Goal: Information Seeking & Learning: Learn about a topic

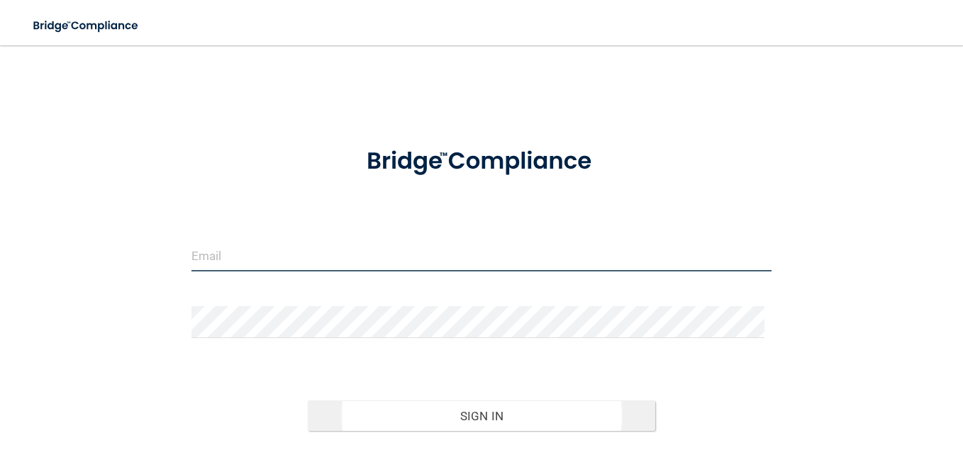
type input "[EMAIL_ADDRESS][DOMAIN_NAME]"
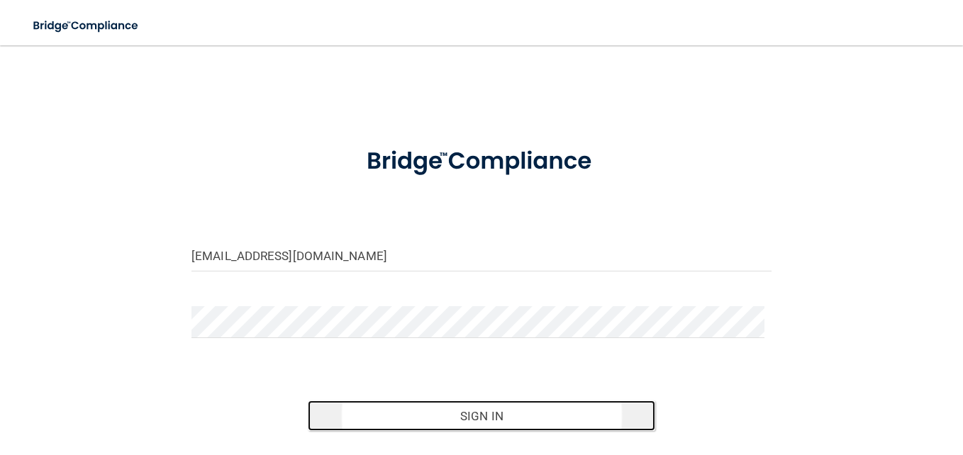
click at [436, 411] on button "Sign In" at bounding box center [482, 416] width 348 height 31
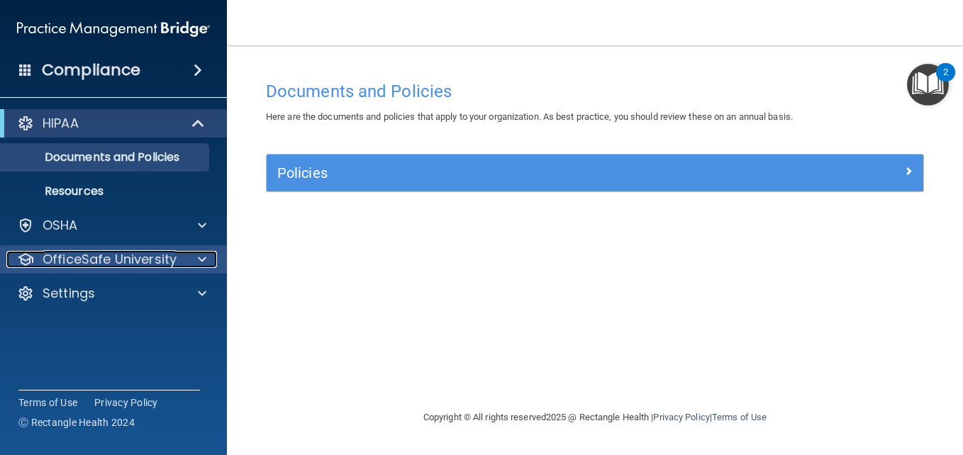
click at [135, 253] on p "OfficeSafe University" at bounding box center [110, 259] width 134 height 17
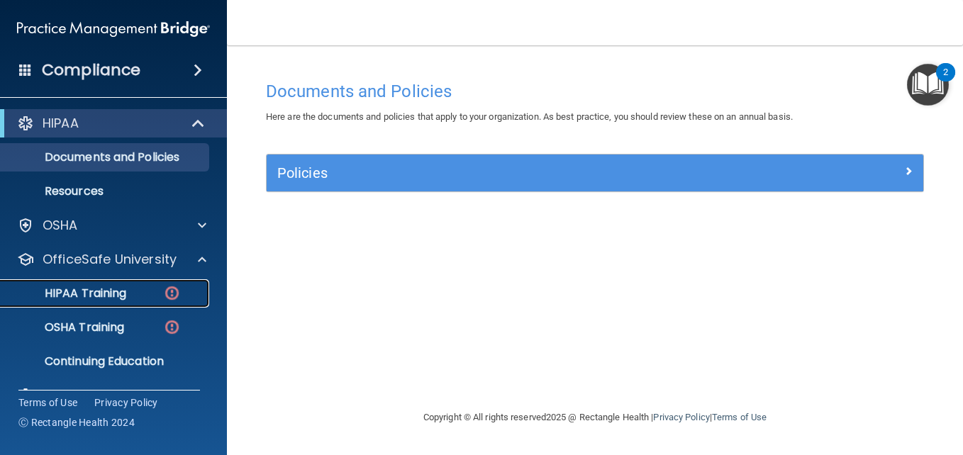
click at [101, 288] on p "HIPAA Training" at bounding box center [67, 293] width 117 height 14
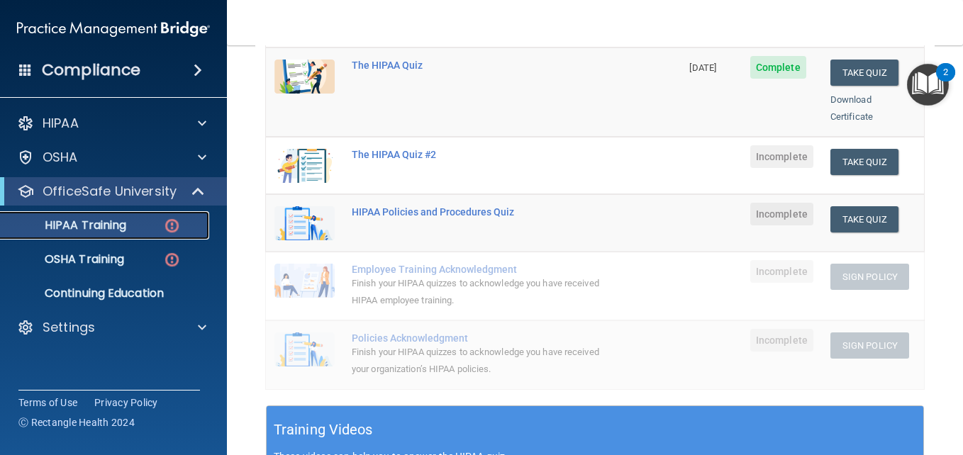
scroll to position [227, 0]
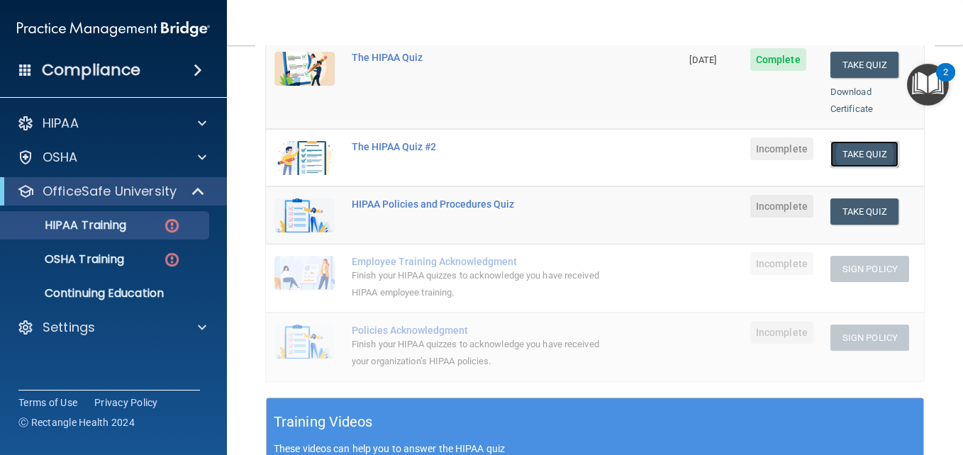
click at [842, 141] on button "Take Quiz" at bounding box center [864, 154] width 68 height 26
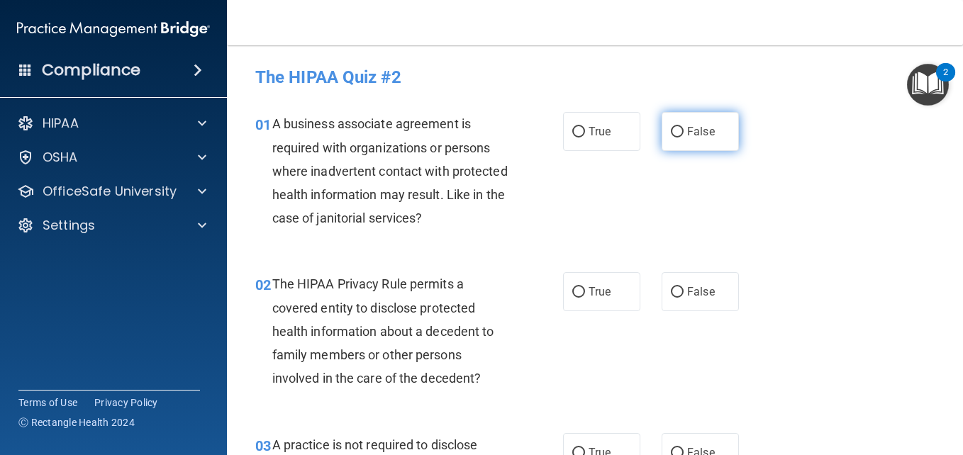
click at [687, 132] on span "False" at bounding box center [701, 131] width 28 height 13
click at [684, 132] on input "False" at bounding box center [677, 132] width 13 height 11
radio input "true"
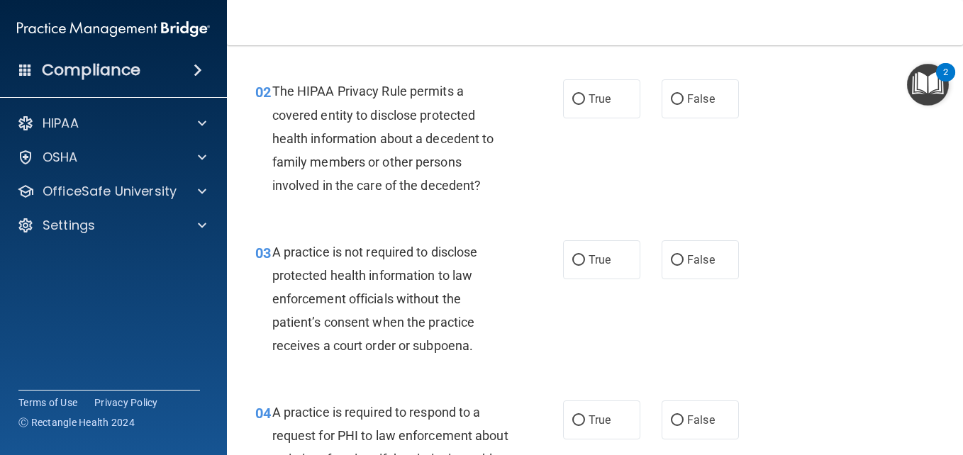
scroll to position [194, 0]
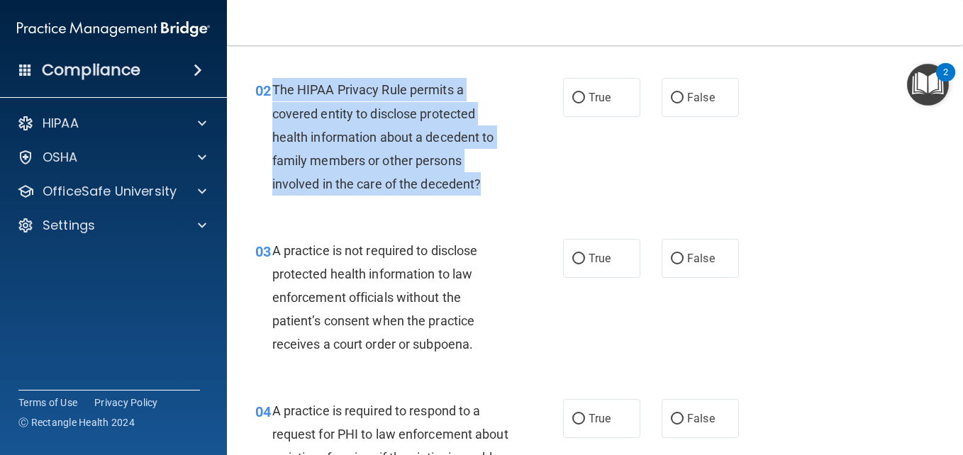
drag, startPoint x: 274, startPoint y: 91, endPoint x: 491, endPoint y: 194, distance: 241.1
click at [491, 194] on div "The HIPAA Privacy Rule permits a covered entity to disclose protected health in…" at bounding box center [395, 137] width 247 height 118
copy span "The HIPAA Privacy Rule permits a covered entity to disclose protected health in…"
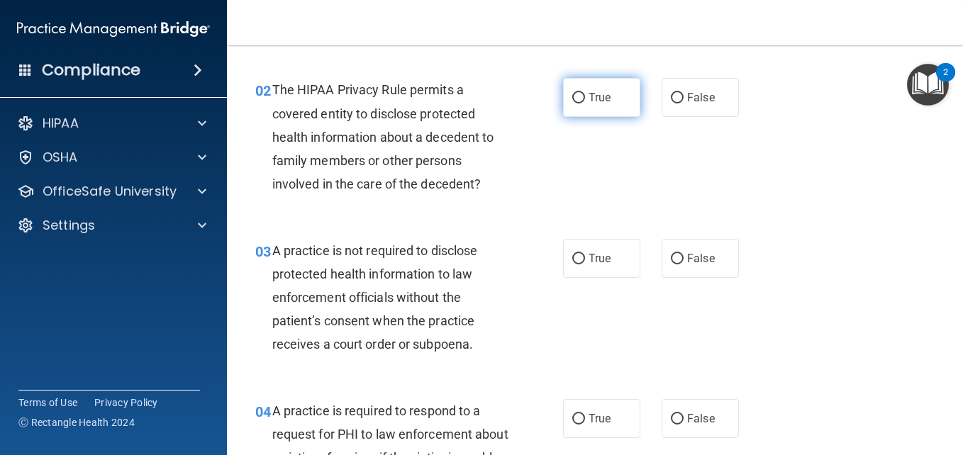
click at [611, 98] on label "True" at bounding box center [601, 97] width 77 height 39
click at [585, 98] on input "True" at bounding box center [578, 98] width 13 height 11
radio input "true"
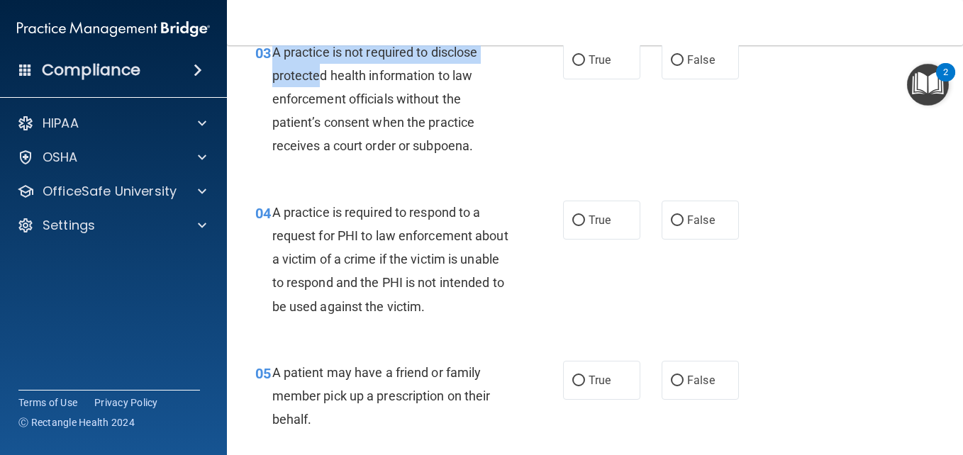
scroll to position [391, 0]
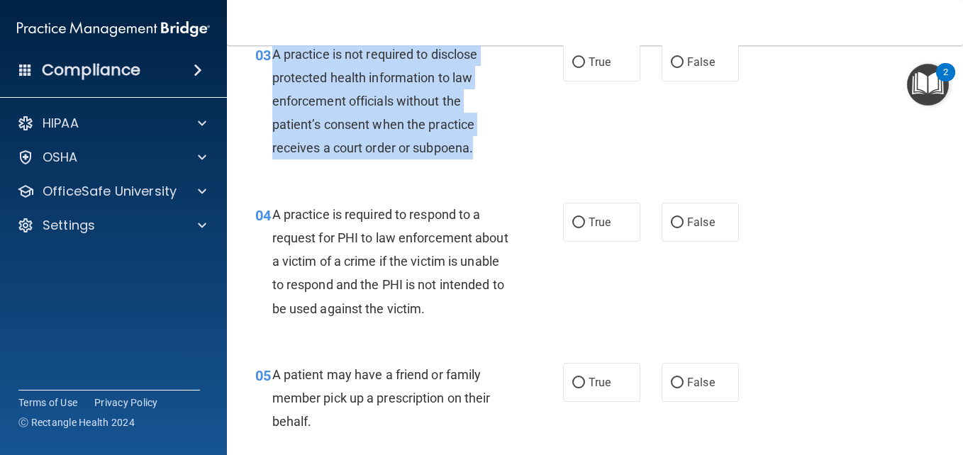
drag, startPoint x: 274, startPoint y: 52, endPoint x: 494, endPoint y: 157, distance: 243.9
click at [494, 157] on div "A practice is not required to disclose protected health information to law enfo…" at bounding box center [395, 102] width 247 height 118
copy span "A practice is not required to disclose protected health information to law enfo…"
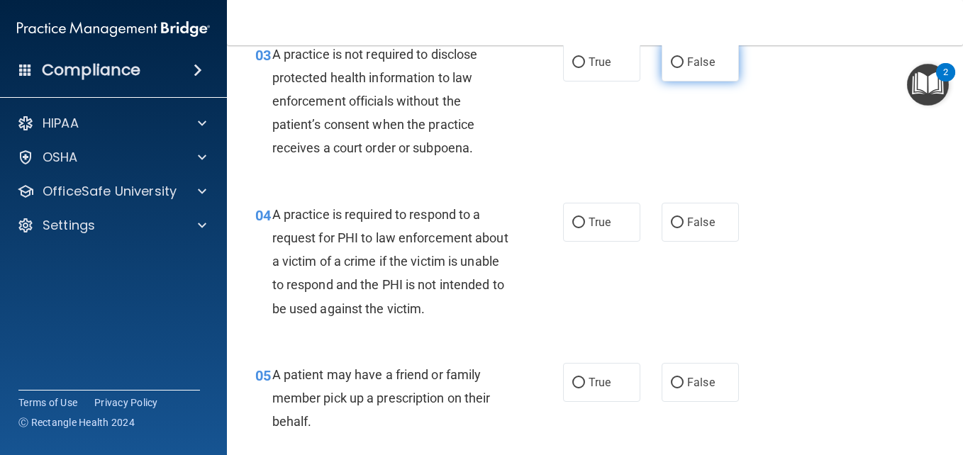
click at [701, 53] on label "False" at bounding box center [700, 62] width 77 height 39
click at [684, 57] on input "False" at bounding box center [677, 62] width 13 height 11
radio input "true"
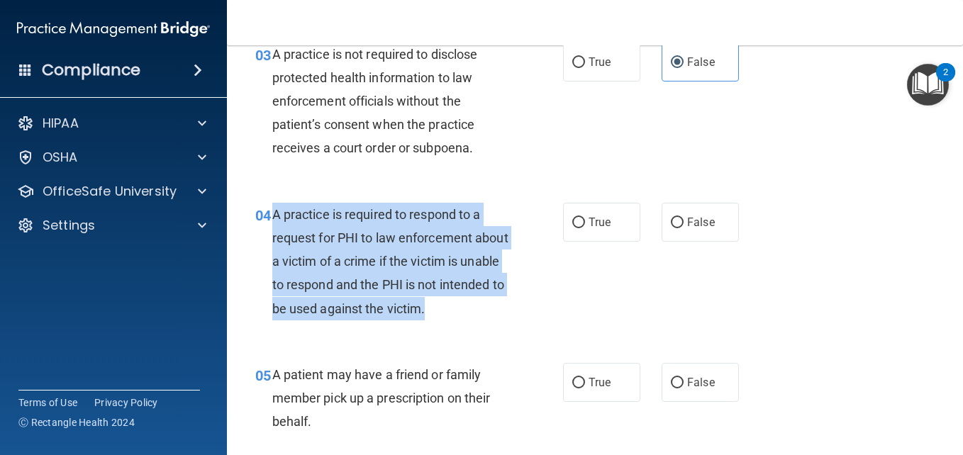
drag, startPoint x: 273, startPoint y: 211, endPoint x: 512, endPoint y: 307, distance: 257.7
click at [512, 307] on div "A practice is required to respond to a request for PHI to law enforcement about…" at bounding box center [395, 262] width 247 height 118
copy span "A practice is required to respond to a request for PHI to law enforcement about…"
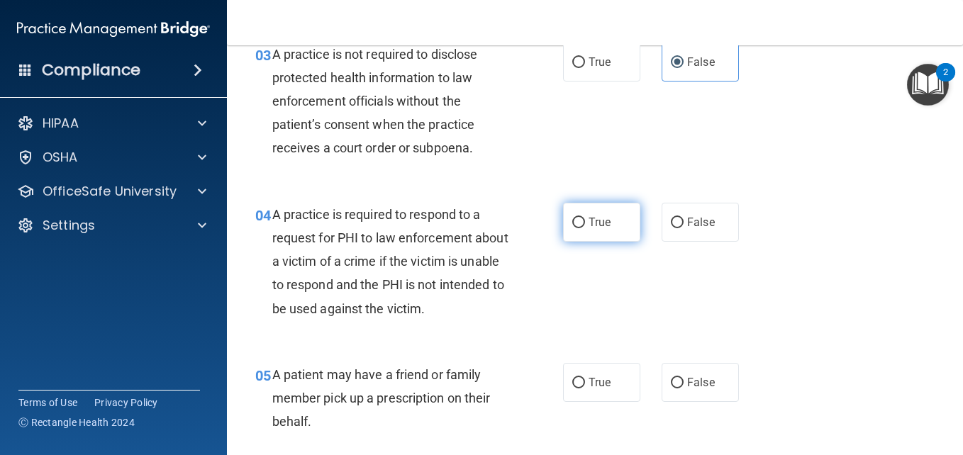
click at [590, 227] on span "True" at bounding box center [600, 222] width 22 height 13
click at [585, 227] on input "True" at bounding box center [578, 223] width 13 height 11
radio input "true"
click at [818, 345] on div "05 A patient may have a friend or family member pick up a prescription on their…" at bounding box center [595, 401] width 701 height 113
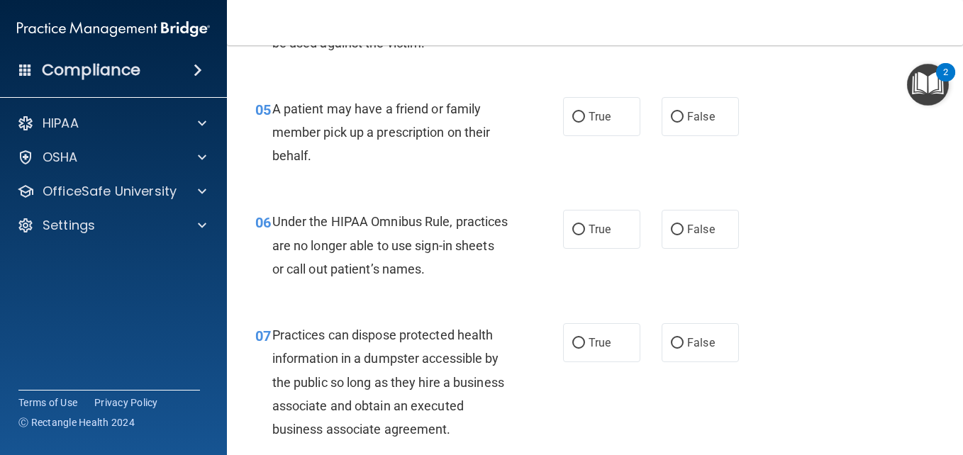
scroll to position [674, 0]
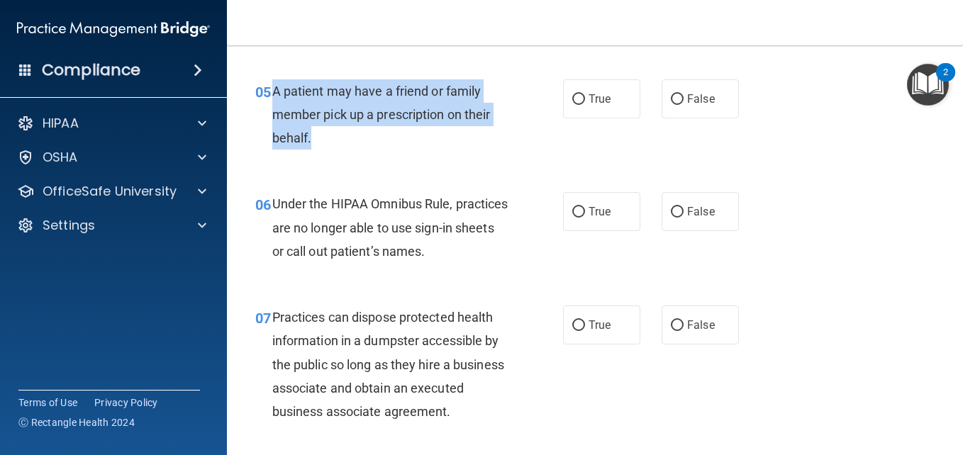
drag, startPoint x: 273, startPoint y: 93, endPoint x: 331, endPoint y: 135, distance: 72.0
click at [331, 135] on div "A patient may have a friend or family member pick up a prescription on their be…" at bounding box center [395, 114] width 247 height 71
copy span "A patient may have a friend or family member pick up a prescription on their be…"
click at [514, 124] on div "A patient may have a friend or family member pick up a prescription on their be…" at bounding box center [395, 114] width 247 height 71
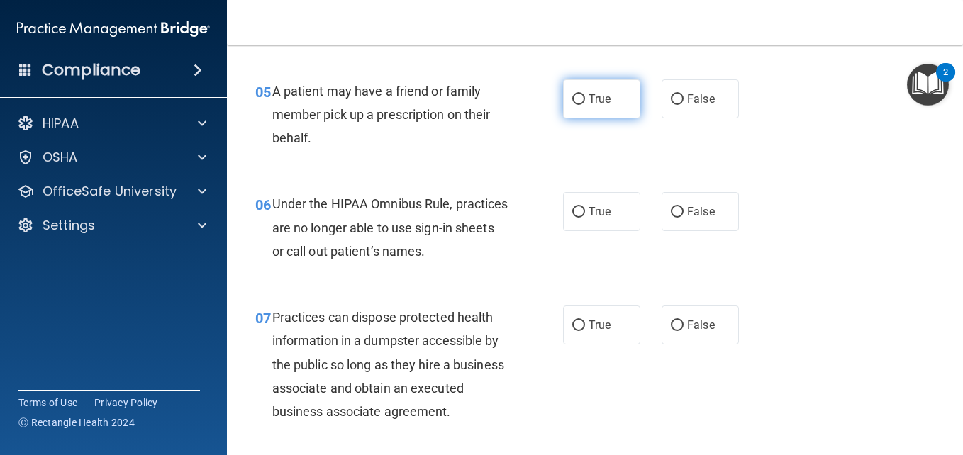
click at [574, 108] on label "True" at bounding box center [601, 98] width 77 height 39
click at [574, 105] on input "True" at bounding box center [578, 99] width 13 height 11
radio input "true"
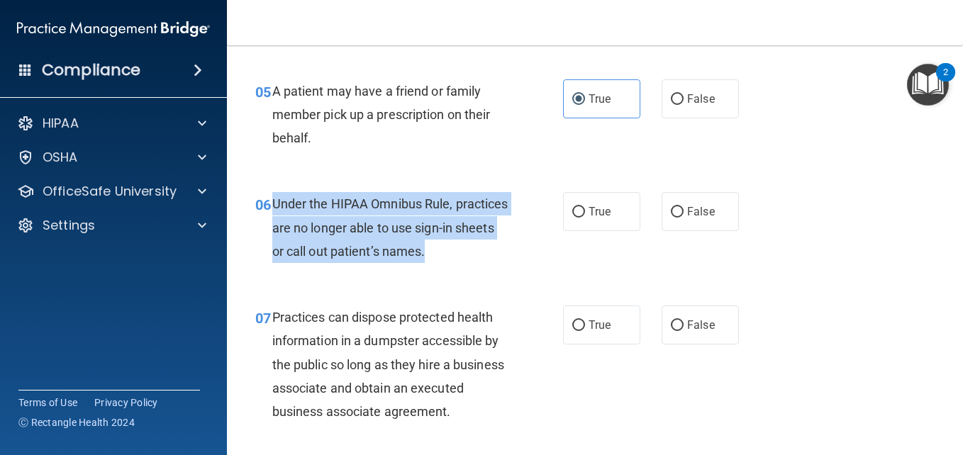
drag, startPoint x: 274, startPoint y: 201, endPoint x: 515, endPoint y: 241, distance: 243.6
click at [515, 241] on div "06 Under the HIPAA Omnibus Rule, practices are no longer able to use sign-in sh…" at bounding box center [409, 231] width 350 height 78
copy span "Under the HIPAA Omnibus Rule, practices are no longer able to use sign-in sheet…"
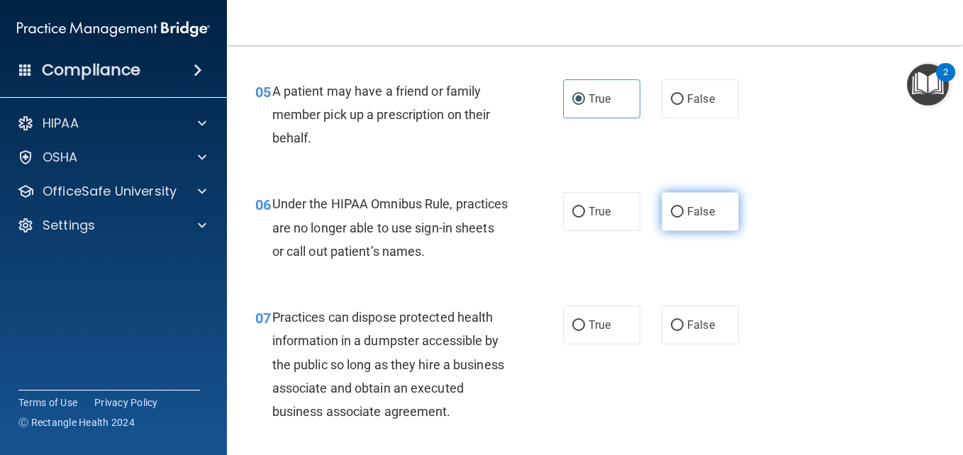
click at [703, 222] on label "False" at bounding box center [700, 211] width 77 height 39
click at [684, 218] on input "False" at bounding box center [677, 212] width 13 height 11
radio input "true"
click at [827, 318] on div "07 Practices can dispose protected health information in a dumpster accessible …" at bounding box center [595, 368] width 701 height 160
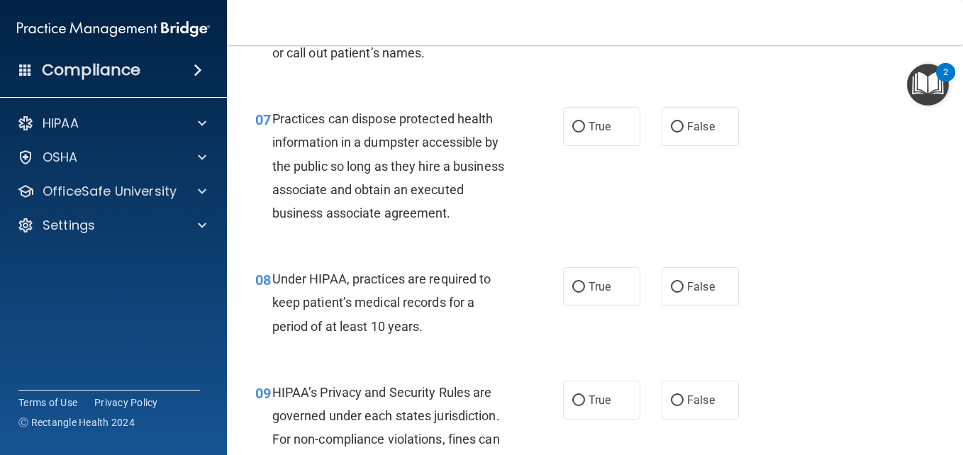
scroll to position [901, 0]
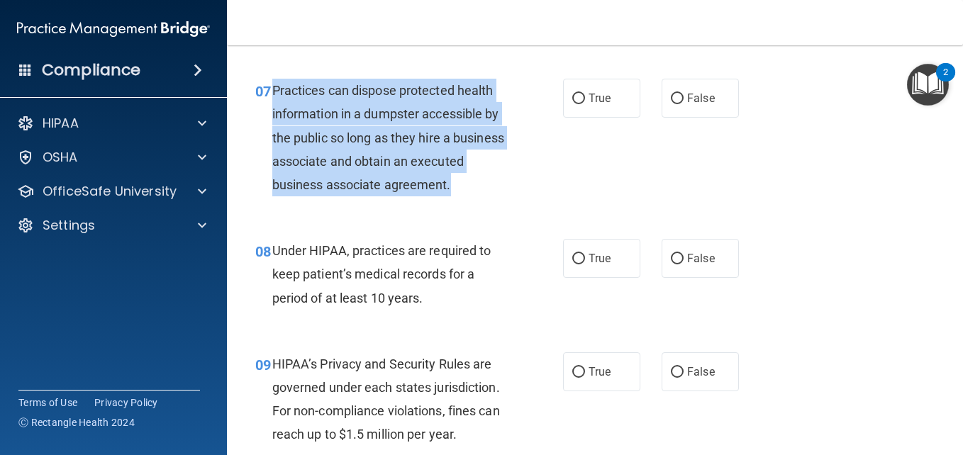
drag, startPoint x: 272, startPoint y: 91, endPoint x: 461, endPoint y: 213, distance: 224.6
click at [461, 196] on div "Practices can dispose protected health information in a dumpster accessible by …" at bounding box center [395, 138] width 247 height 118
copy span "Practices can dispose protected health information in a dumpster accessible by …"
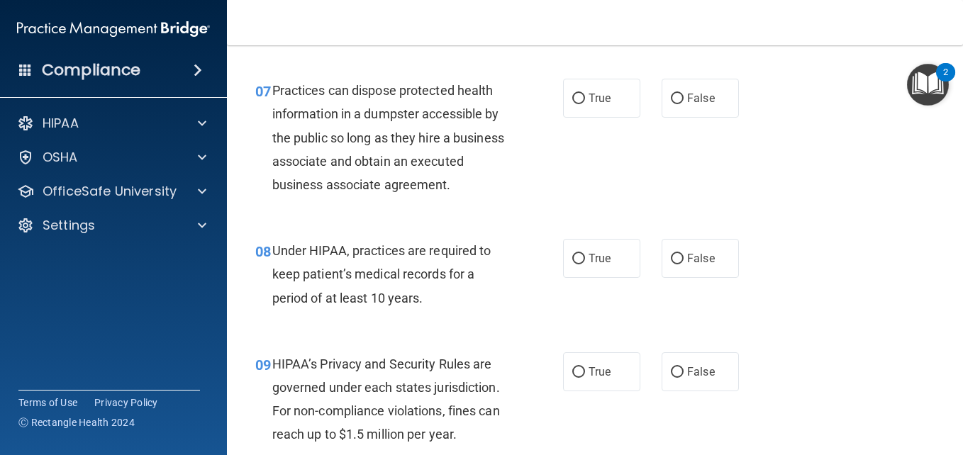
click at [616, 188] on div "07 Practices can dispose protected health information in a dumpster accessible …" at bounding box center [595, 141] width 701 height 160
click at [686, 109] on label "False" at bounding box center [700, 98] width 77 height 39
click at [684, 104] on input "False" at bounding box center [677, 99] width 13 height 11
radio input "true"
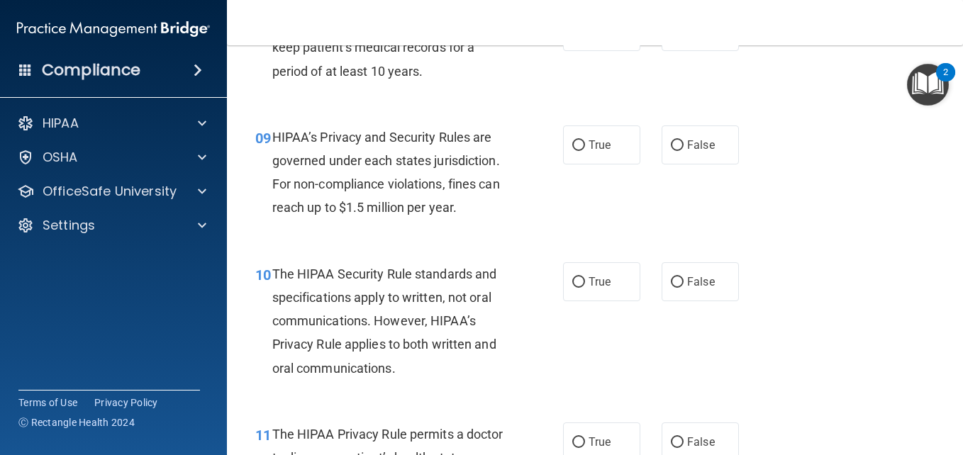
scroll to position [1100, 0]
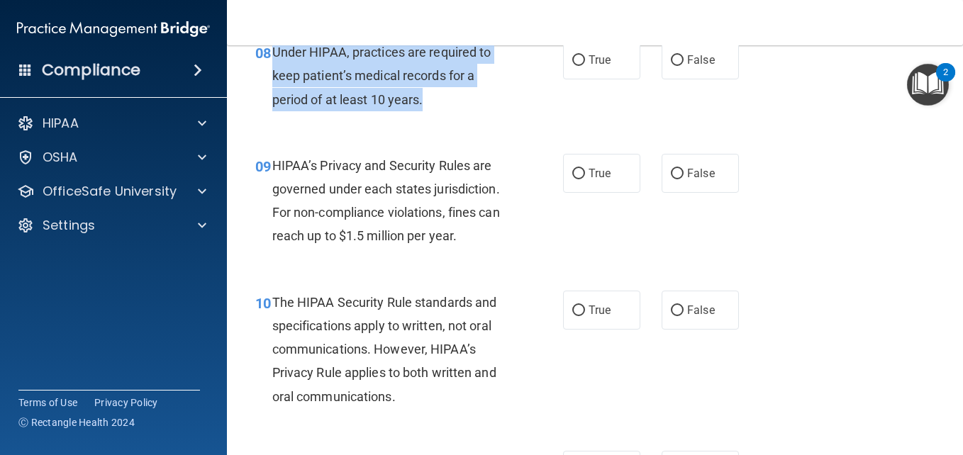
drag, startPoint x: 272, startPoint y: 72, endPoint x: 433, endPoint y: 132, distance: 171.6
click at [433, 111] on div "Under HIPAA, practices are required to keep patient’s medical records for a per…" at bounding box center [395, 75] width 247 height 71
copy span "Under HIPAA, practices are required to keep patient’s medical records for a per…"
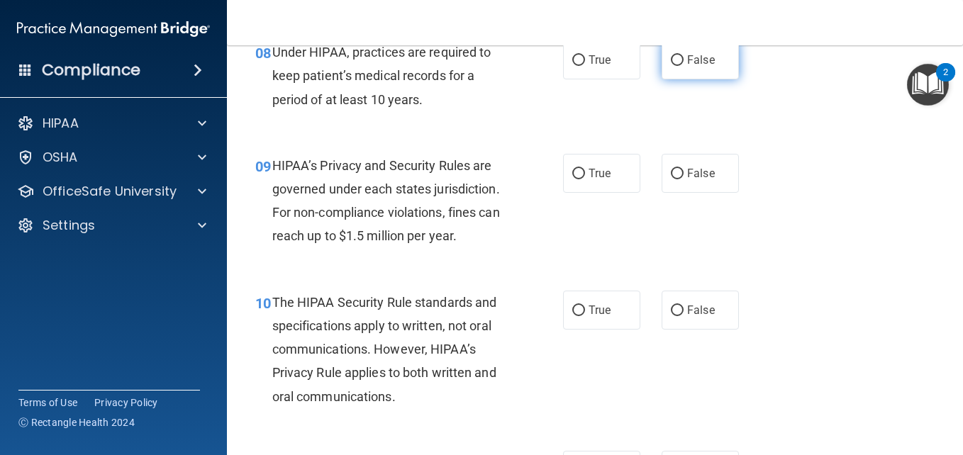
click at [672, 72] on label "False" at bounding box center [700, 59] width 77 height 39
click at [672, 66] on input "False" at bounding box center [677, 60] width 13 height 11
radio input "true"
click at [791, 194] on div "09 HIPAA’s Privacy and Security Rules are governed under each states jurisdicti…" at bounding box center [595, 204] width 701 height 137
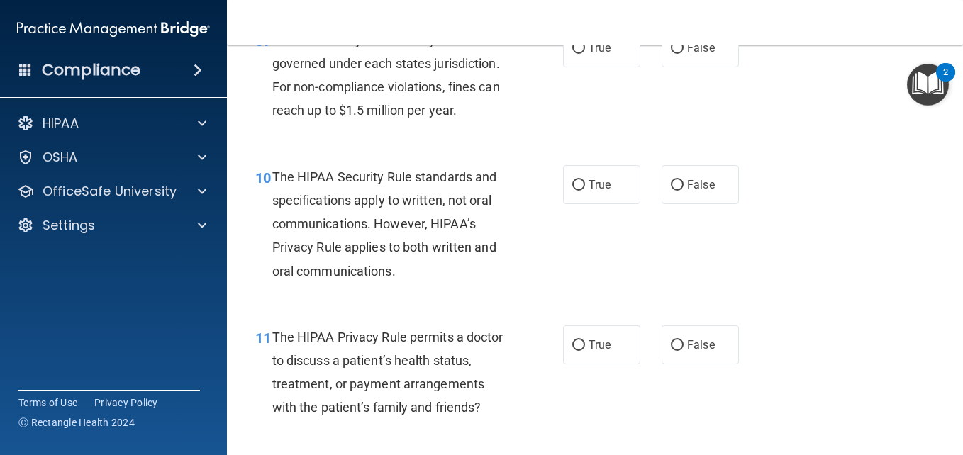
scroll to position [1232, 0]
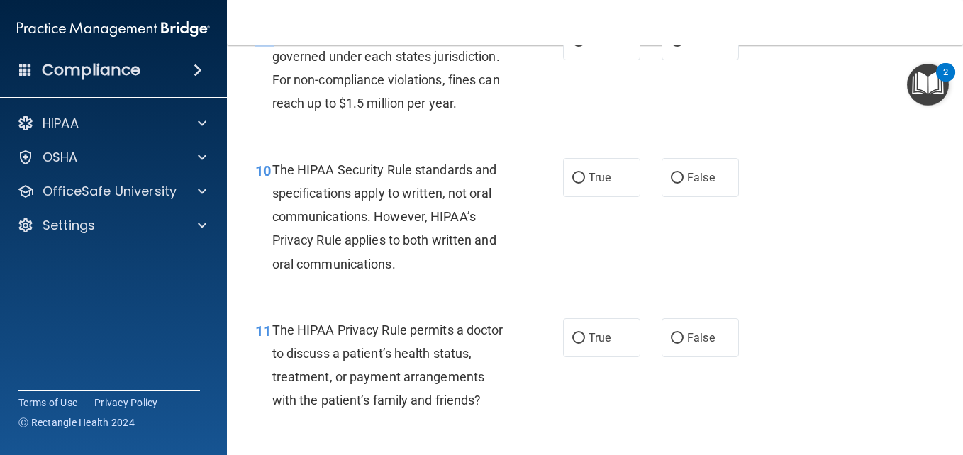
drag, startPoint x: 272, startPoint y: 54, endPoint x: 467, endPoint y: 149, distance: 216.3
click at [467, 140] on div "09 HIPAA’s Privacy and Security Rules are governed under each states jurisdicti…" at bounding box center [595, 72] width 701 height 137
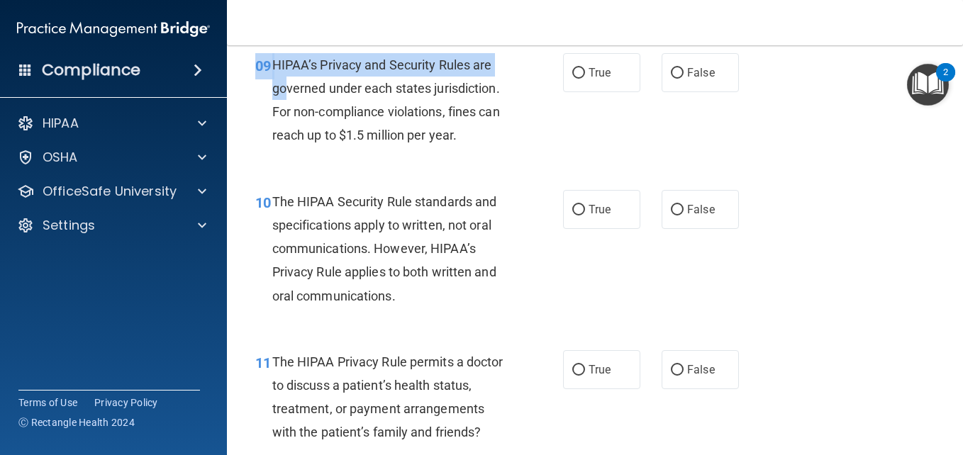
scroll to position [1178, 0]
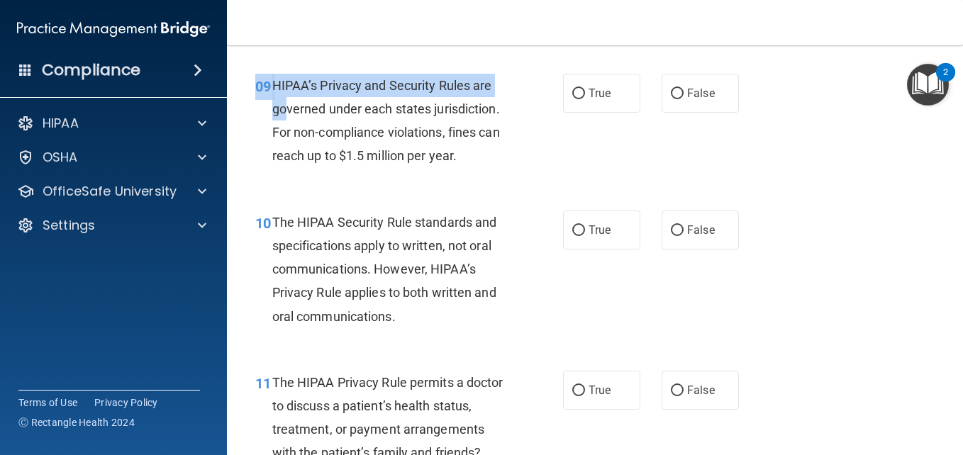
drag, startPoint x: 286, startPoint y: 76, endPoint x: 277, endPoint y: 57, distance: 21.6
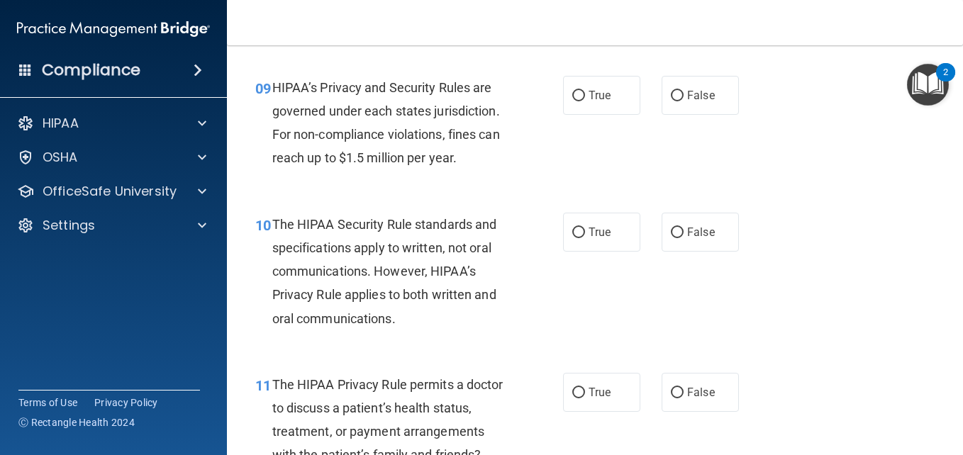
drag, startPoint x: 277, startPoint y: 57, endPoint x: 299, endPoint y: 128, distance: 74.9
click at [299, 128] on span "HIPAA’s Privacy and Security Rules are governed under each states jurisdiction.…" at bounding box center [386, 123] width 228 height 86
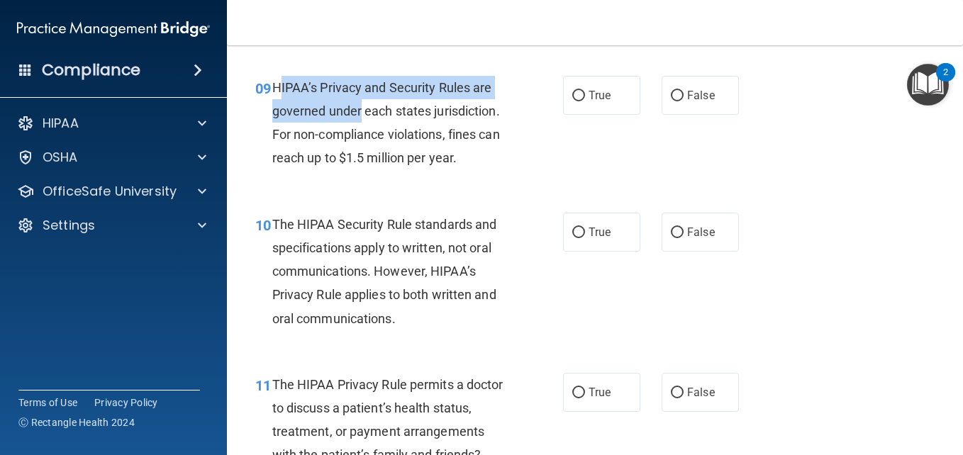
drag, startPoint x: 277, startPoint y: 111, endPoint x: 359, endPoint y: 128, distance: 83.9
click at [359, 128] on span "HIPAA’s Privacy and Security Rules are governed under each states jurisdiction.…" at bounding box center [386, 123] width 228 height 86
drag, startPoint x: 359, startPoint y: 128, endPoint x: 269, endPoint y: 107, distance: 91.7
click at [269, 107] on div "09 HIPAA’s Privacy and Security Rules are governed under each states jurisdicti…" at bounding box center [409, 126] width 350 height 101
click at [269, 97] on span "09" at bounding box center [263, 88] width 16 height 17
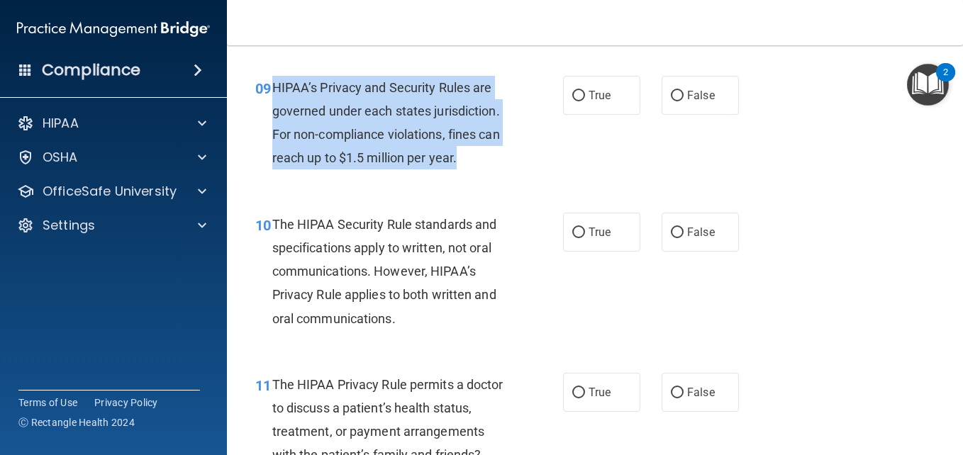
drag, startPoint x: 269, startPoint y: 107, endPoint x: 480, endPoint y: 194, distance: 227.7
click at [480, 177] on div "09 HIPAA’s Privacy and Security Rules are governed under each states jurisdicti…" at bounding box center [409, 126] width 350 height 101
copy div "HIPAA’s Privacy and Security Rules are governed under each states jurisdiction.…"
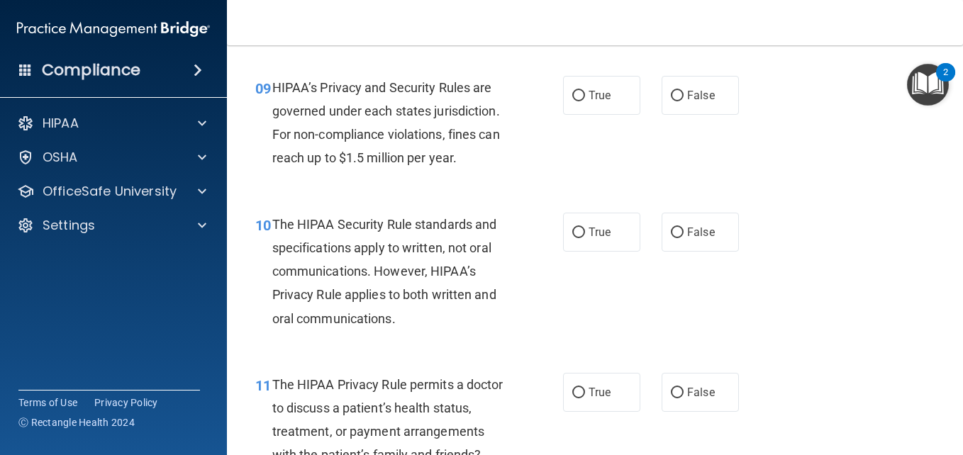
click at [614, 186] on div "09 HIPAA’s Privacy and Security Rules are governed under each states jurisdicti…" at bounding box center [595, 126] width 701 height 137
click at [692, 110] on label "False" at bounding box center [700, 95] width 77 height 39
click at [684, 101] on input "False" at bounding box center [677, 96] width 13 height 11
radio input "true"
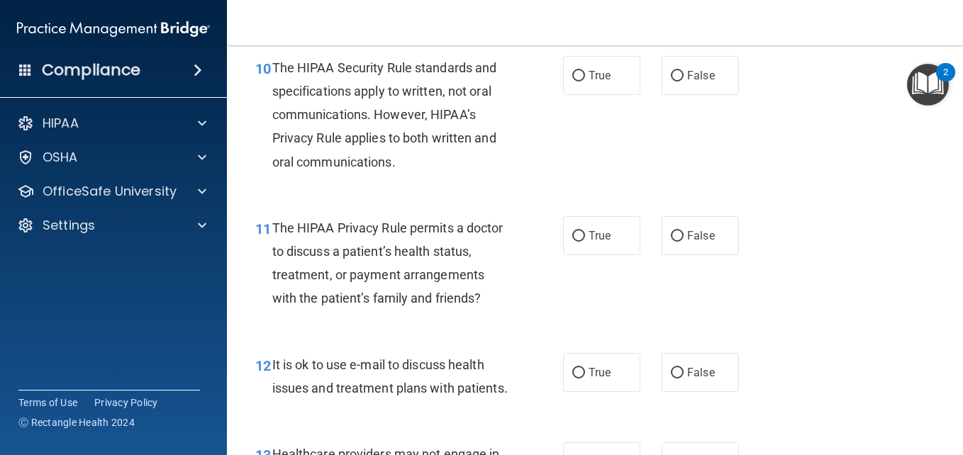
scroll to position [1348, 0]
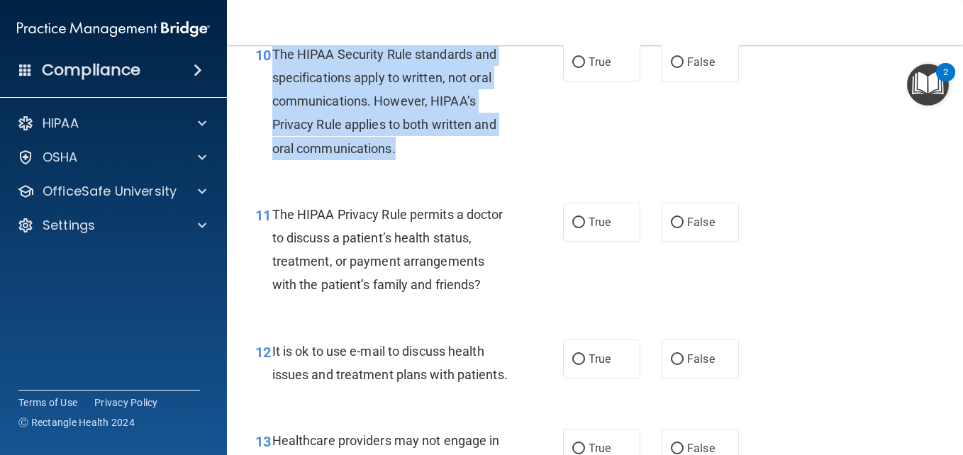
drag, startPoint x: 273, startPoint y: 78, endPoint x: 458, endPoint y: 171, distance: 207.1
click at [458, 160] on div "The HIPAA Security Rule standards and specifications apply to written, not oral…" at bounding box center [395, 102] width 247 height 118
copy span "The HIPAA Security Rule standards and specifications apply to written, not oral…"
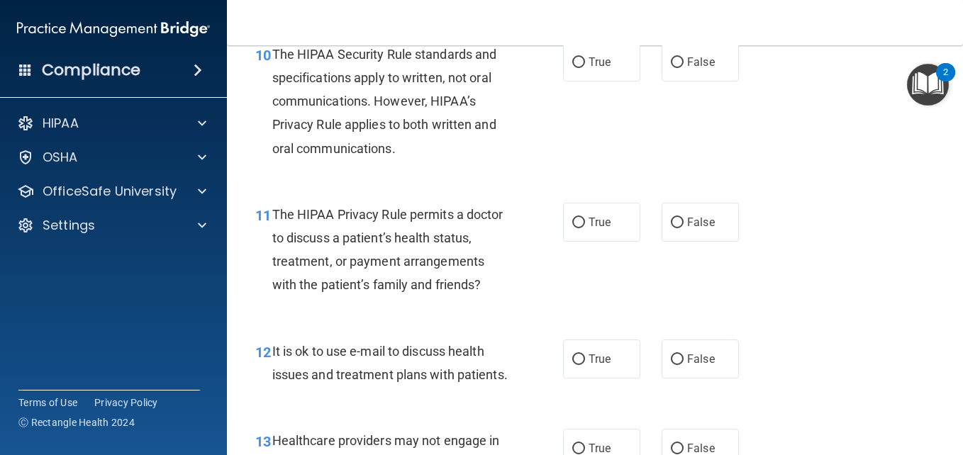
click at [441, 185] on div "10 The HIPAA Security Rule standards and specifications apply to written, not o…" at bounding box center [595, 105] width 701 height 160
click at [708, 69] on span "False" at bounding box center [701, 61] width 28 height 13
click at [684, 68] on input "False" at bounding box center [677, 62] width 13 height 11
radio input "true"
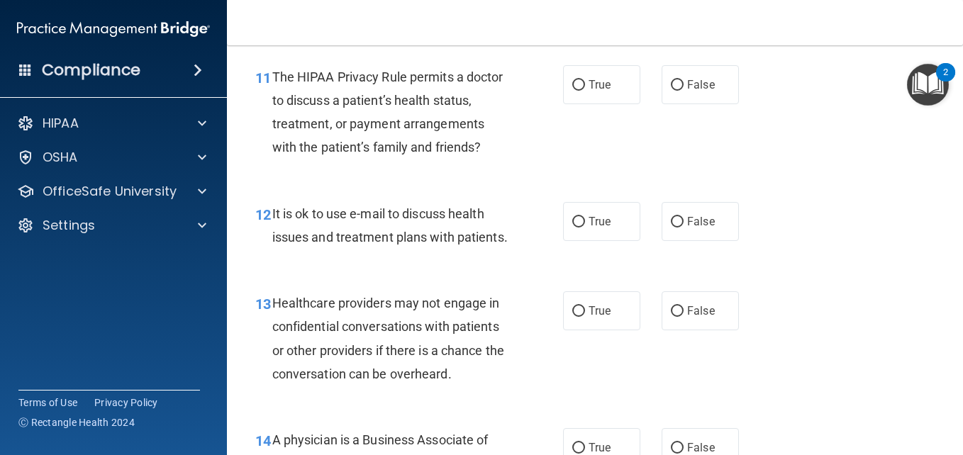
scroll to position [1510, 0]
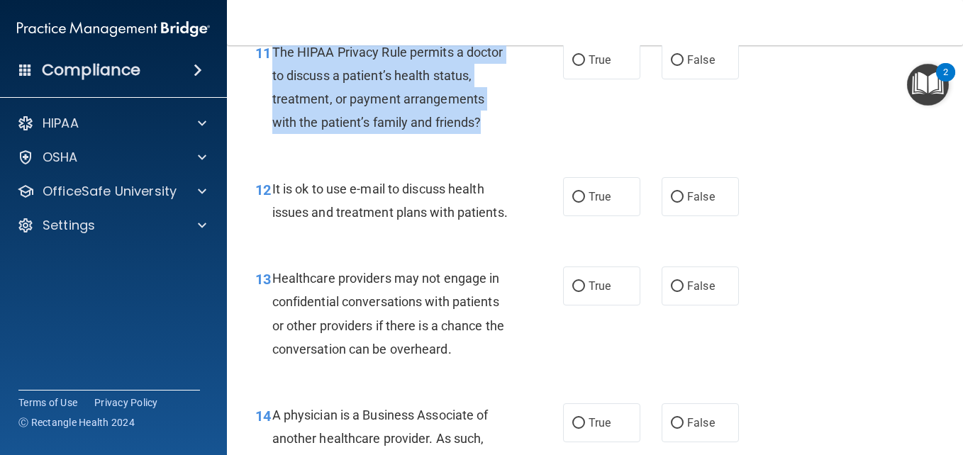
drag, startPoint x: 271, startPoint y: 75, endPoint x: 421, endPoint y: 173, distance: 179.4
click at [421, 142] on div "11 The HIPAA Privacy Rule permits a doctor to discuss a patient’s health status…" at bounding box center [409, 90] width 350 height 101
copy div "The HIPAA Privacy Rule permits a doctor to discuss a patient’s health status, t…"
drag, startPoint x: 515, startPoint y: 196, endPoint x: 596, endPoint y: 98, distance: 127.4
click at [596, 98] on div "11 The HIPAA Privacy Rule permits a doctor to discuss a patient’s health status…" at bounding box center [595, 91] width 701 height 137
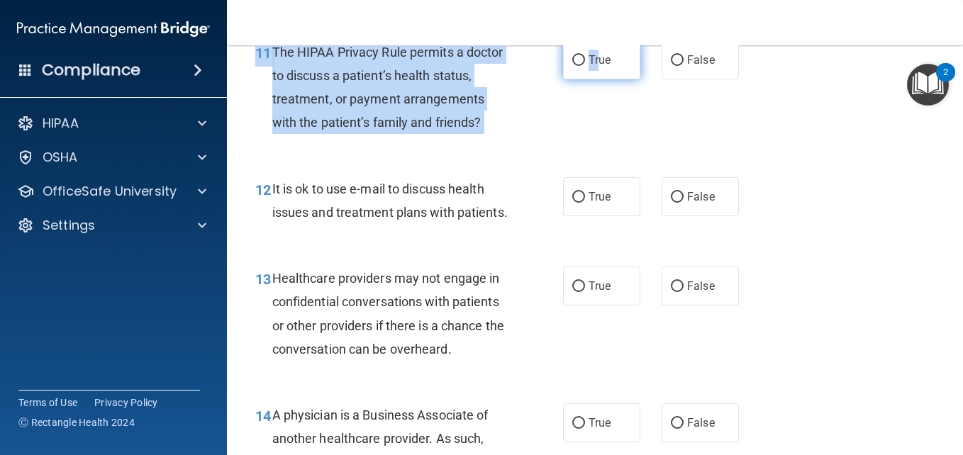
click at [596, 79] on label "True" at bounding box center [601, 59] width 77 height 39
click at [585, 66] on input "True" at bounding box center [578, 60] width 13 height 11
radio input "true"
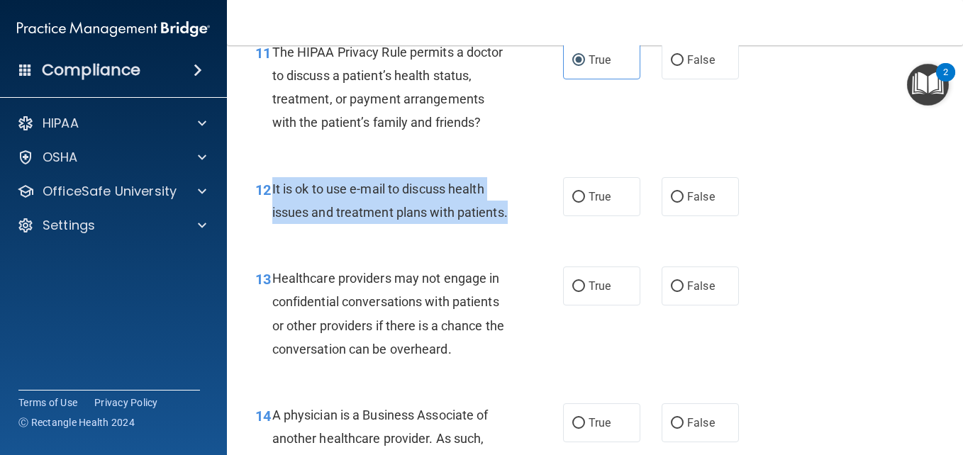
drag, startPoint x: 270, startPoint y: 233, endPoint x: 379, endPoint y: 289, distance: 122.7
click at [379, 231] on div "12 It is ok to use e-mail to discuss health issues and treatment plans with pat…" at bounding box center [409, 204] width 350 height 54
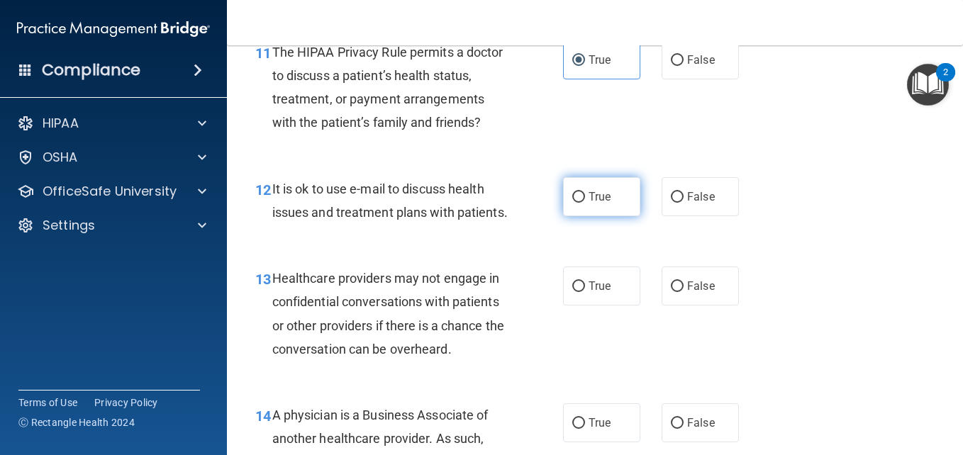
click at [617, 216] on label "True" at bounding box center [601, 196] width 77 height 39
click at [585, 203] on input "True" at bounding box center [578, 197] width 13 height 11
radio input "true"
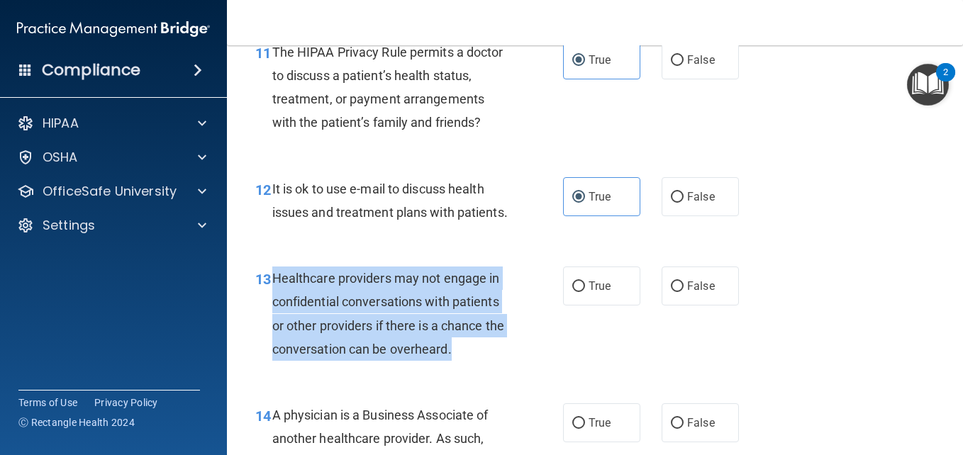
drag, startPoint x: 269, startPoint y: 355, endPoint x: 475, endPoint y: 435, distance: 220.7
click at [475, 368] on div "13 Healthcare providers may not engage in confidential conversations with patie…" at bounding box center [409, 317] width 350 height 101
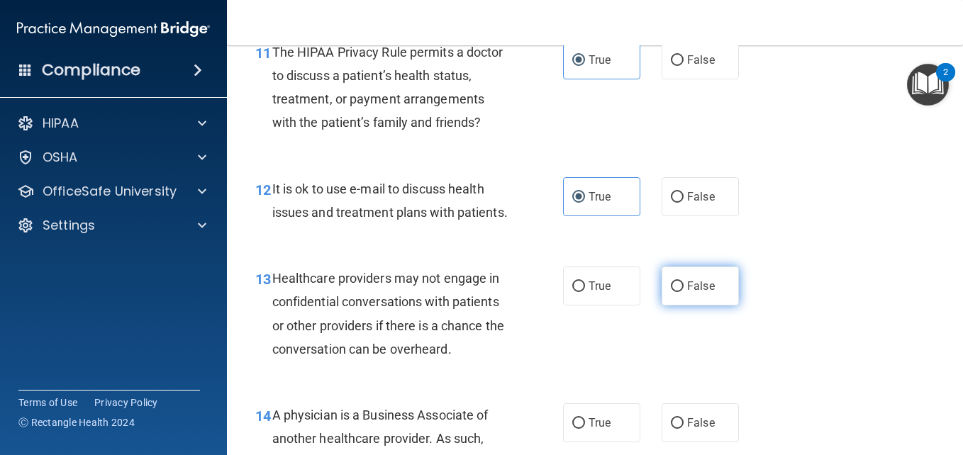
click at [710, 306] on label "False" at bounding box center [700, 286] width 77 height 39
click at [684, 292] on input "False" at bounding box center [677, 287] width 13 height 11
radio input "true"
click at [782, 345] on div "13 Healthcare providers may not engage in confidential conversations with patie…" at bounding box center [595, 317] width 701 height 137
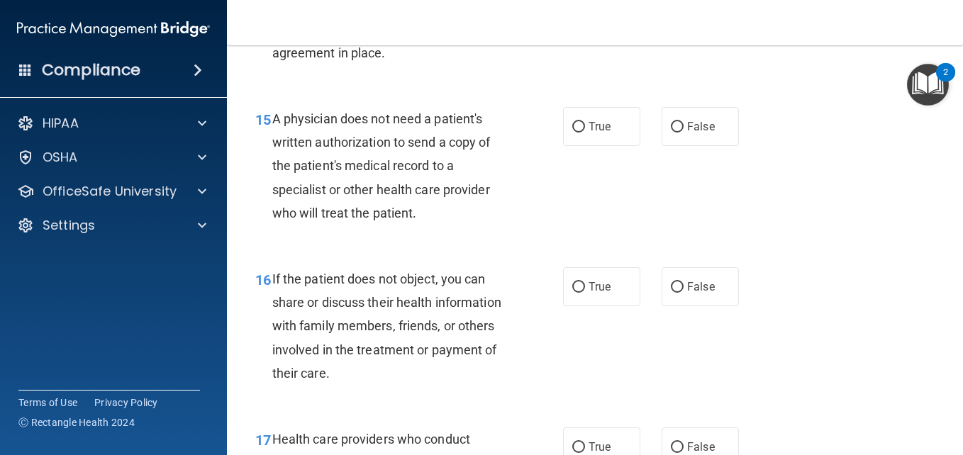
scroll to position [1943, 0]
drag, startPoint x: 271, startPoint y: 57, endPoint x: 396, endPoint y: 133, distance: 146.4
click at [396, 72] on div "14 A physician is a Business Associate of another healthcare provider. As such,…" at bounding box center [409, 21] width 350 height 101
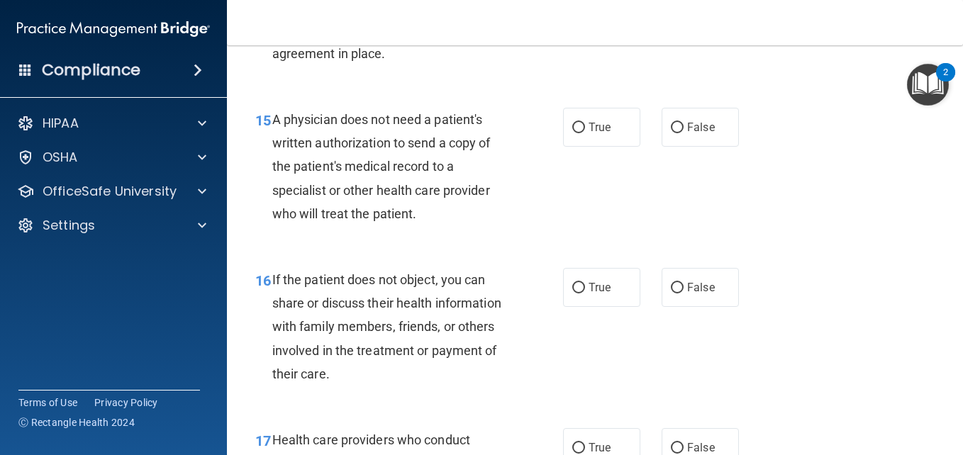
radio input "true"
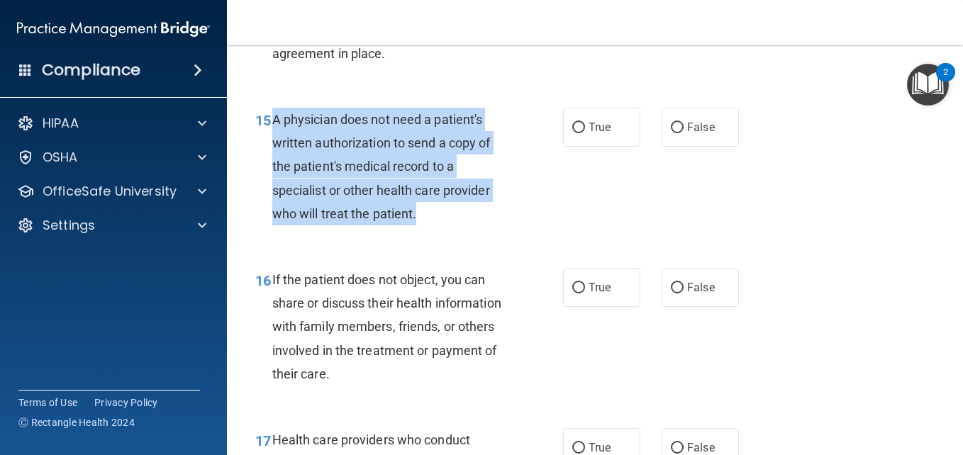
drag, startPoint x: 274, startPoint y: 191, endPoint x: 489, endPoint y: 294, distance: 237.5
click at [489, 225] on div "A physician does not need a patient's written authorization to send a copy of t…" at bounding box center [395, 167] width 247 height 118
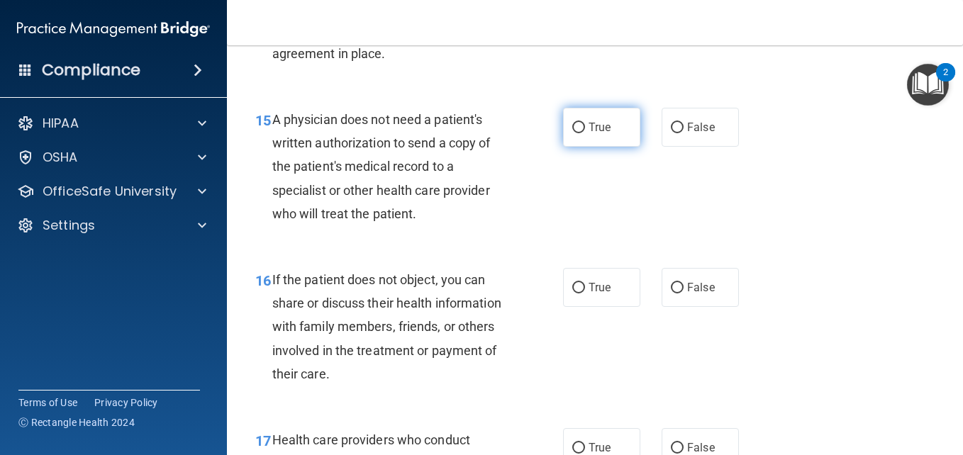
click at [601, 134] on span "True" at bounding box center [600, 127] width 22 height 13
click at [585, 133] on input "True" at bounding box center [578, 128] width 13 height 11
radio input "true"
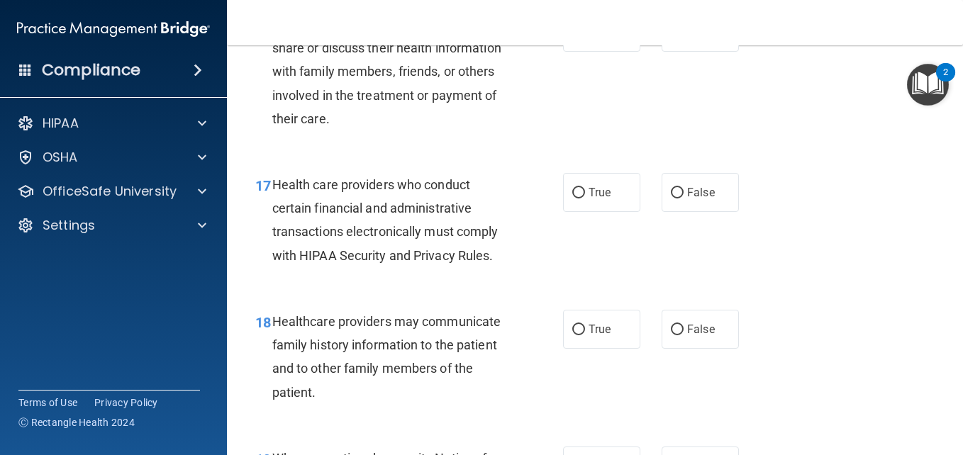
scroll to position [2227, 0]
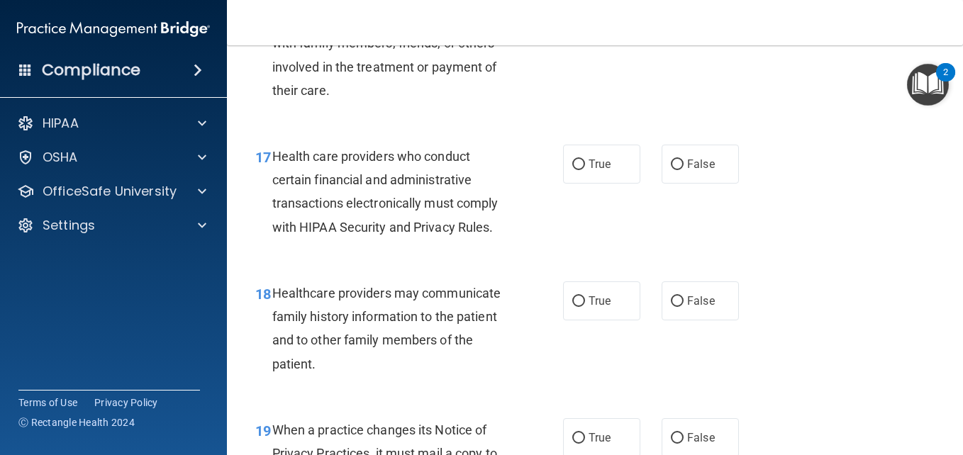
drag, startPoint x: 259, startPoint y: 74, endPoint x: 285, endPoint y: 86, distance: 28.6
click at [285, 86] on div "16 If the patient does not object, you can share or discuss their health inform…" at bounding box center [409, 46] width 350 height 125
drag, startPoint x: 285, startPoint y: 86, endPoint x: 295, endPoint y: 92, distance: 11.8
click at [295, 92] on span "If the patient does not object, you can share or discuss their health informati…" at bounding box center [386, 43] width 229 height 109
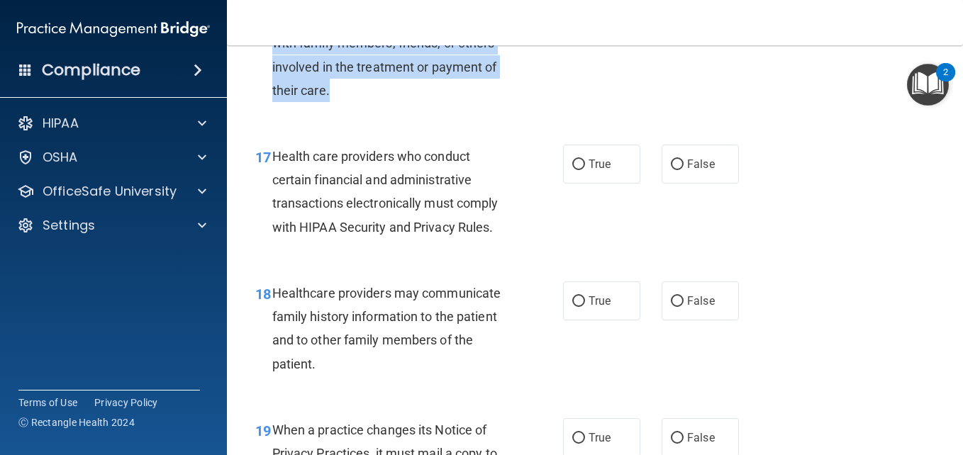
drag, startPoint x: 270, startPoint y: 62, endPoint x: 352, endPoint y: 157, distance: 125.7
click at [352, 109] on div "16 If the patient does not object, you can share or discuss their health inform…" at bounding box center [409, 46] width 350 height 125
click at [578, 109] on div "16 If the patient does not object, you can share or discuss their health inform…" at bounding box center [409, 46] width 350 height 125
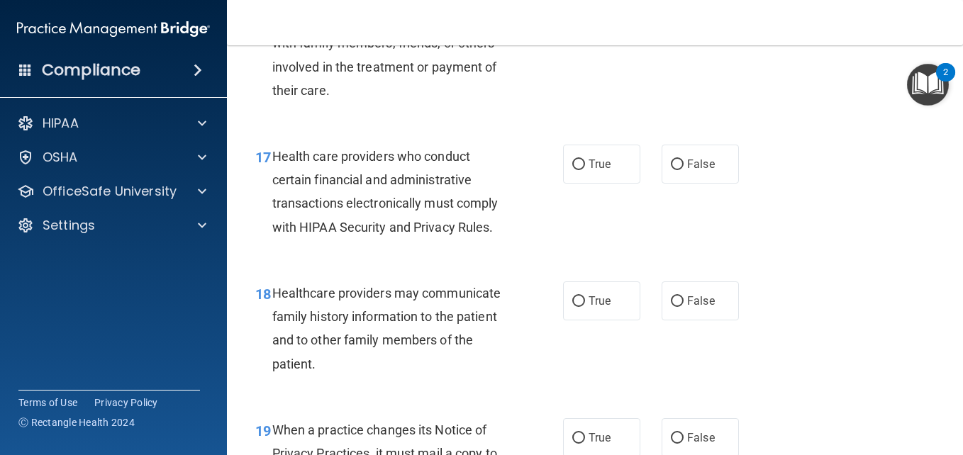
click at [598, 11] on span "True" at bounding box center [600, 3] width 22 height 13
click at [585, 10] on input "True" at bounding box center [578, 4] width 13 height 11
radio input "true"
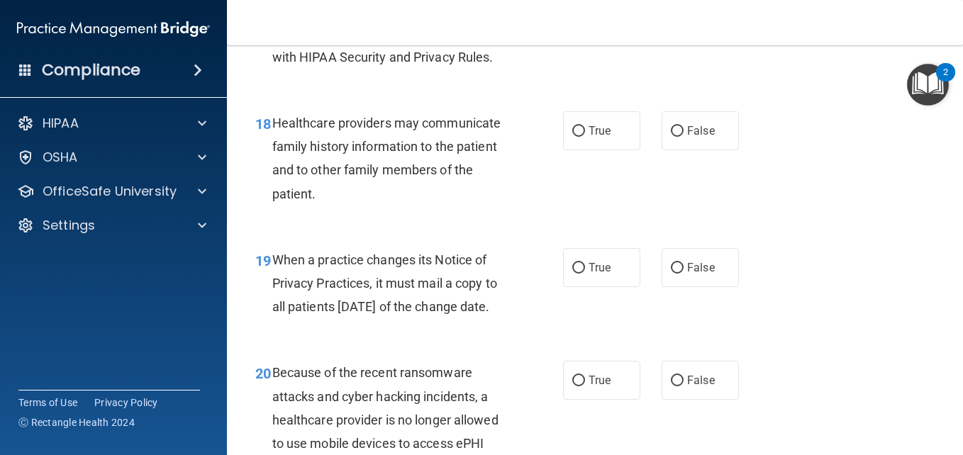
scroll to position [2396, 0]
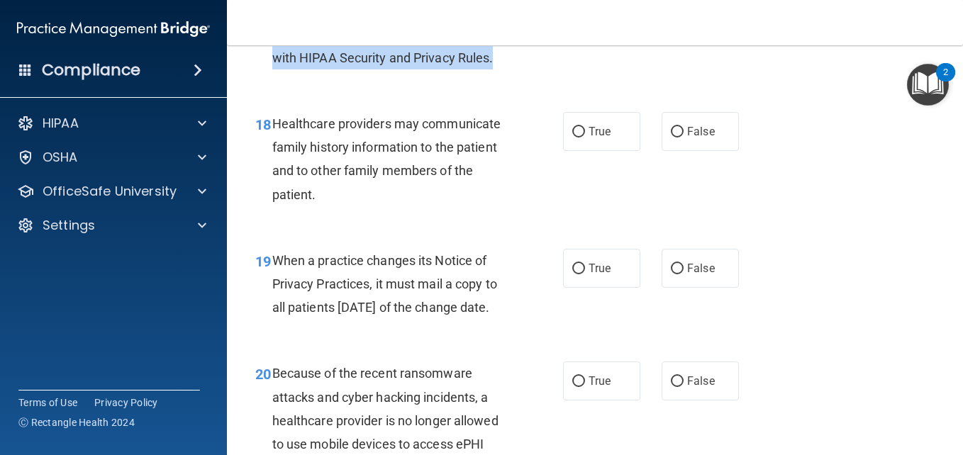
drag, startPoint x: 271, startPoint y: 59, endPoint x: 499, endPoint y: 141, distance: 242.7
click at [499, 77] on div "17 Health care providers who conduct certain financial and administrative trans…" at bounding box center [409, 25] width 350 height 101
drag, startPoint x: 632, startPoint y: 126, endPoint x: 591, endPoint y: 72, distance: 67.2
click at [591, 72] on div "17 Health care providers who conduct certain financial and administrative trans…" at bounding box center [595, 25] width 701 height 137
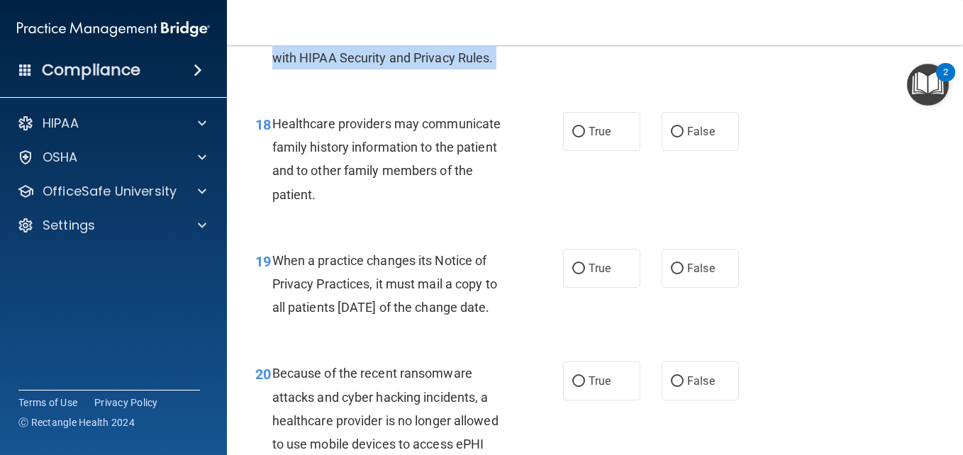
radio input "true"
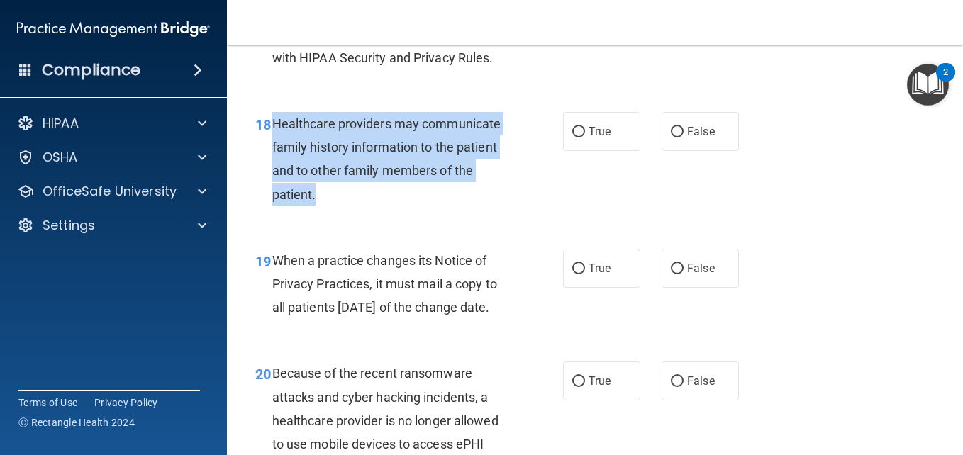
drag, startPoint x: 272, startPoint y: 198, endPoint x: 382, endPoint y: 259, distance: 125.7
click at [382, 206] on div "Healthcare providers may communicate family history information to the patient …" at bounding box center [395, 159] width 247 height 94
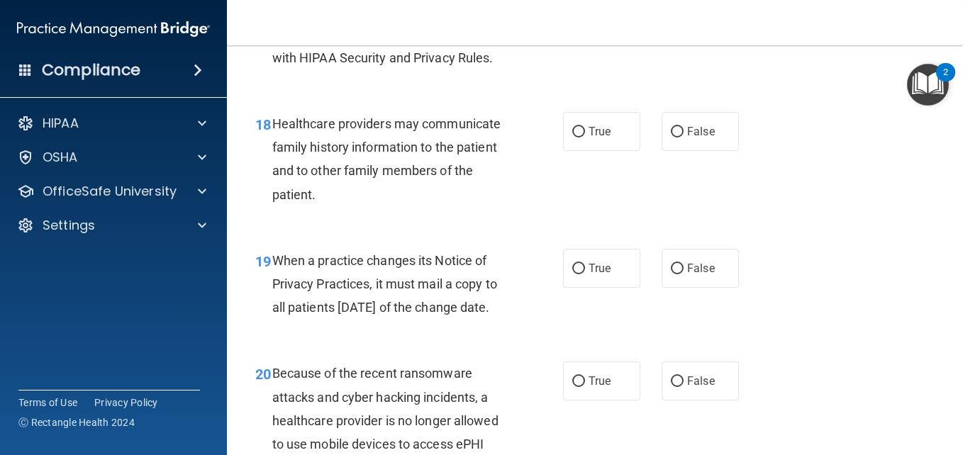
click at [514, 320] on div "When a practice changes its Notice of Privacy Practices, it must mail a copy to…" at bounding box center [395, 284] width 247 height 71
click at [589, 138] on span "True" at bounding box center [600, 131] width 22 height 13
click at [585, 138] on input "True" at bounding box center [578, 132] width 13 height 11
radio input "true"
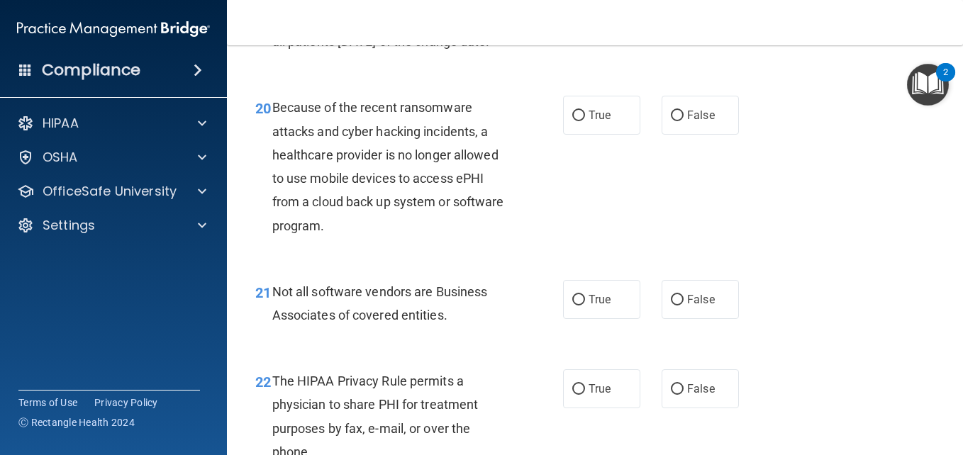
scroll to position [2670, 0]
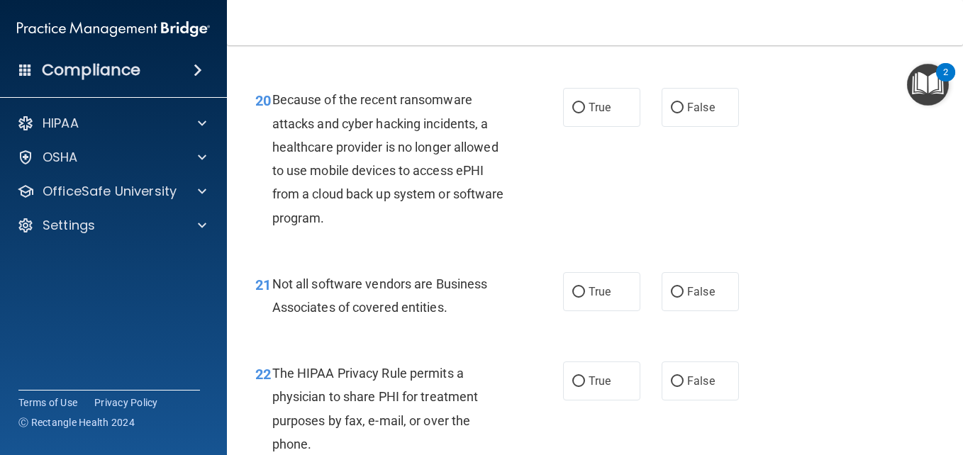
drag, startPoint x: 273, startPoint y: 54, endPoint x: 379, endPoint y: 127, distance: 128.4
click at [379, 46] on div "When a practice changes its Notice of Privacy Practices, it must mail a copy to…" at bounding box center [395, 10] width 247 height 71
click at [660, 71] on div "19 When a practice changes its Notice of Privacy Practices, it must mail a copy…" at bounding box center [595, 13] width 701 height 113
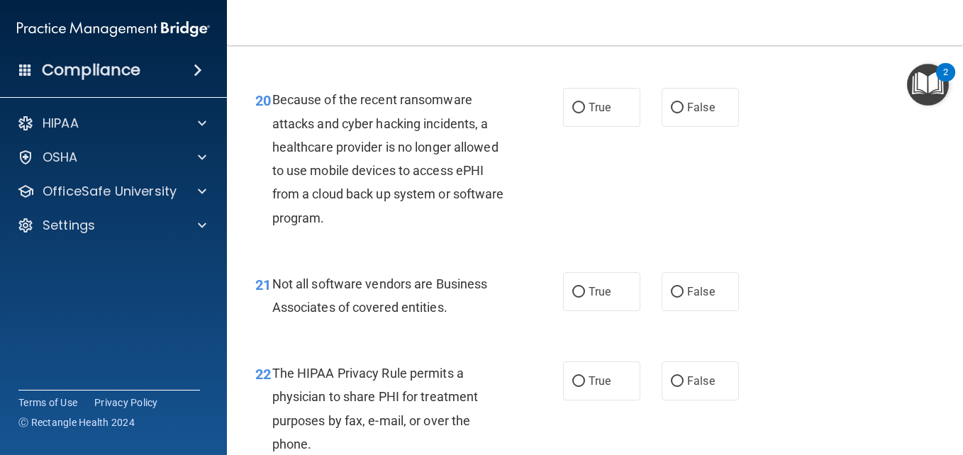
radio input "true"
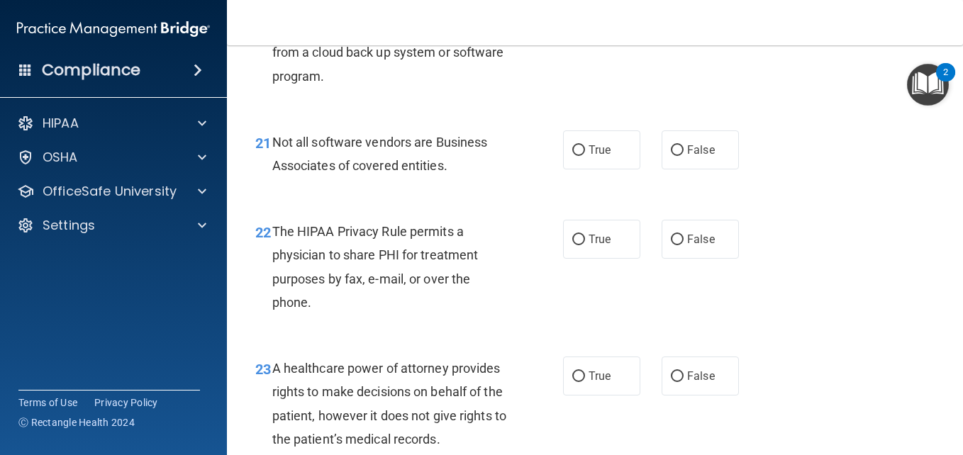
scroll to position [2807, 0]
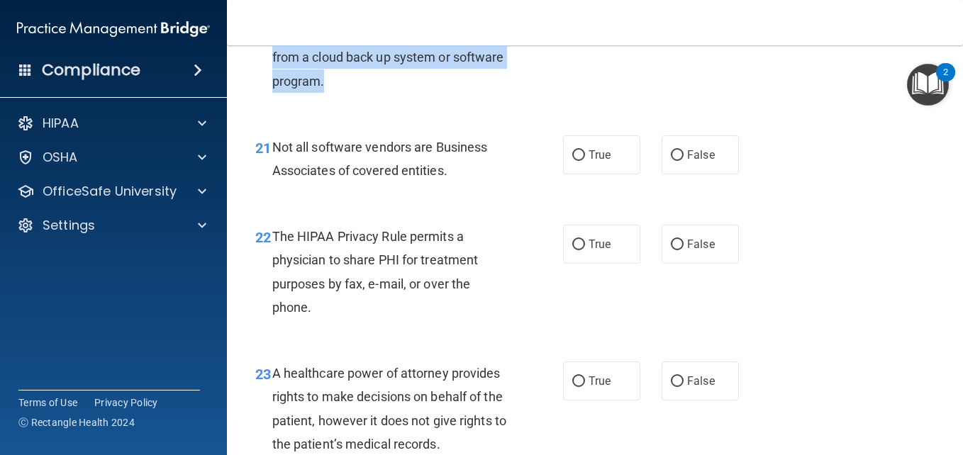
drag, startPoint x: 272, startPoint y: 50, endPoint x: 401, endPoint y: 176, distance: 180.5
click at [401, 92] on div "Because of the recent ransomware attacks and cyber hacking incidents, a healthc…" at bounding box center [395, 21] width 247 height 141
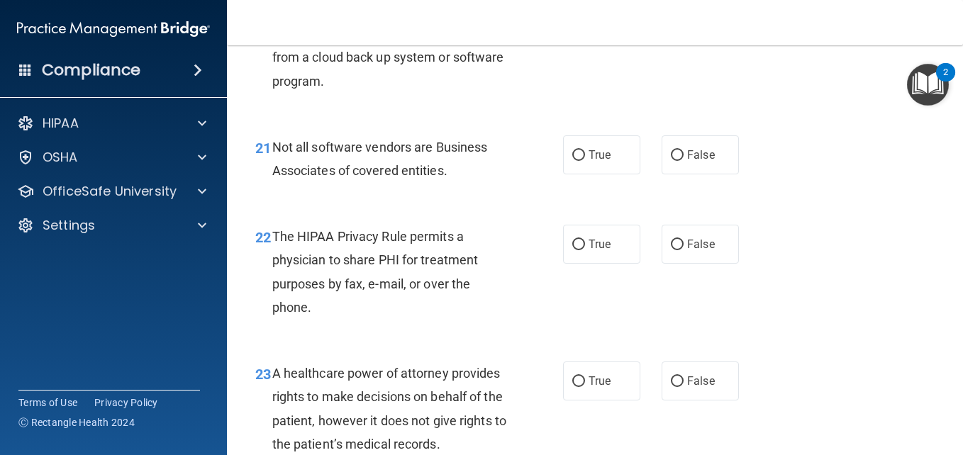
click at [589, 117] on div "20 Because of the recent ransomware attacks and cyber hacking incidents, a heal…" at bounding box center [595, 25] width 701 height 184
radio input "true"
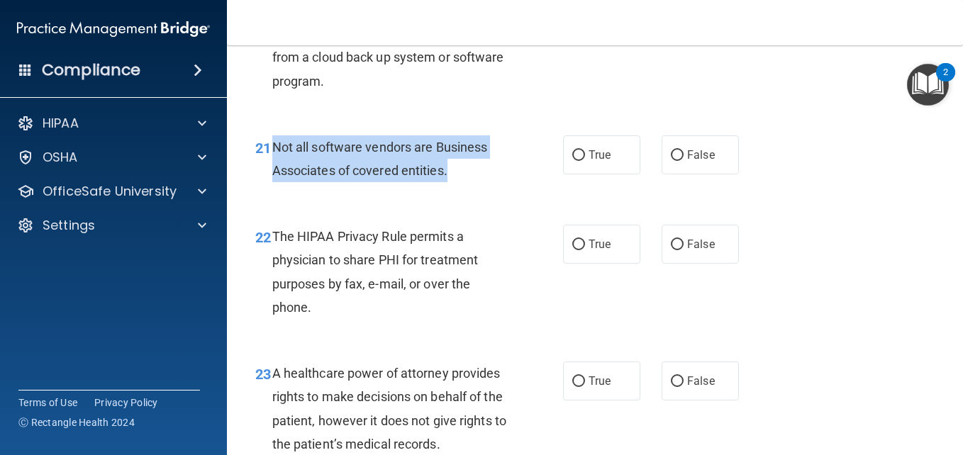
drag, startPoint x: 272, startPoint y: 240, endPoint x: 490, endPoint y: 274, distance: 220.3
click at [490, 182] on div "Not all software vendors are Business Associates of covered entities." at bounding box center [395, 158] width 247 height 47
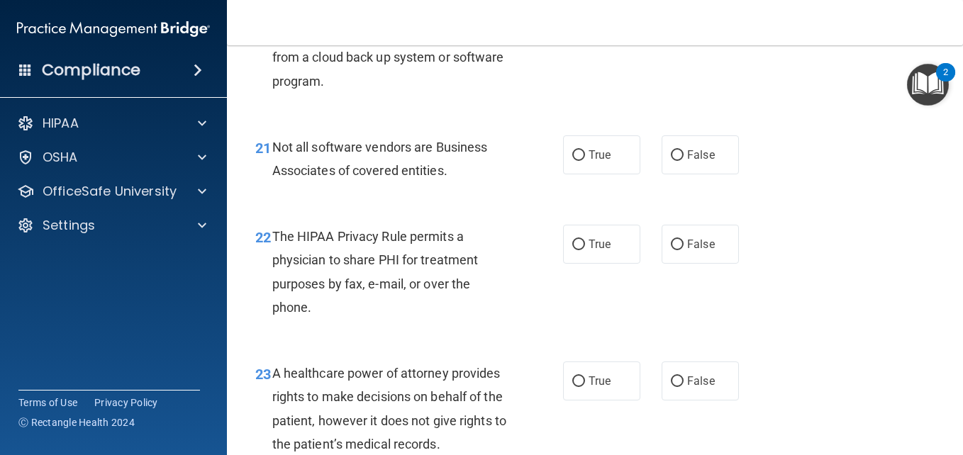
click at [606, 162] on span "True" at bounding box center [600, 154] width 22 height 13
click at [585, 161] on input "True" at bounding box center [578, 155] width 13 height 11
radio input "true"
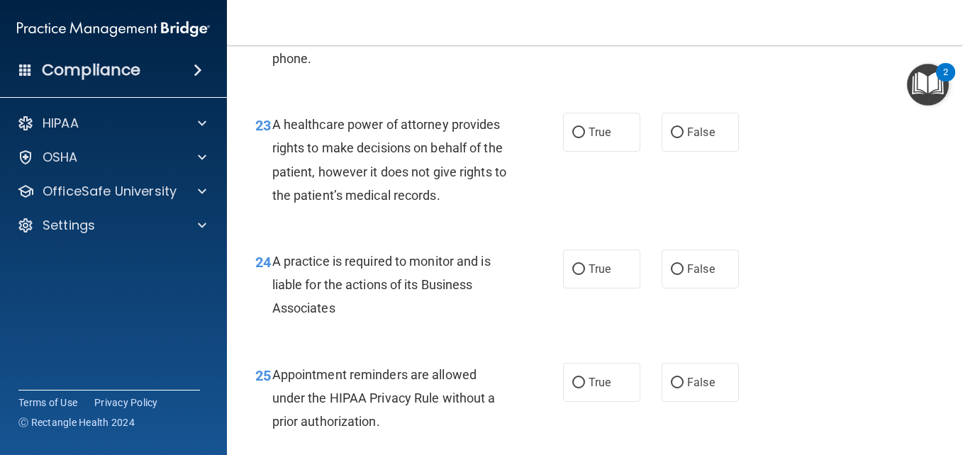
scroll to position [3062, 0]
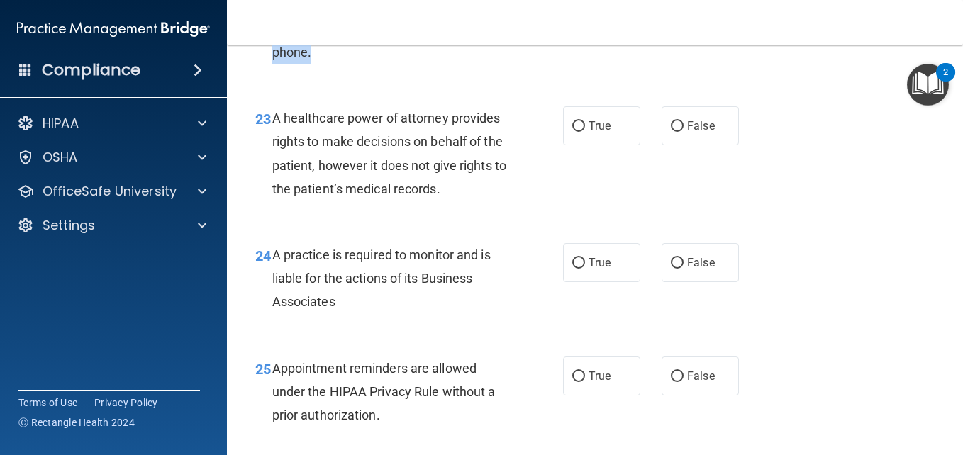
drag, startPoint x: 270, startPoint y: 77, endPoint x: 450, endPoint y: 148, distance: 193.2
click at [450, 71] on div "22 The HIPAA Privacy Rule permits a physician to share PHI for treatment purpos…" at bounding box center [409, 20] width 350 height 101
click at [552, 205] on div "23 A healthcare power of attorney provides rights to make decisions on behalf o…" at bounding box center [409, 156] width 350 height 101
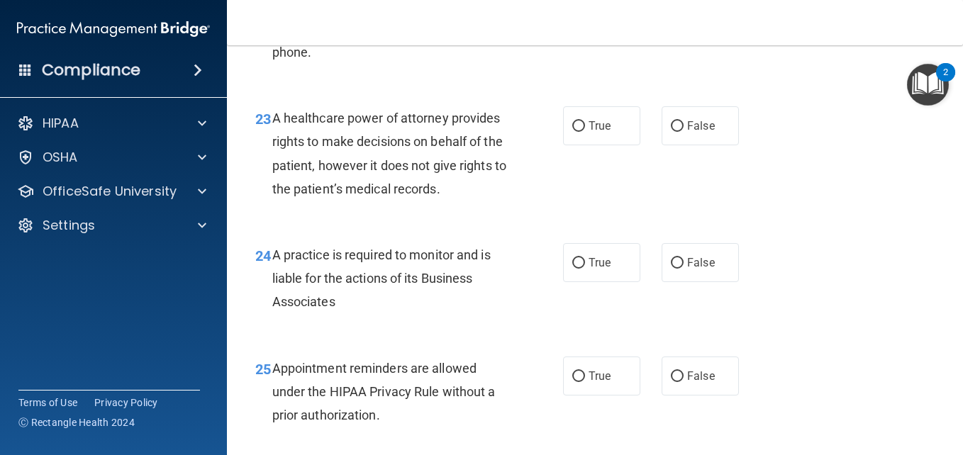
radio input "true"
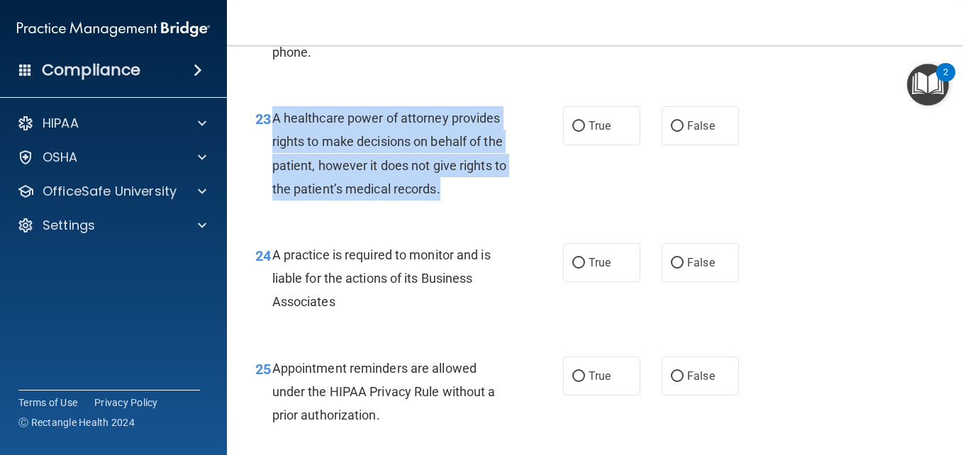
drag, startPoint x: 272, startPoint y: 211, endPoint x: 540, endPoint y: 281, distance: 276.2
click at [540, 208] on div "23 A healthcare power of attorney provides rights to make decisions on behalf o…" at bounding box center [409, 156] width 350 height 101
click at [547, 208] on div "23 A healthcare power of attorney provides rights to make decisions on behalf o…" at bounding box center [409, 156] width 350 height 101
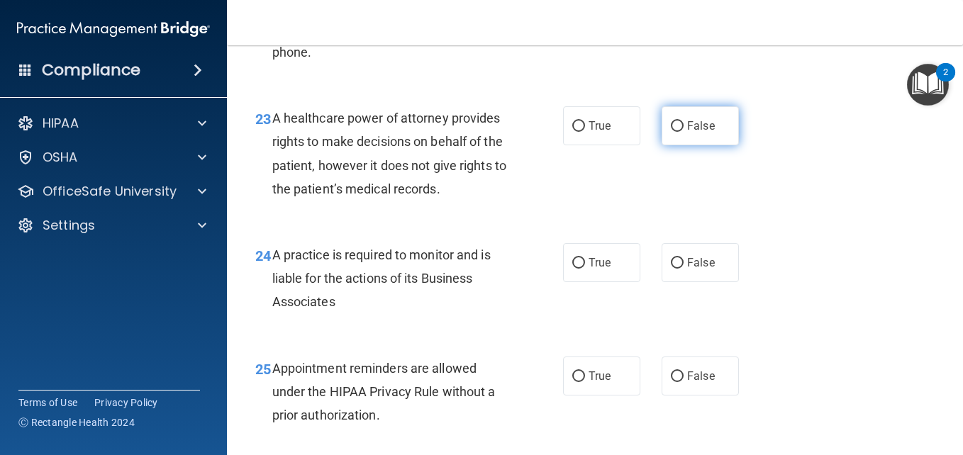
click at [691, 145] on label "False" at bounding box center [700, 125] width 77 height 39
click at [684, 132] on input "False" at bounding box center [677, 126] width 13 height 11
radio input "true"
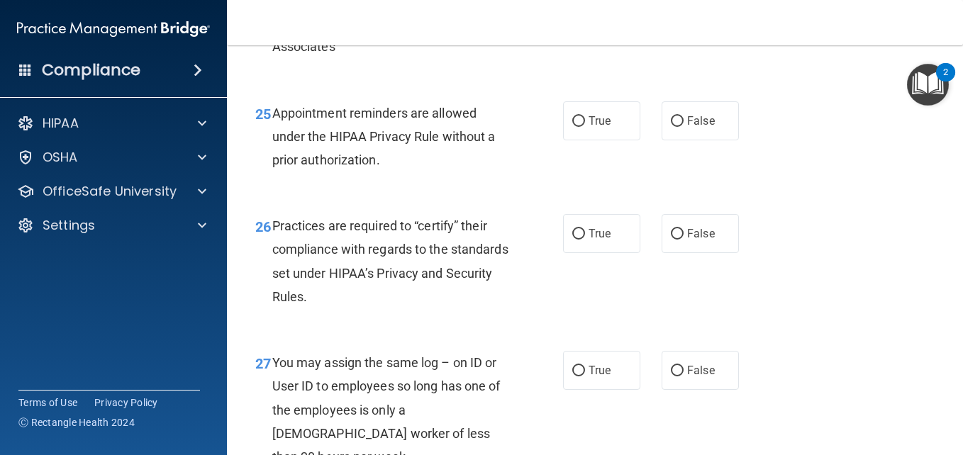
scroll to position [3345, 0]
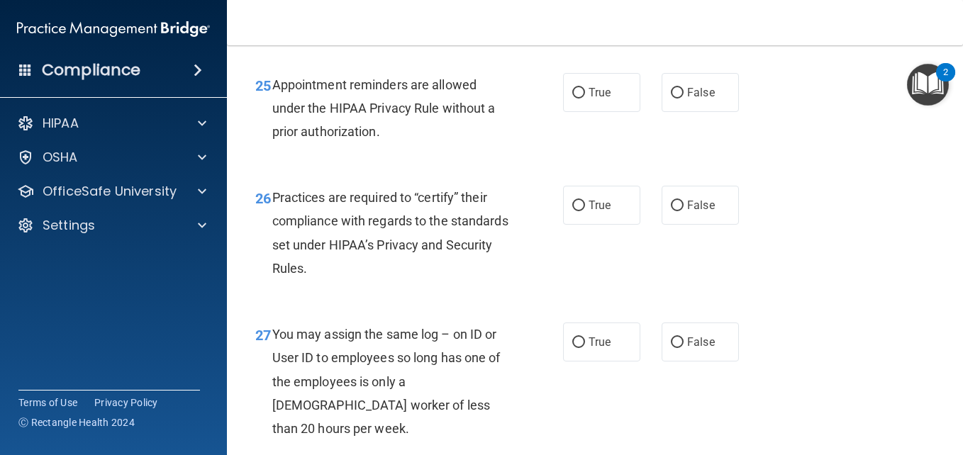
drag, startPoint x: 270, startPoint y: 68, endPoint x: 403, endPoint y: 104, distance: 137.3
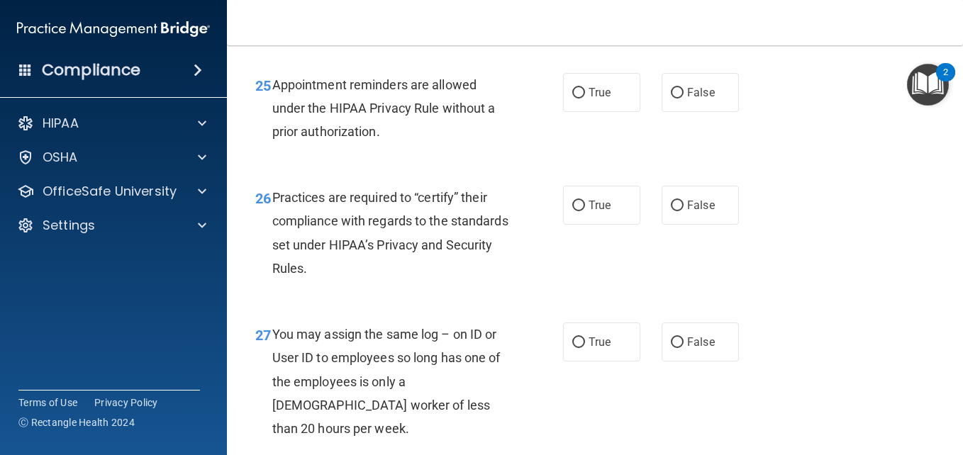
radio input "true"
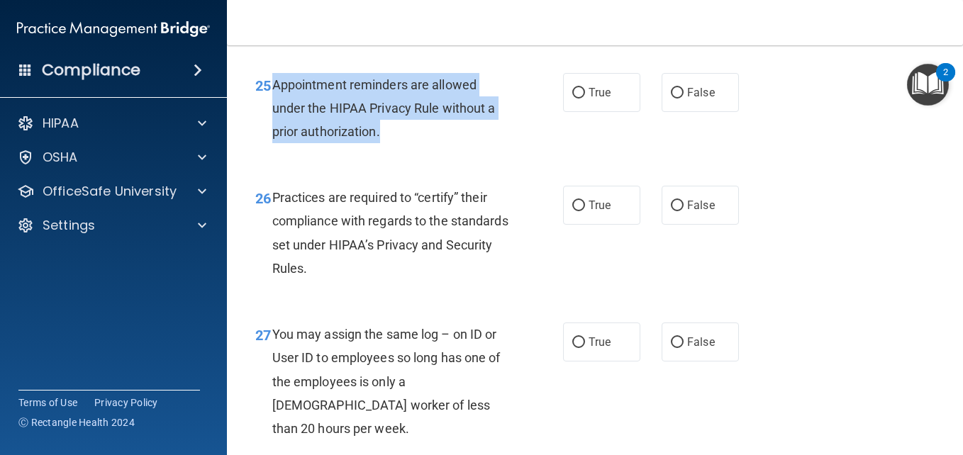
drag, startPoint x: 274, startPoint y: 183, endPoint x: 406, endPoint y: 238, distance: 142.4
click at [406, 151] on div "25 Appointment reminders are allowed under the HIPAA Privacy Rule without a pri…" at bounding box center [409, 112] width 350 height 78
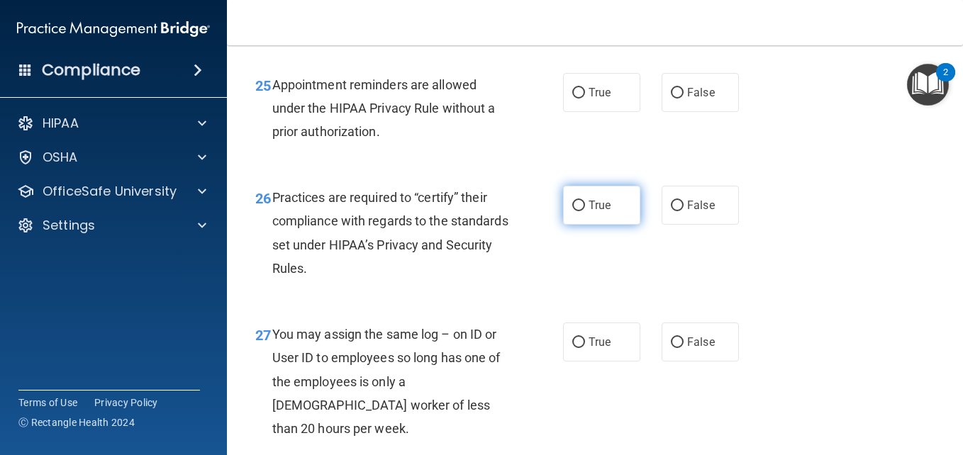
click at [563, 225] on label "True" at bounding box center [601, 205] width 77 height 39
click at [572, 211] on input "True" at bounding box center [578, 206] width 13 height 11
radio input "true"
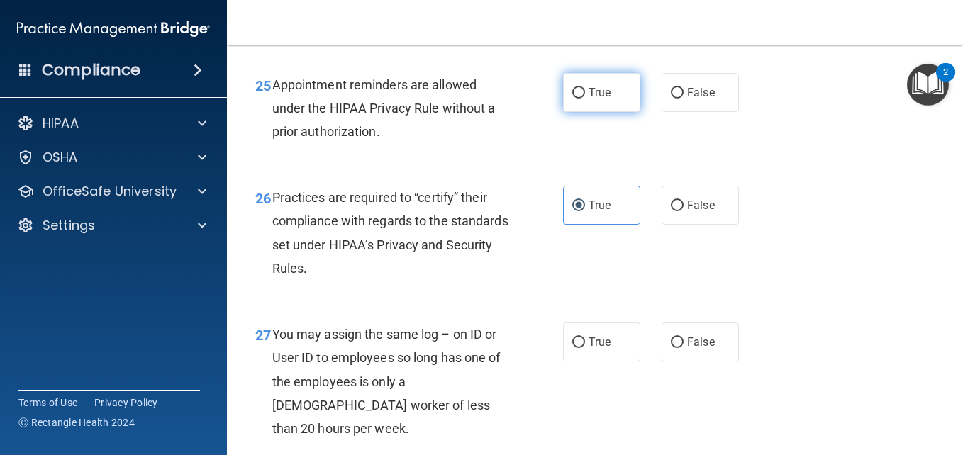
click at [584, 112] on label "True" at bounding box center [601, 92] width 77 height 39
click at [584, 99] on input "True" at bounding box center [578, 93] width 13 height 11
radio input "true"
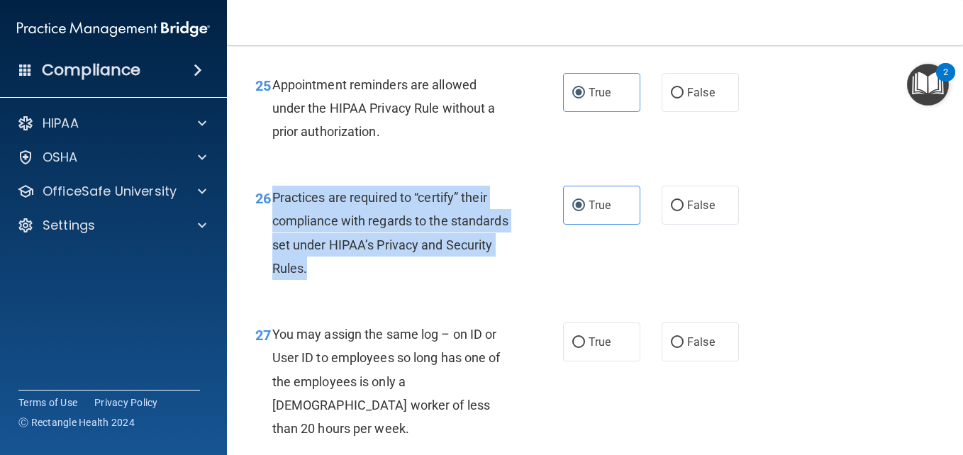
drag, startPoint x: 272, startPoint y: 292, endPoint x: 386, endPoint y: 362, distance: 134.3
click at [386, 280] on div "Practices are required to “certify” their compliance with regards to the standa…" at bounding box center [395, 233] width 247 height 94
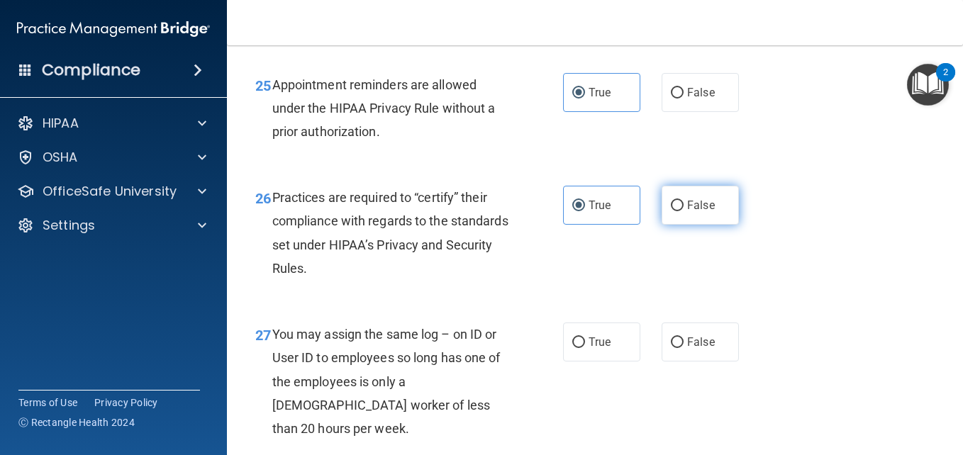
click at [681, 225] on label "False" at bounding box center [700, 205] width 77 height 39
click at [681, 211] on input "False" at bounding box center [677, 206] width 13 height 11
radio input "true"
radio input "false"
click at [786, 305] on div "26 Practices are required to “certify” their compliance with regards to the sta…" at bounding box center [595, 236] width 701 height 137
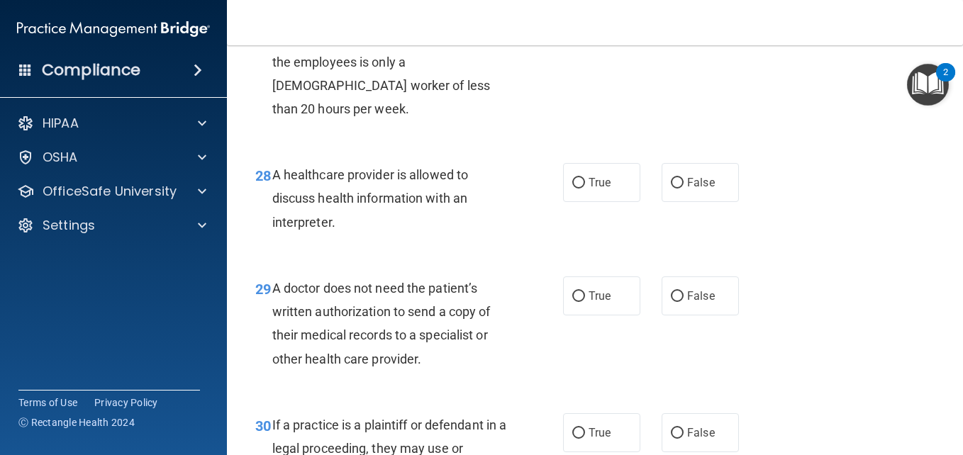
scroll to position [3686, 0]
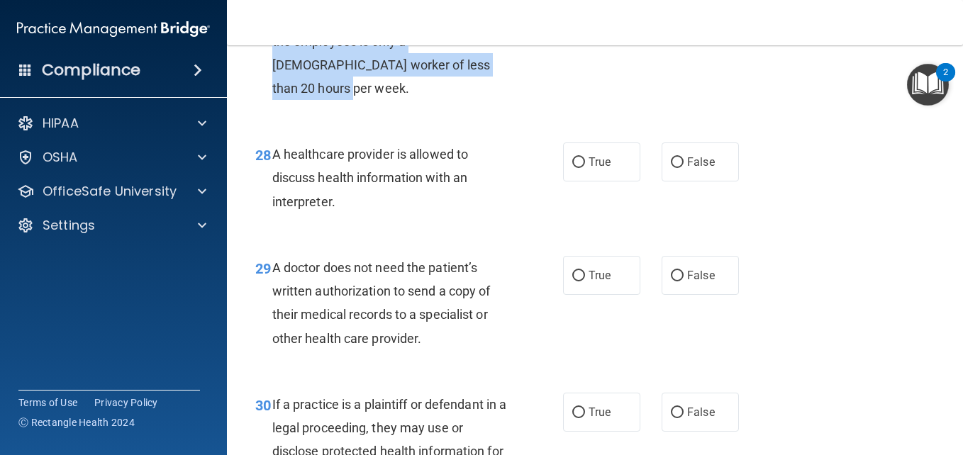
drag, startPoint x: 272, startPoint y: 87, endPoint x: 462, endPoint y: 153, distance: 201.8
click at [462, 100] on div "You may assign the same log – on ID or User ID to employees so long has one of …" at bounding box center [395, 41] width 247 height 118
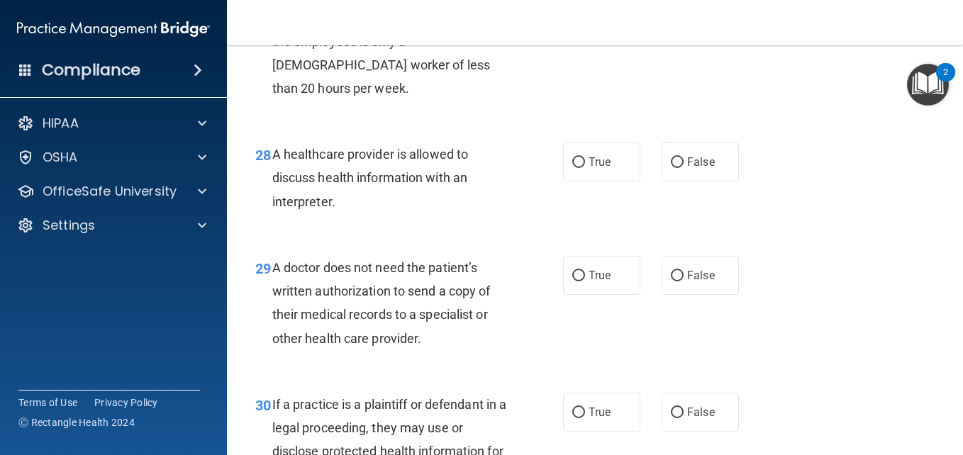
click at [665, 21] on label "False" at bounding box center [700, 1] width 77 height 39
click at [671, 8] on input "False" at bounding box center [677, 2] width 13 height 11
radio input "true"
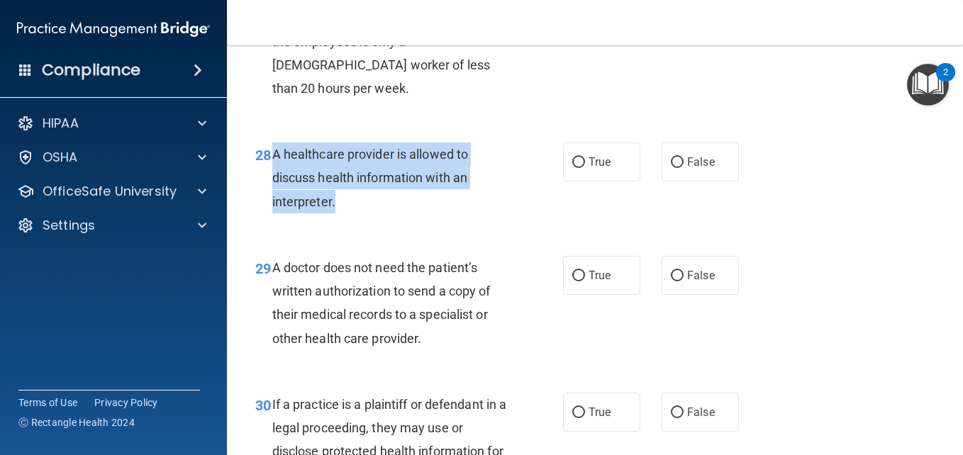
drag, startPoint x: 270, startPoint y: 230, endPoint x: 384, endPoint y: 269, distance: 120.6
click at [384, 221] on div "28 A healthcare provider is allowed to discuss health information with an inter…" at bounding box center [409, 182] width 350 height 78
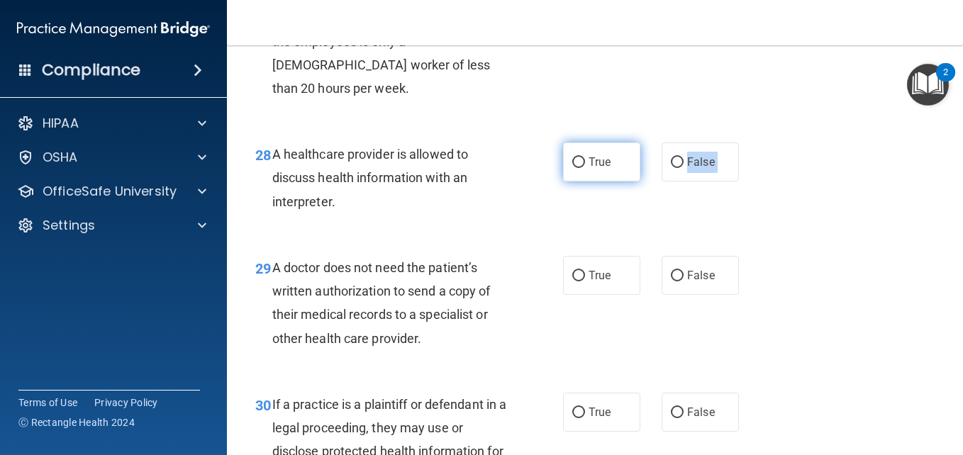
drag, startPoint x: 523, startPoint y: 318, endPoint x: 608, endPoint y: 238, distance: 116.9
click at [608, 182] on label "True" at bounding box center [601, 162] width 77 height 39
click at [585, 168] on input "True" at bounding box center [578, 162] width 13 height 11
radio input "true"
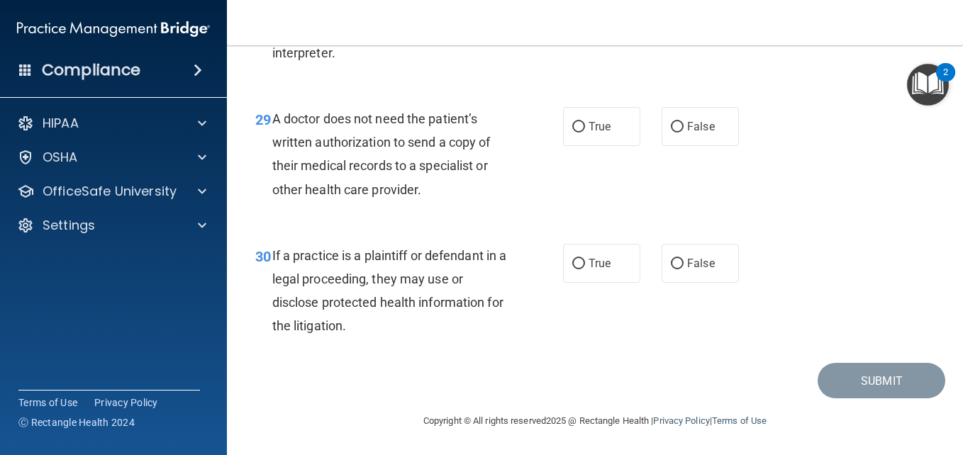
scroll to position [3906, 0]
drag, startPoint x: 274, startPoint y: 116, endPoint x: 440, endPoint y: 180, distance: 177.1
click at [440, 180] on div "A doctor does not need the patient’s written authorization to send a copy of th…" at bounding box center [395, 154] width 247 height 94
click at [632, 125] on label "True" at bounding box center [601, 126] width 77 height 39
click at [585, 125] on input "True" at bounding box center [578, 127] width 13 height 11
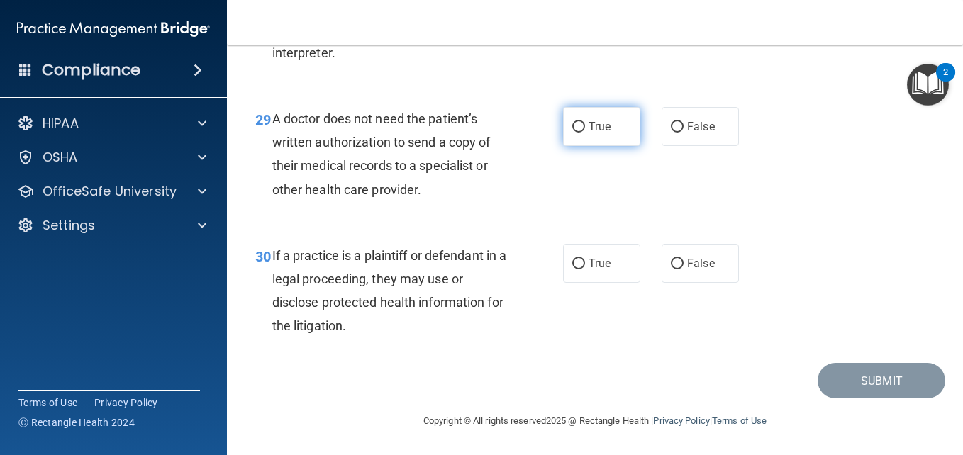
radio input "true"
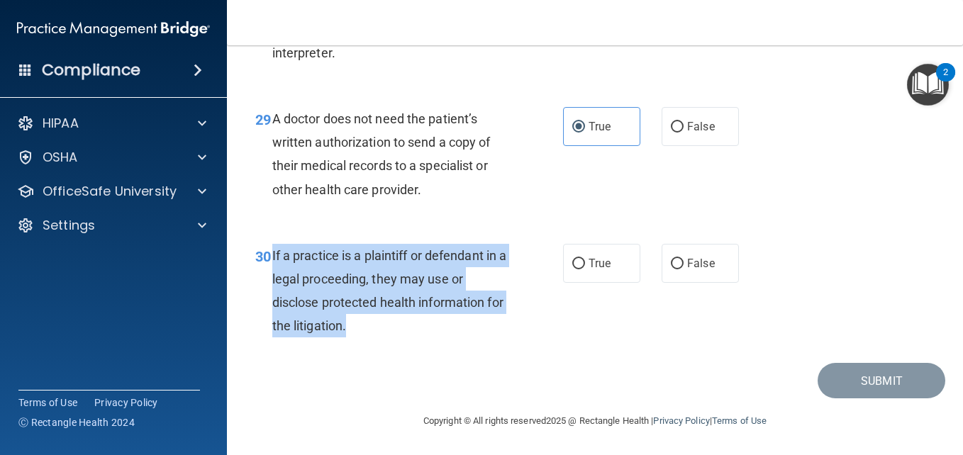
drag, startPoint x: 271, startPoint y: 250, endPoint x: 411, endPoint y: 332, distance: 162.4
click at [411, 332] on div "30 If a practice is a plaintiff or defendant in a legal proceeding, they may us…" at bounding box center [409, 294] width 350 height 101
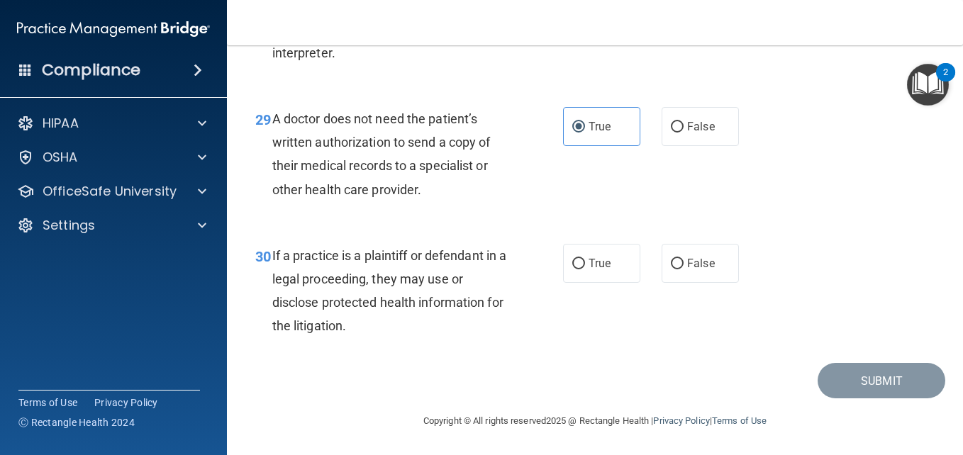
click at [506, 139] on div "A doctor does not need the patient’s written authorization to send a copy of th…" at bounding box center [395, 154] width 247 height 94
click at [586, 255] on label "True" at bounding box center [601, 263] width 77 height 39
click at [585, 259] on input "True" at bounding box center [578, 264] width 13 height 11
radio input "true"
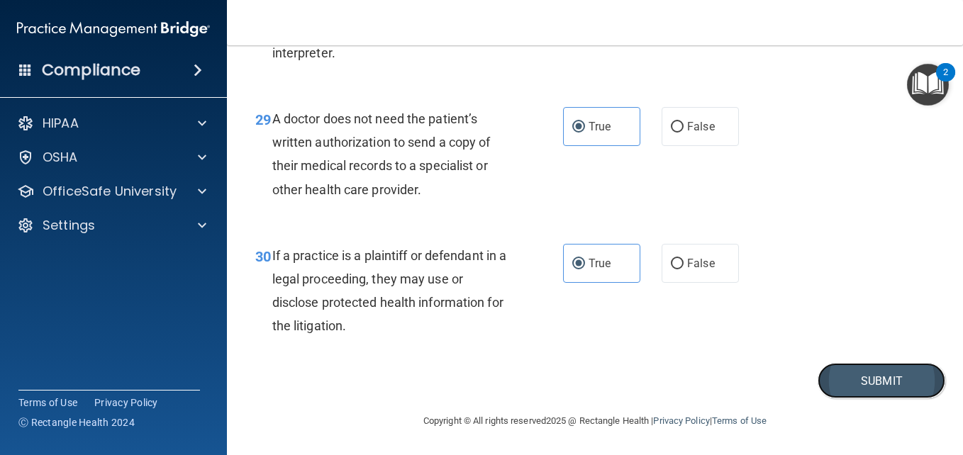
click at [879, 370] on button "Submit" at bounding box center [882, 381] width 128 height 36
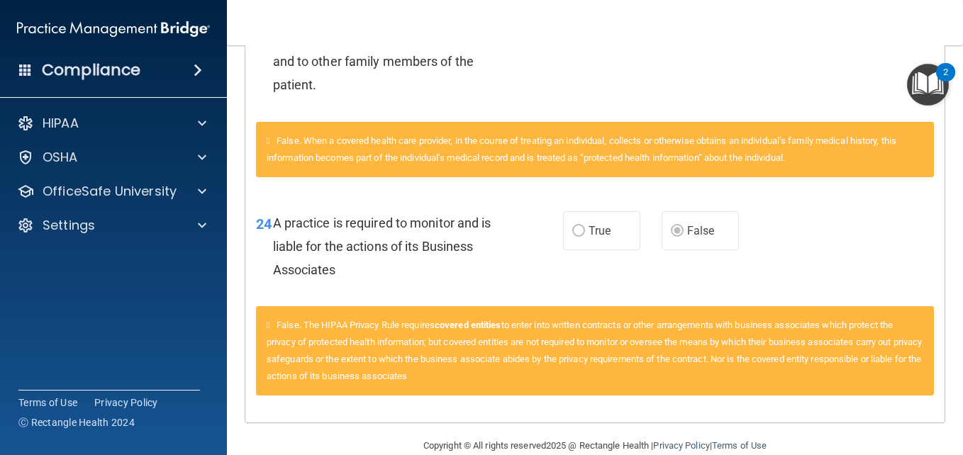
scroll to position [703, 0]
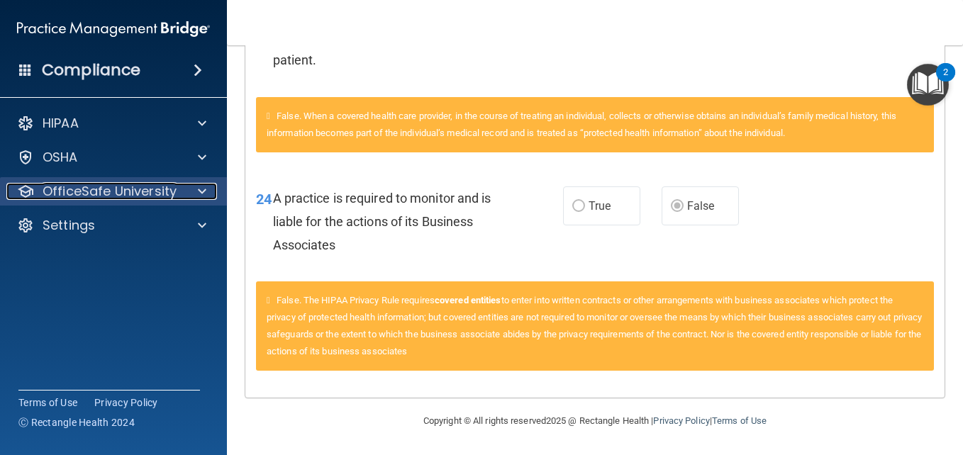
click at [157, 189] on p "OfficeSafe University" at bounding box center [110, 191] width 134 height 17
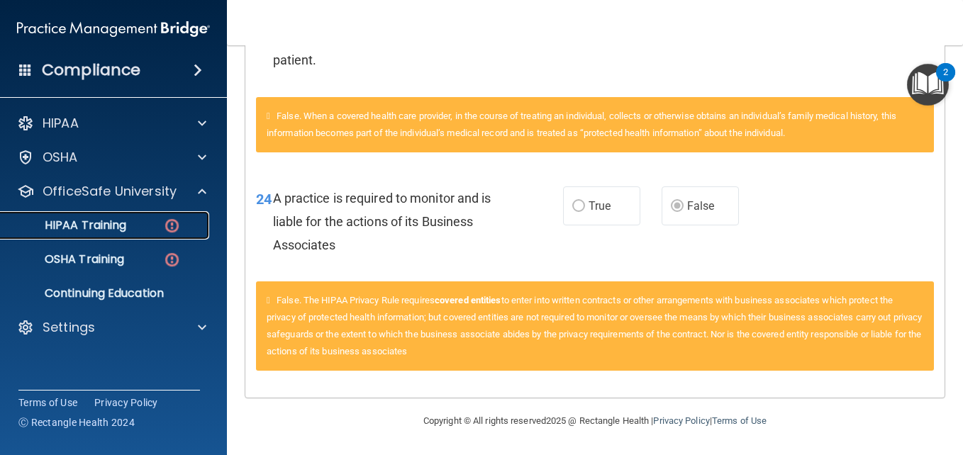
click at [178, 225] on img at bounding box center [172, 226] width 18 height 18
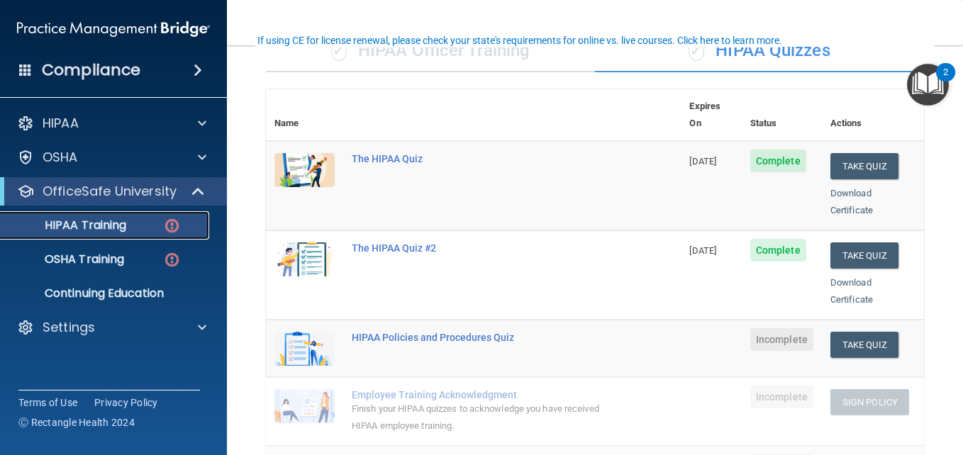
scroll to position [98, 0]
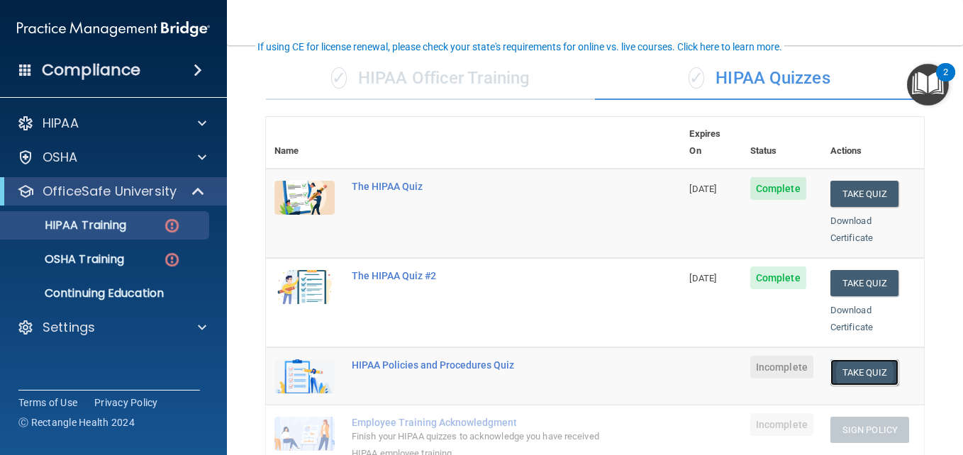
click at [830, 367] on button "Take Quiz" at bounding box center [864, 373] width 68 height 26
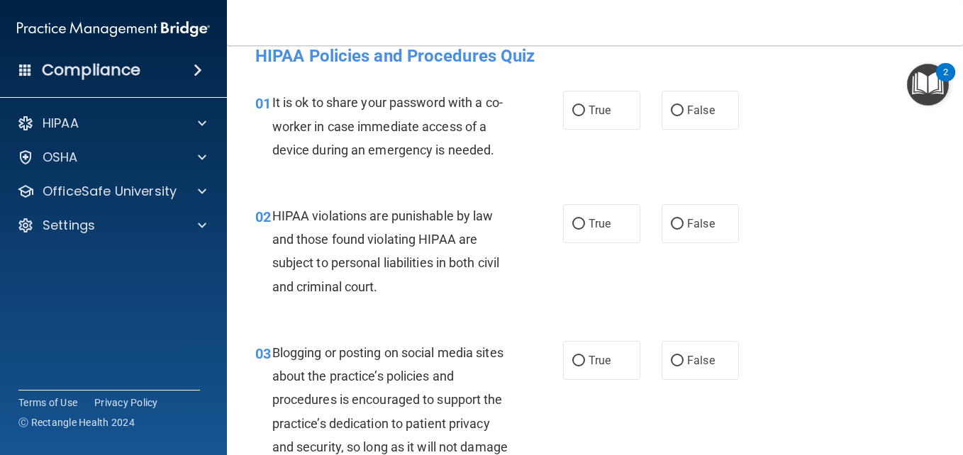
scroll to position [13, 0]
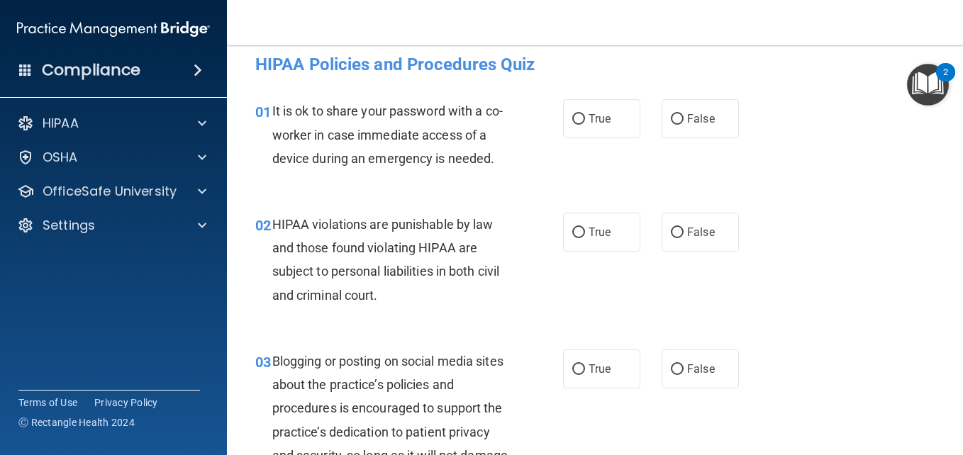
click at [269, 108] on span "01" at bounding box center [263, 112] width 16 height 17
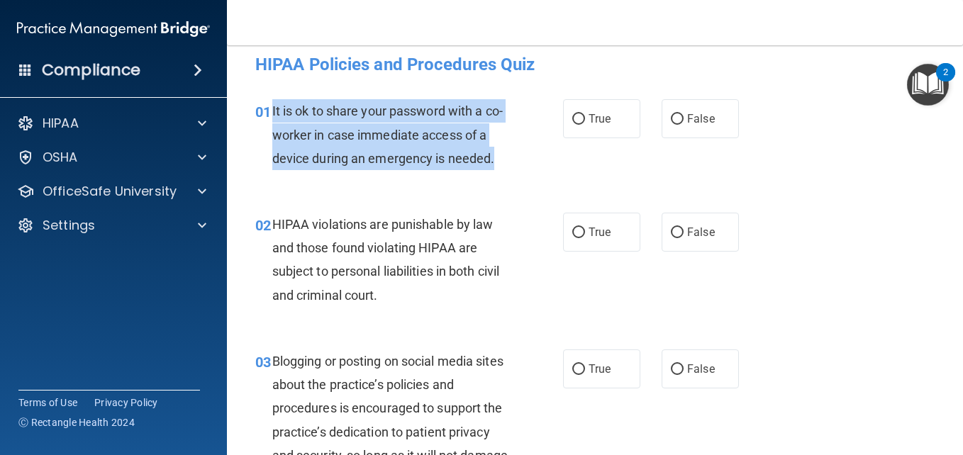
drag, startPoint x: 269, startPoint y: 108, endPoint x: 384, endPoint y: 184, distance: 137.1
click at [384, 177] on div "01 It is ok to share your password with a co-worker in case immediate access of…" at bounding box center [409, 138] width 350 height 78
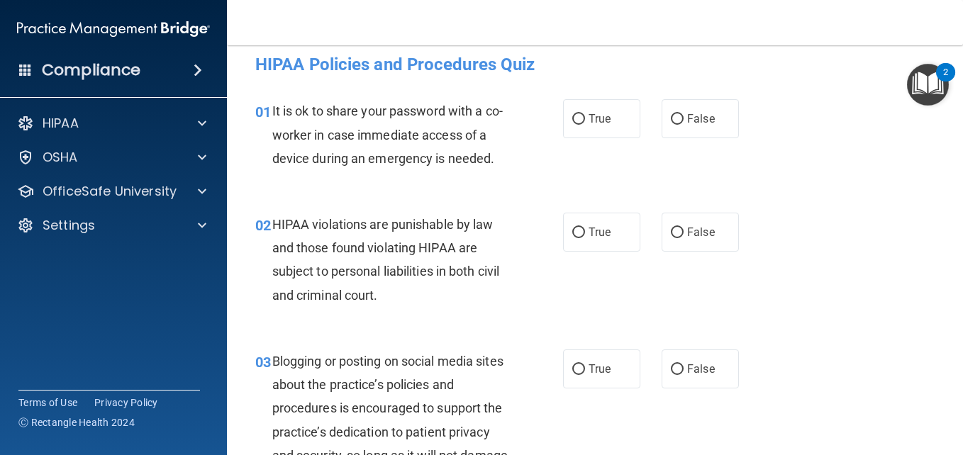
click at [594, 144] on div "01 It is ok to share your password with a co-worker in case immediate access of…" at bounding box center [595, 138] width 701 height 113
click at [662, 111] on label "False" at bounding box center [700, 118] width 77 height 39
click at [671, 114] on input "False" at bounding box center [677, 119] width 13 height 11
radio input "true"
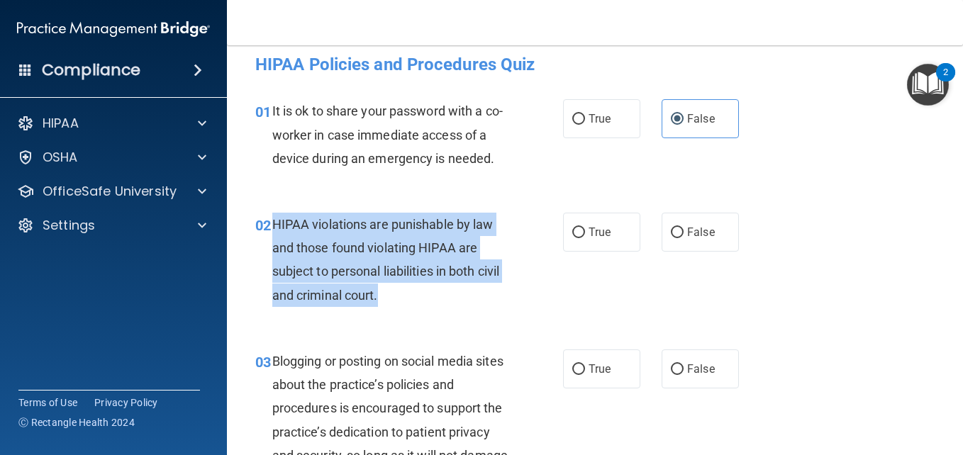
drag, startPoint x: 272, startPoint y: 249, endPoint x: 459, endPoint y: 322, distance: 200.3
click at [459, 307] on div "HIPAA violations are punishable by law and those found violating HIPAA are subj…" at bounding box center [395, 260] width 247 height 94
click at [540, 303] on div "02 HIPAA violations are punishable by law and those found violating HIPAA are s…" at bounding box center [409, 263] width 350 height 101
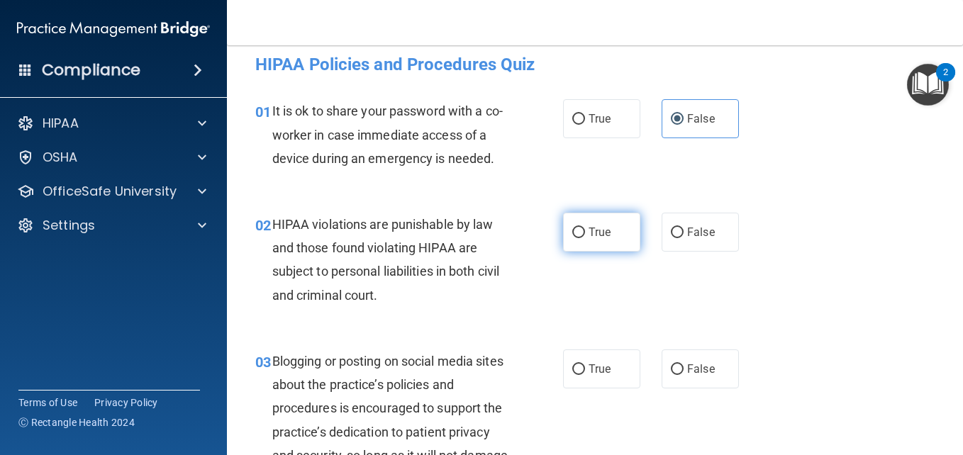
click at [600, 239] on span "True" at bounding box center [600, 231] width 22 height 13
click at [585, 238] on input "True" at bounding box center [578, 233] width 13 height 11
radio input "true"
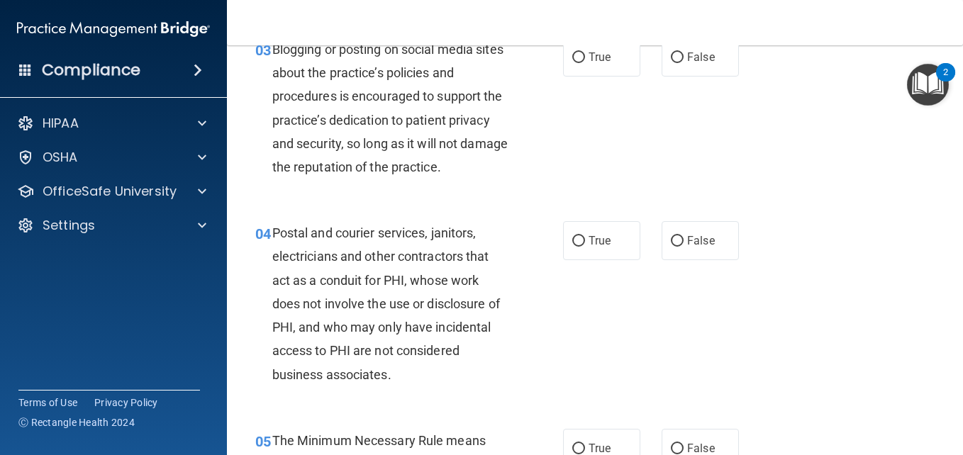
scroll to position [334, 0]
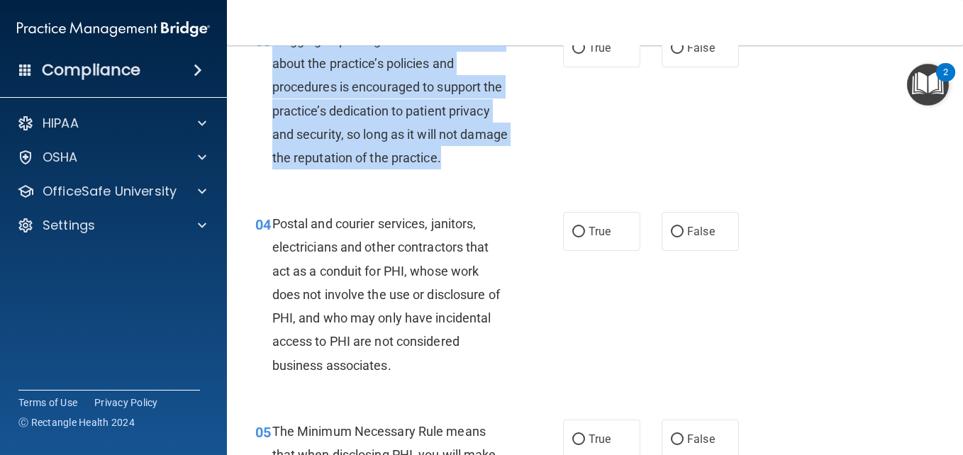
drag, startPoint x: 273, startPoint y: 60, endPoint x: 508, endPoint y: 205, distance: 276.1
click at [508, 169] on div "Blogging or posting on social media sites about the practice’s policies and pro…" at bounding box center [395, 98] width 247 height 141
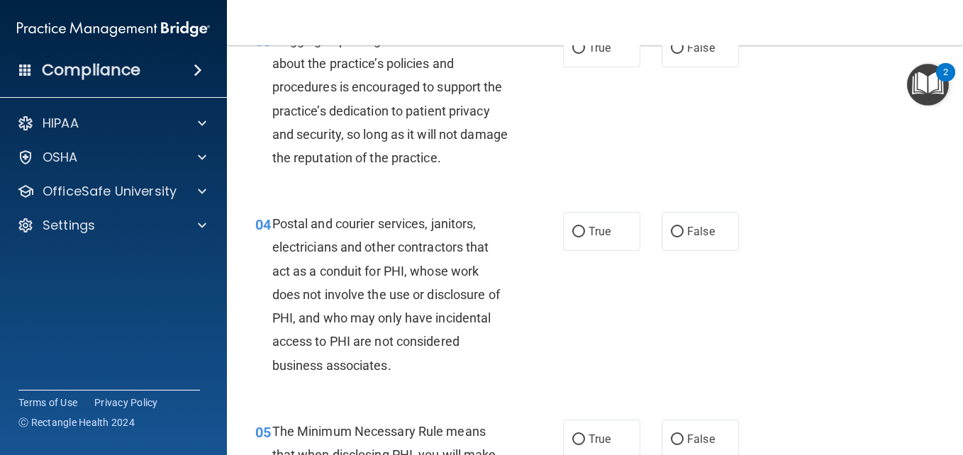
click at [586, 183] on div "03 Blogging or posting on social media sites about the practice’s policies and …" at bounding box center [595, 103] width 701 height 184
click at [689, 67] on label "False" at bounding box center [700, 47] width 77 height 39
click at [684, 54] on input "False" at bounding box center [677, 48] width 13 height 11
radio input "true"
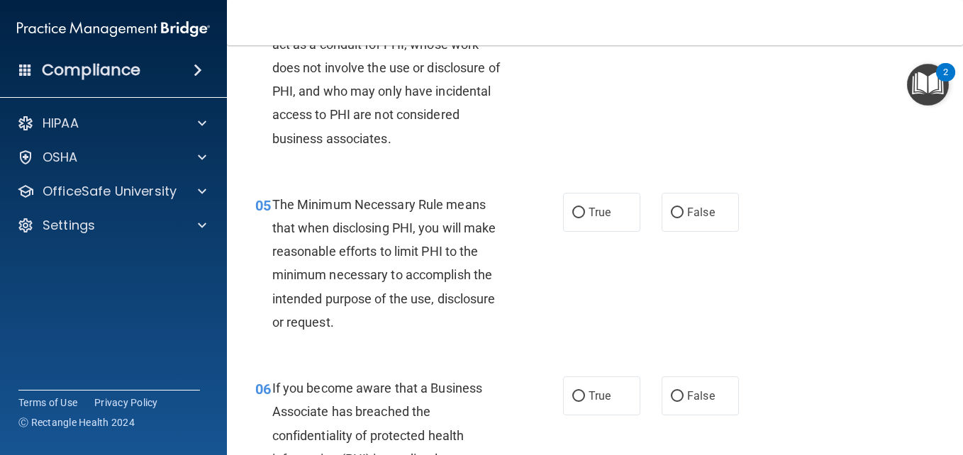
scroll to position [533, 0]
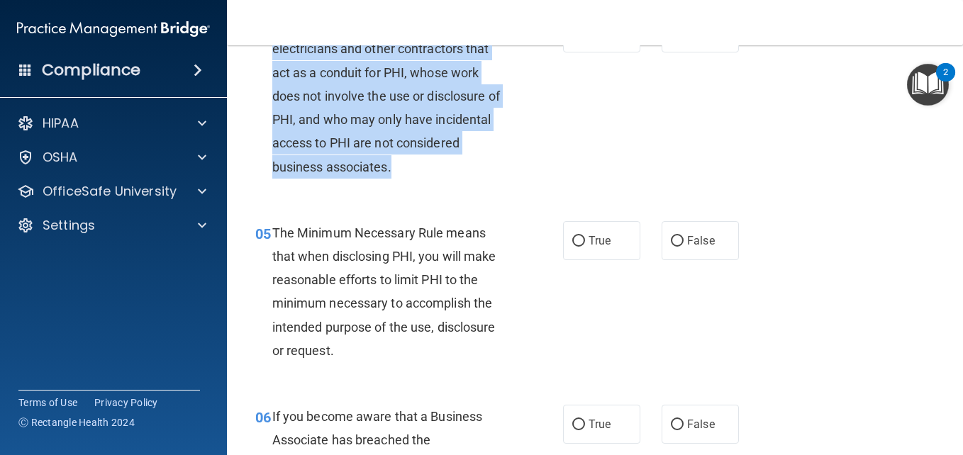
drag, startPoint x: 273, startPoint y: 72, endPoint x: 479, endPoint y: 208, distance: 247.6
click at [479, 179] on div "Postal and courier services, janitors, electricians and other contractors that …" at bounding box center [395, 95] width 247 height 165
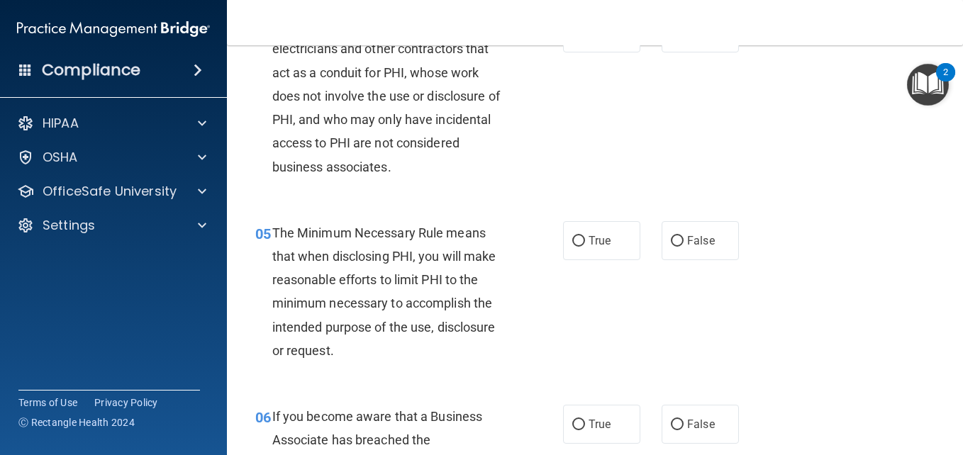
click at [598, 204] on div "04 Postal and courier services, janitors, electricians and other contractors th…" at bounding box center [595, 100] width 701 height 208
click at [598, 52] on label "True" at bounding box center [601, 32] width 77 height 39
click at [585, 39] on input "True" at bounding box center [578, 33] width 13 height 11
radio input "true"
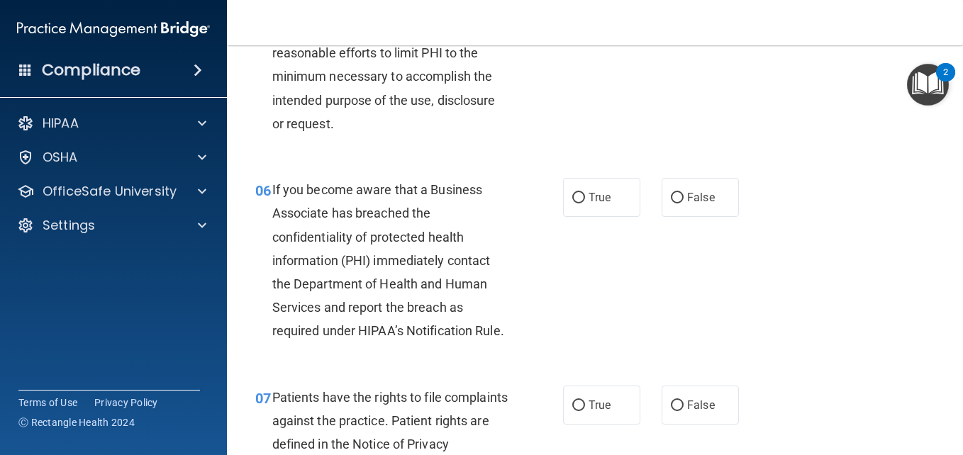
scroll to position [736, 0]
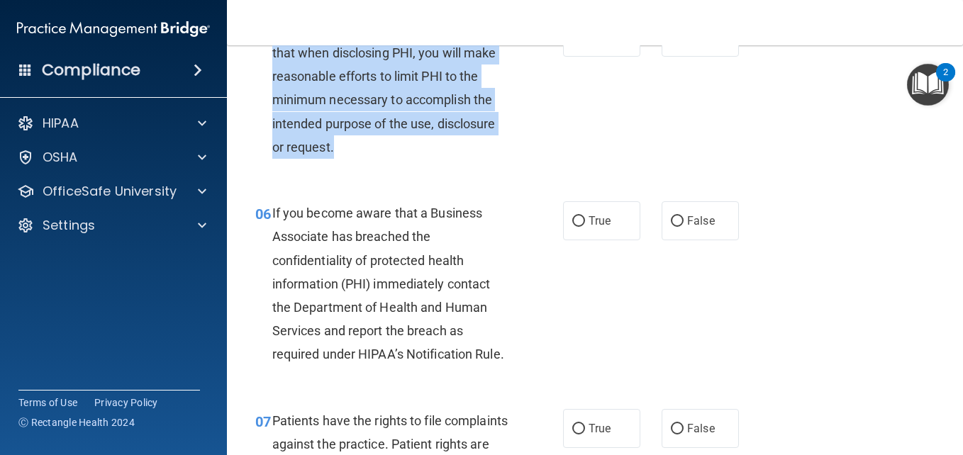
drag, startPoint x: 271, startPoint y: 49, endPoint x: 545, endPoint y: 189, distance: 307.9
click at [545, 166] on div "05 The Minimum Necessary Rule means that when disclosing PHI, you will make rea…" at bounding box center [409, 92] width 350 height 148
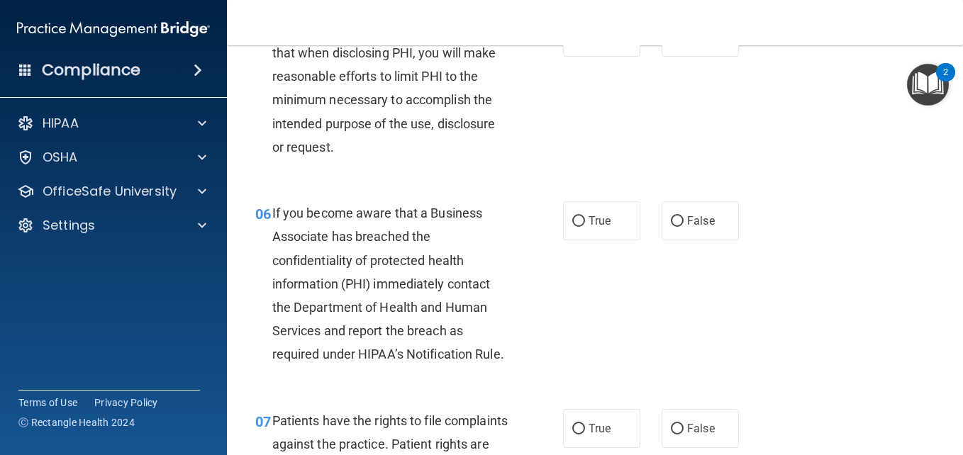
click at [440, 184] on div "05 The Minimum Necessary Rule means that when disclosing PHI, you will make rea…" at bounding box center [595, 92] width 701 height 184
click at [598, 57] on label "True" at bounding box center [601, 37] width 77 height 39
click at [585, 43] on input "True" at bounding box center [578, 38] width 13 height 11
radio input "true"
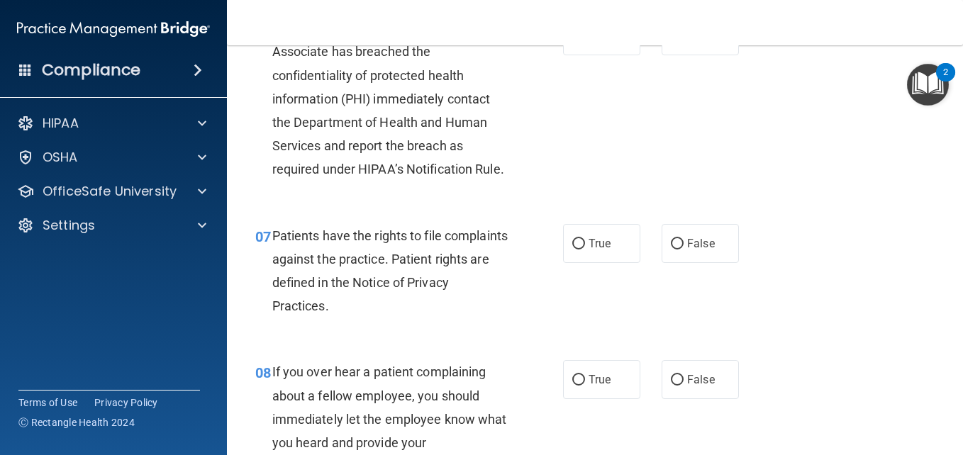
scroll to position [935, 0]
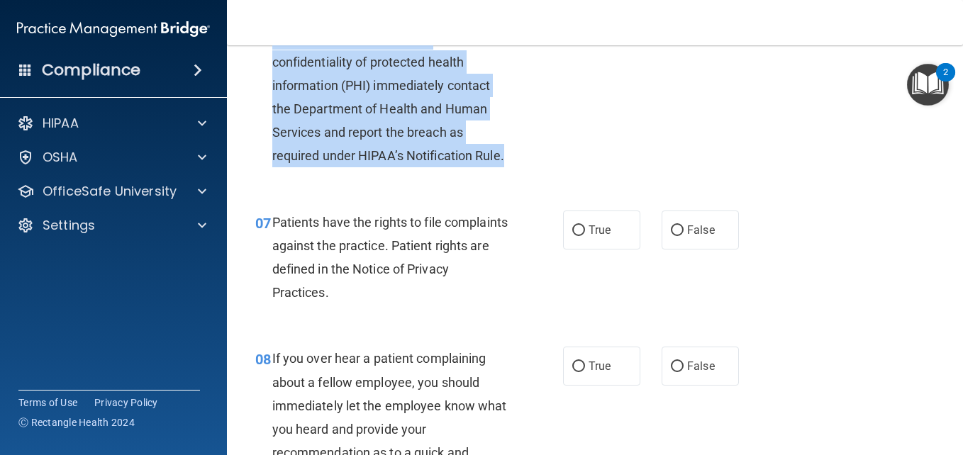
drag, startPoint x: 268, startPoint y: 65, endPoint x: 470, endPoint y: 235, distance: 264.2
click at [470, 175] on div "06 If you become aware that a Business Associate has breached the confidentiali…" at bounding box center [409, 89] width 350 height 172
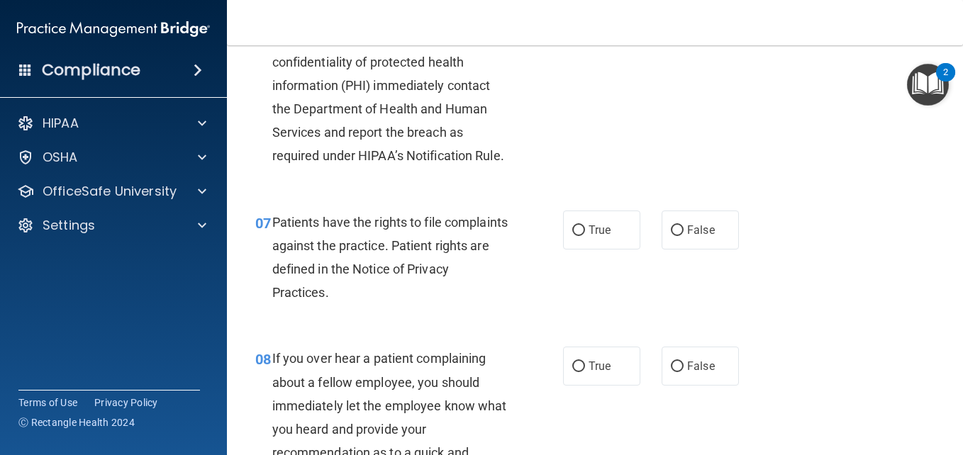
click at [429, 264] on div "07 Patients have the rights to file complaints against the practice. Patient ri…" at bounding box center [595, 261] width 701 height 137
click at [696, 42] on label "False" at bounding box center [700, 22] width 77 height 39
click at [684, 28] on input "False" at bounding box center [677, 23] width 13 height 11
radio input "true"
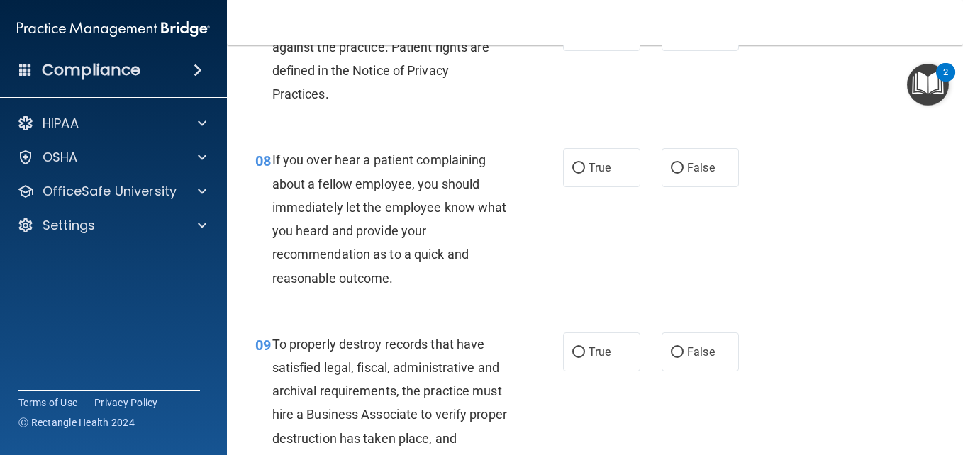
scroll to position [1161, 0]
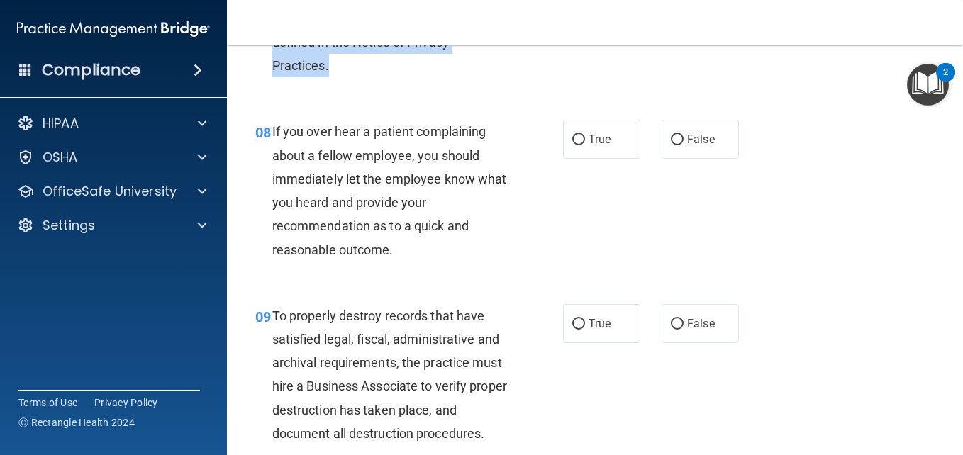
drag, startPoint x: 269, startPoint y: 72, endPoint x: 384, endPoint y: 131, distance: 129.4
click at [384, 85] on div "07 Patients have the rights to file complaints against the practice. Patient ri…" at bounding box center [409, 34] width 350 height 101
click at [532, 85] on div "07 Patients have the rights to file complaints against the practice. Patient ri…" at bounding box center [409, 34] width 350 height 101
click at [606, 23] on label "True" at bounding box center [601, 3] width 77 height 39
click at [585, 9] on input "True" at bounding box center [578, 4] width 13 height 11
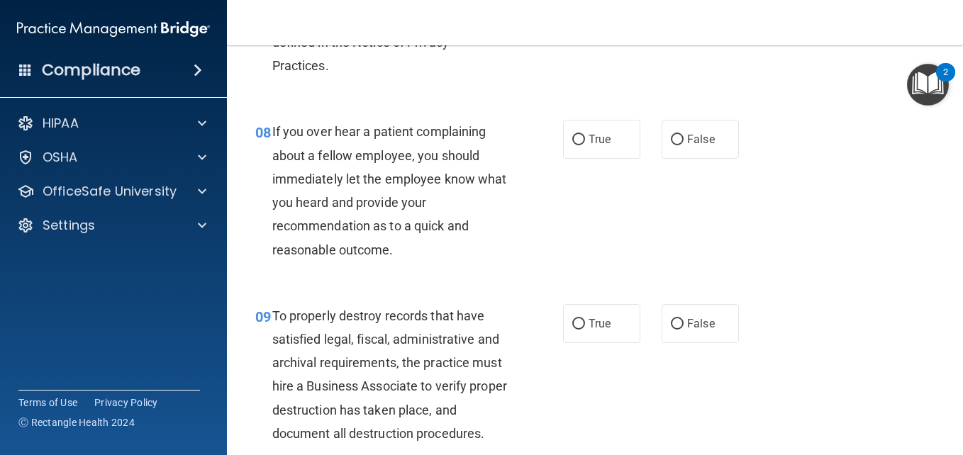
radio input "true"
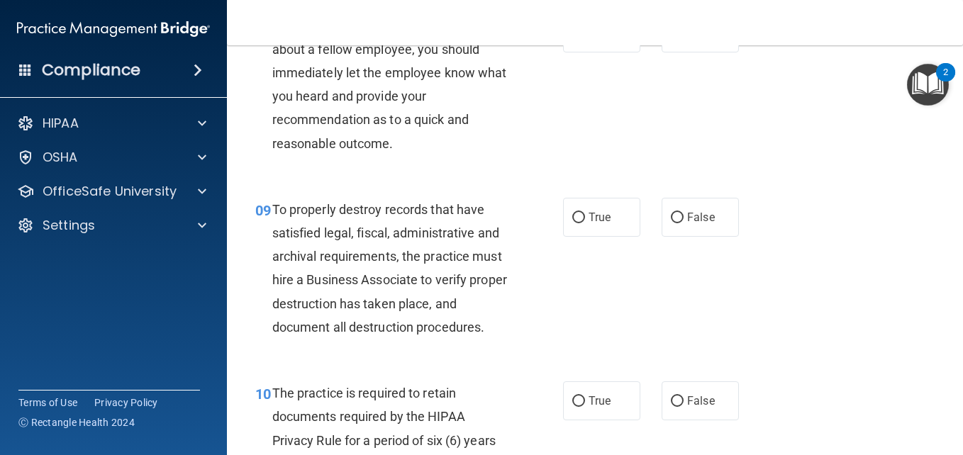
scroll to position [1275, 0]
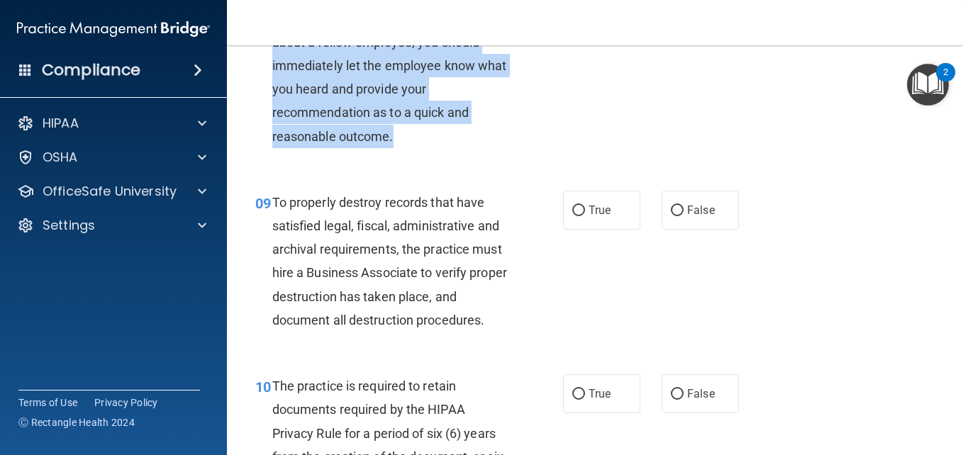
drag, startPoint x: 270, startPoint y: 90, endPoint x: 438, endPoint y: 200, distance: 200.2
click at [438, 155] on div "08 If you over hear a patient complaining about a fellow employee, you should i…" at bounding box center [409, 80] width 350 height 148
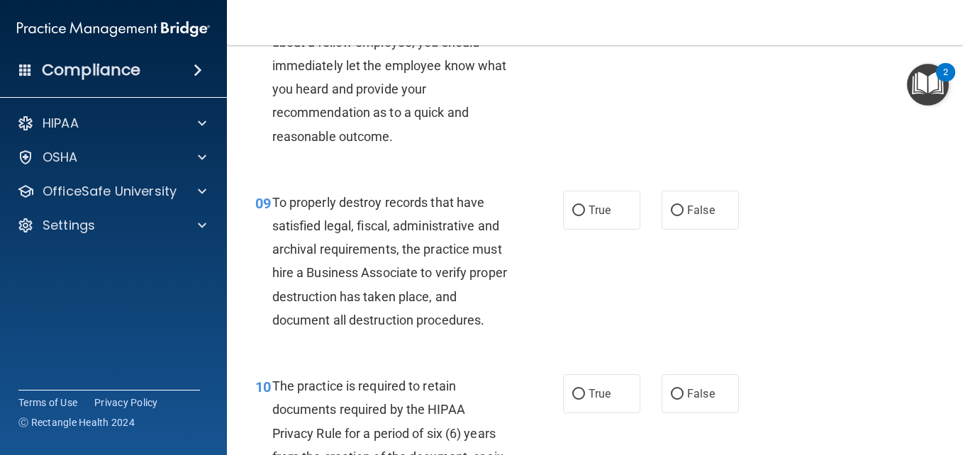
click at [580, 157] on div "08 If you over hear a patient complaining about a fellow employee, you should i…" at bounding box center [595, 81] width 701 height 184
click at [687, 33] on span "False" at bounding box center [701, 25] width 28 height 13
click at [682, 32] on input "False" at bounding box center [677, 26] width 13 height 11
radio input "true"
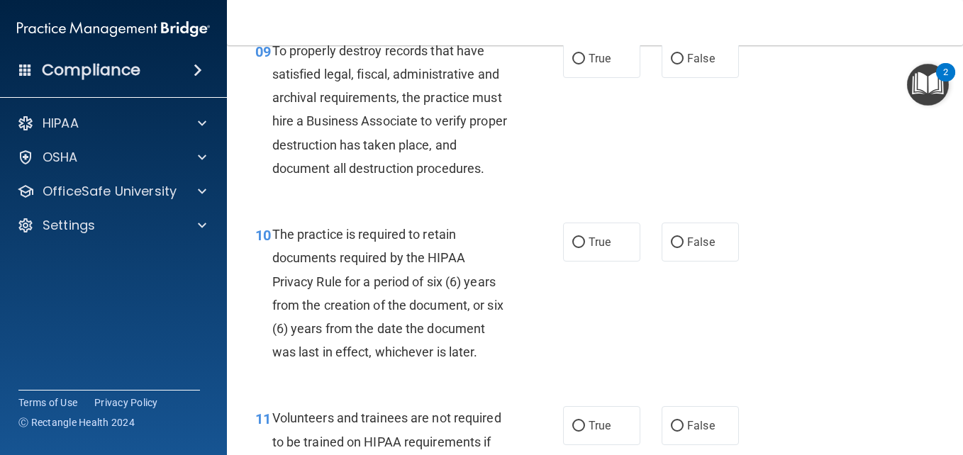
scroll to position [1473, 0]
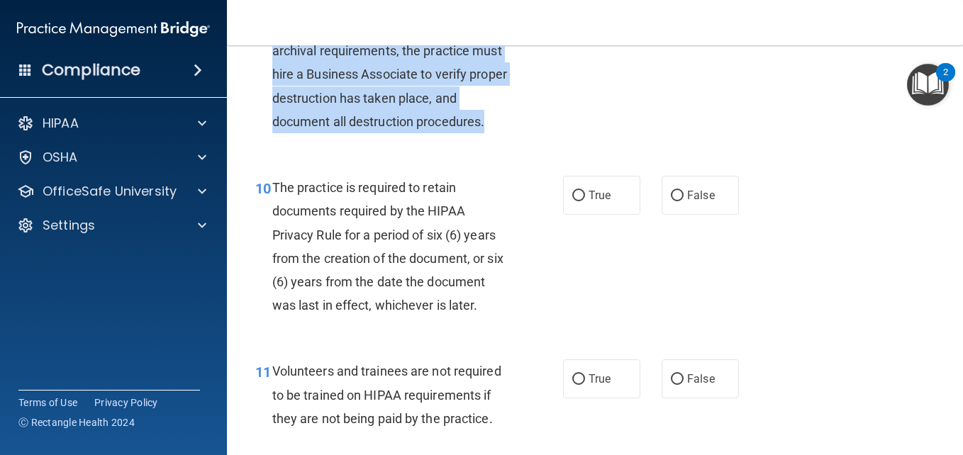
drag, startPoint x: 272, startPoint y: 72, endPoint x: 511, endPoint y: 198, distance: 270.5
click at [511, 133] on div "To properly destroy records that have satisfied legal, fiscal, administrative a…" at bounding box center [395, 62] width 247 height 141
drag, startPoint x: 676, startPoint y: 172, endPoint x: 712, endPoint y: 87, distance: 92.8
click at [712, 87] on div "09 To properly destroy records that have satisfied legal, fiscal, administrativ…" at bounding box center [595, 66] width 701 height 184
click at [712, 31] on label "False" at bounding box center [700, 11] width 77 height 39
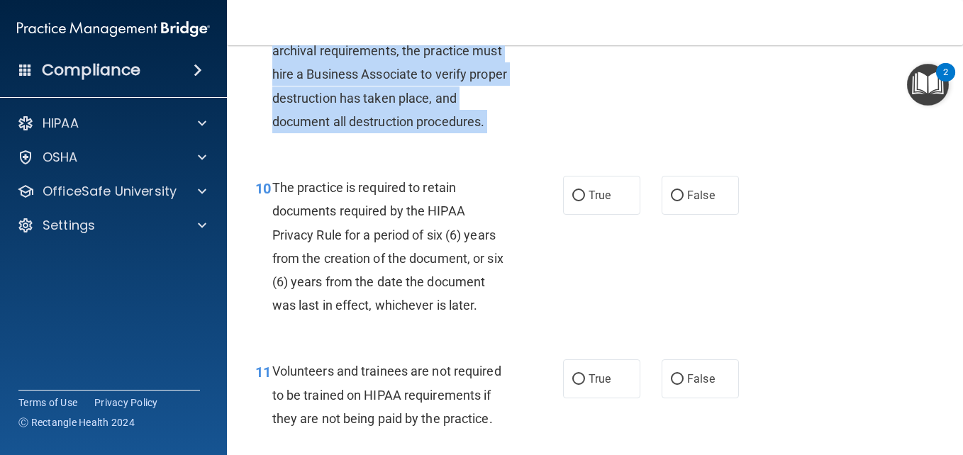
click at [684, 18] on input "False" at bounding box center [677, 12] width 13 height 11
radio input "true"
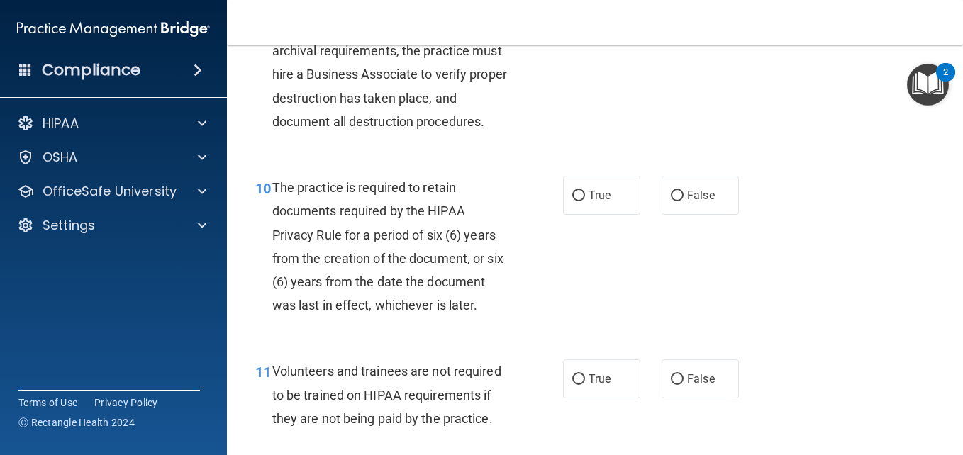
click at [857, 313] on div "10 The practice is required to retain documents required by the HIPAA Privacy R…" at bounding box center [595, 250] width 701 height 184
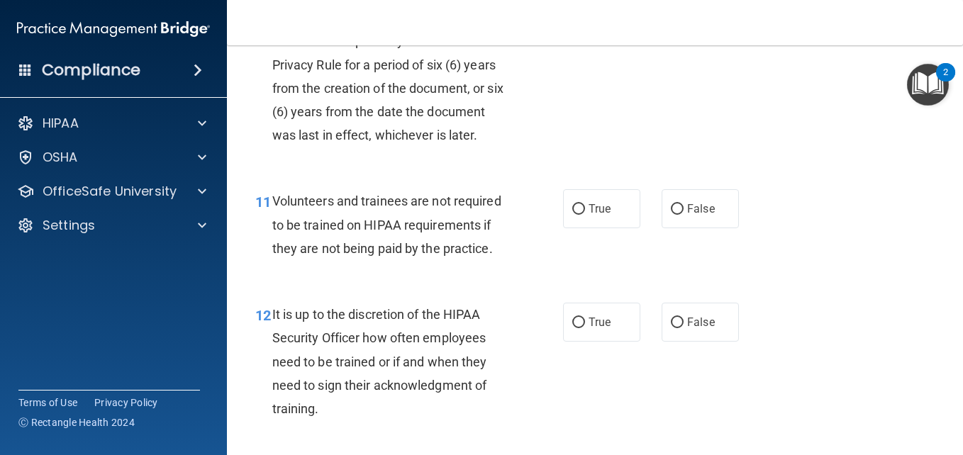
scroll to position [1672, 0]
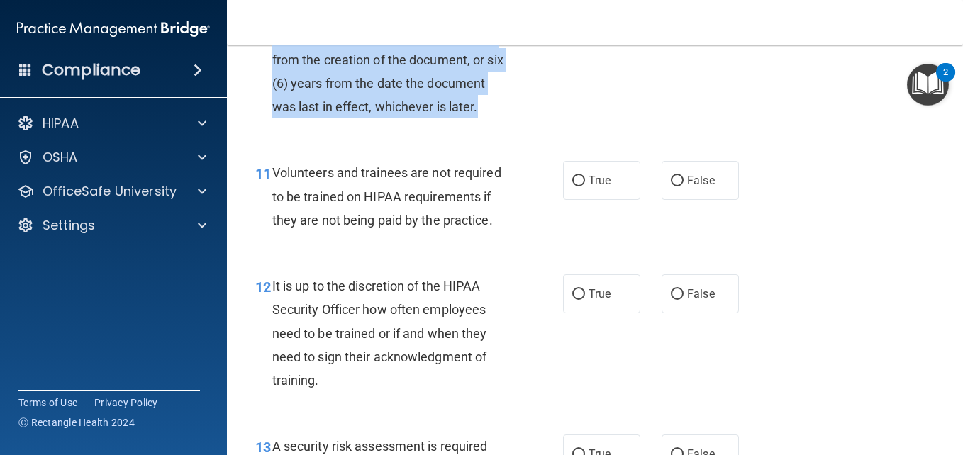
drag, startPoint x: 272, startPoint y: 55, endPoint x: 467, endPoint y: 208, distance: 247.5
click at [467, 118] on div "The practice is required to retain documents required by the HIPAA Privacy Rule…" at bounding box center [395, 47] width 247 height 141
click at [512, 118] on div "The practice is required to retain documents required by the HIPAA Privacy Rule…" at bounding box center [395, 47] width 247 height 141
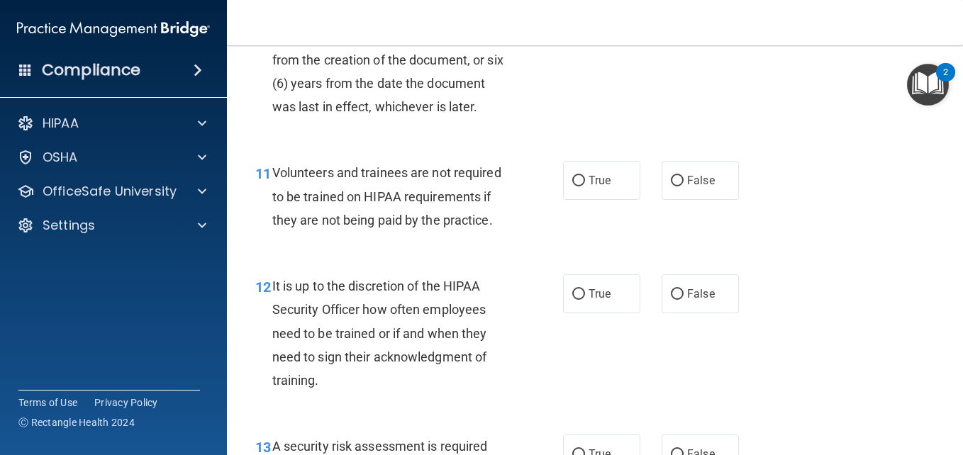
radio input "true"
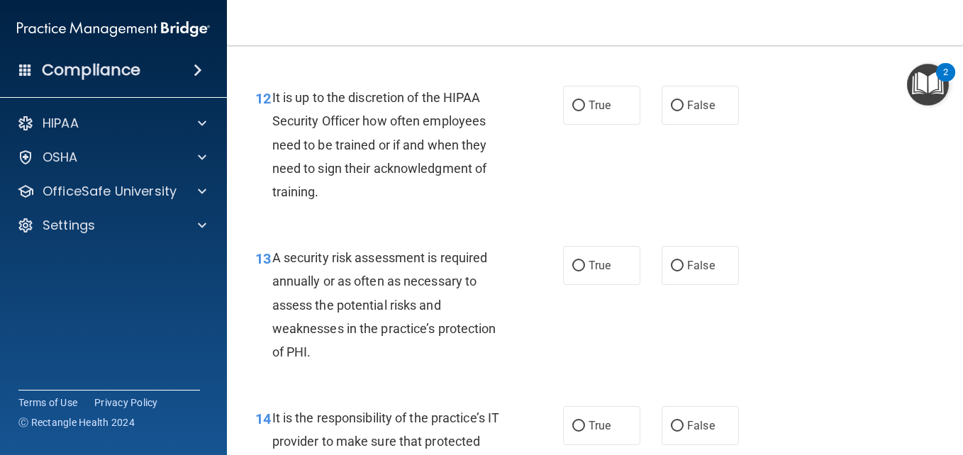
scroll to position [1871, 0]
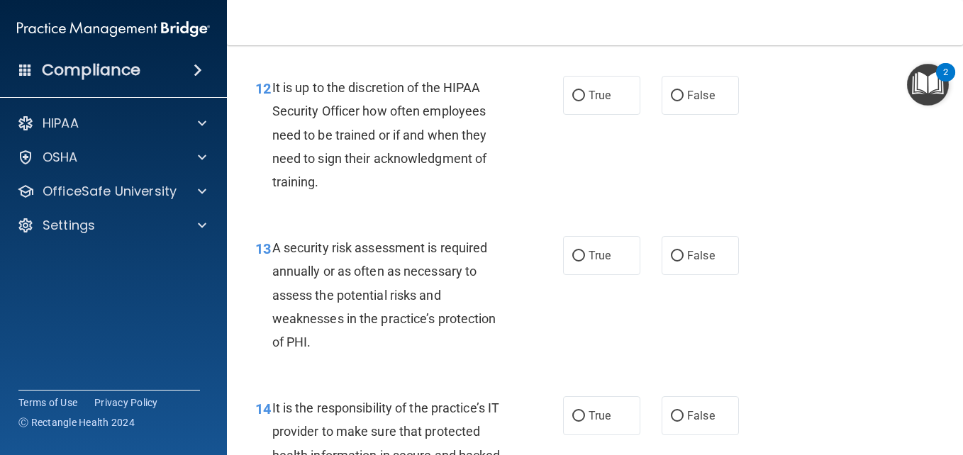
drag, startPoint x: 271, startPoint y: 65, endPoint x: 513, endPoint y: 122, distance: 248.5
click at [513, 40] on div "11 Volunteers and trainees are not required to be trained on HIPAA requirements…" at bounding box center [409, 1] width 350 height 78
click at [550, 162] on div "12 It is up to the discretion of the HIPAA Security Officer how often employees…" at bounding box center [595, 138] width 701 height 160
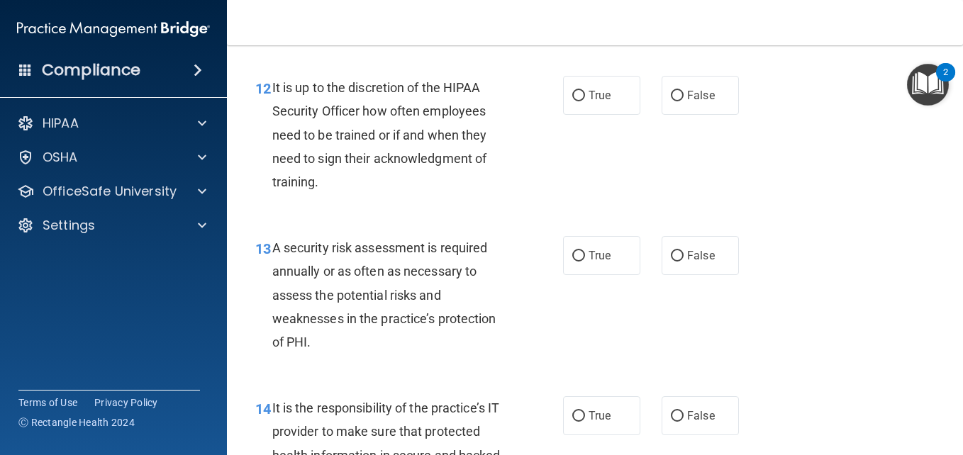
radio input "true"
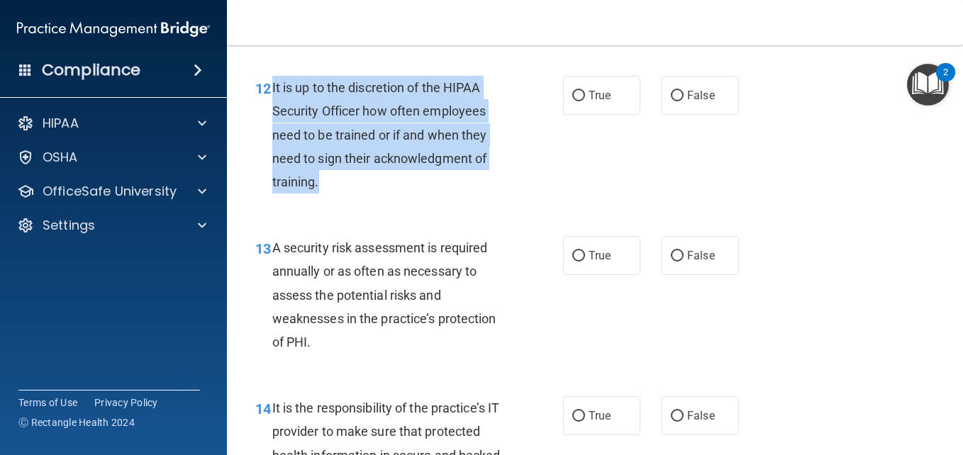
drag, startPoint x: 269, startPoint y: 182, endPoint x: 465, endPoint y: 272, distance: 215.7
click at [465, 201] on div "12 It is up to the discretion of the HIPAA Security Officer how often employees…" at bounding box center [409, 138] width 350 height 125
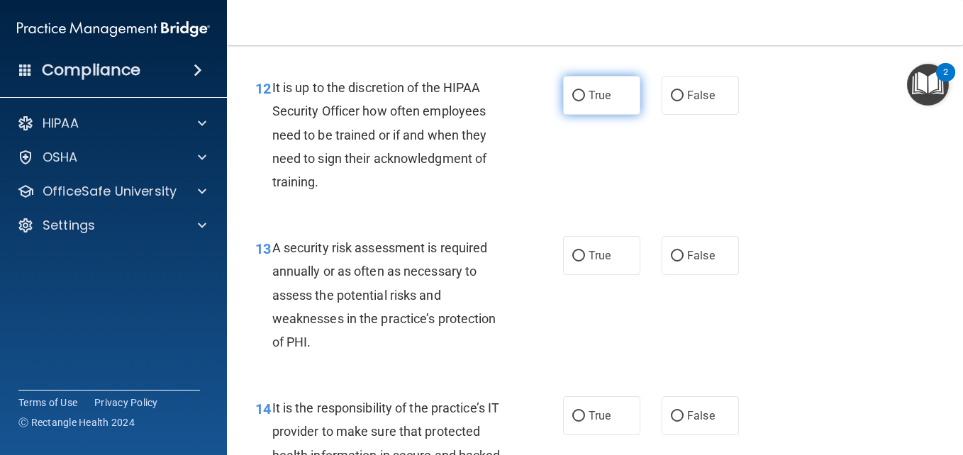
click at [563, 115] on label "True" at bounding box center [601, 95] width 77 height 39
click at [572, 101] on input "True" at bounding box center [578, 96] width 13 height 11
radio input "true"
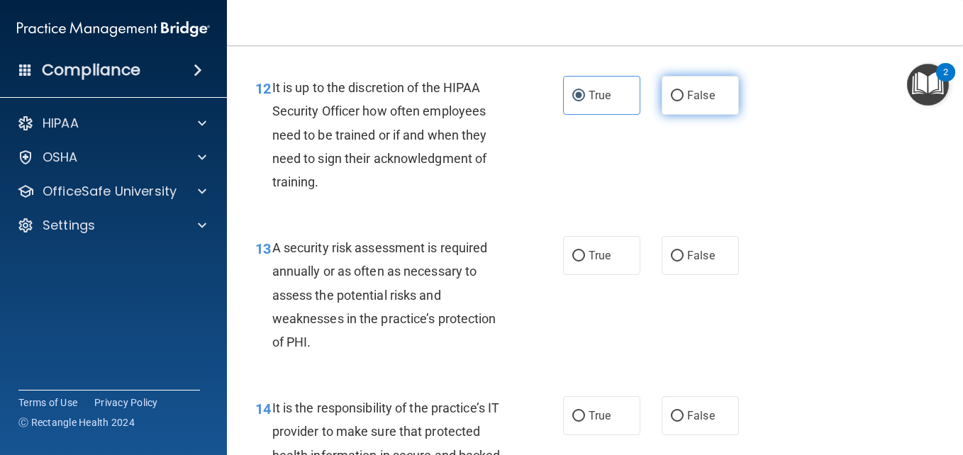
click at [688, 115] on label "False" at bounding box center [700, 95] width 77 height 39
click at [684, 101] on input "False" at bounding box center [677, 96] width 13 height 11
radio input "true"
radio input "false"
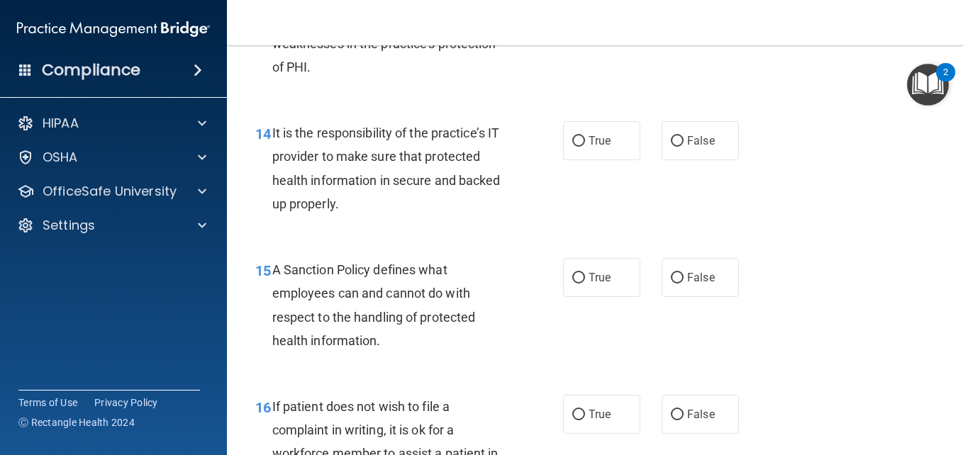
scroll to position [2154, 0]
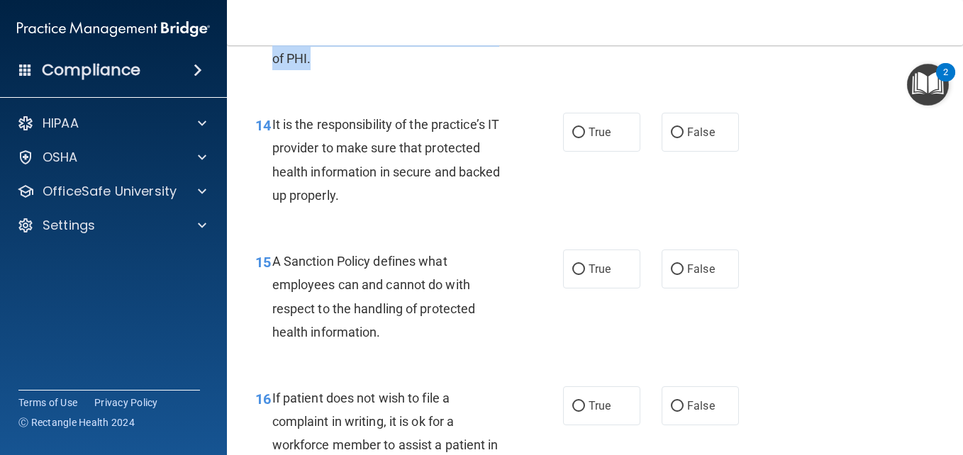
drag, startPoint x: 272, startPoint y: 62, endPoint x: 505, endPoint y: 153, distance: 249.9
click at [505, 70] on div "A security risk assessment is required annually or as often as necessary to ass…" at bounding box center [395, 11] width 247 height 118
click at [491, 95] on div "13 A security risk assessment is required annually or as often as necessary to …" at bounding box center [595, 15] width 701 height 160
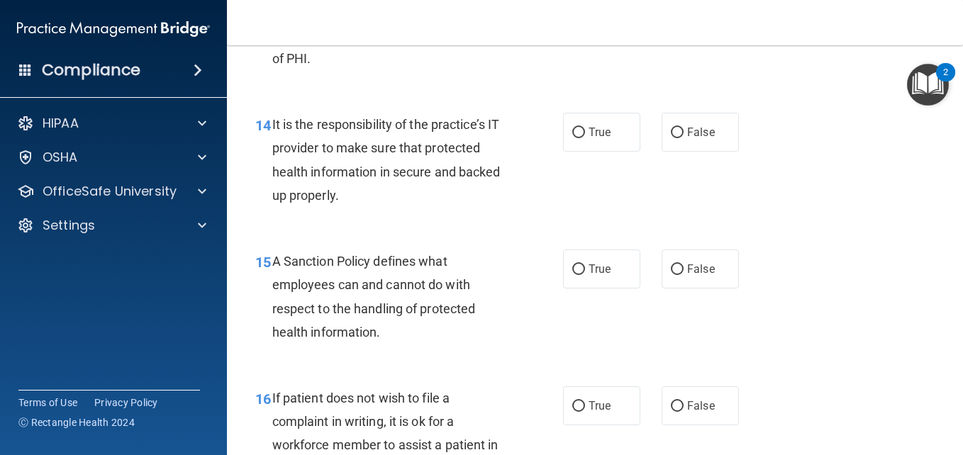
radio input "true"
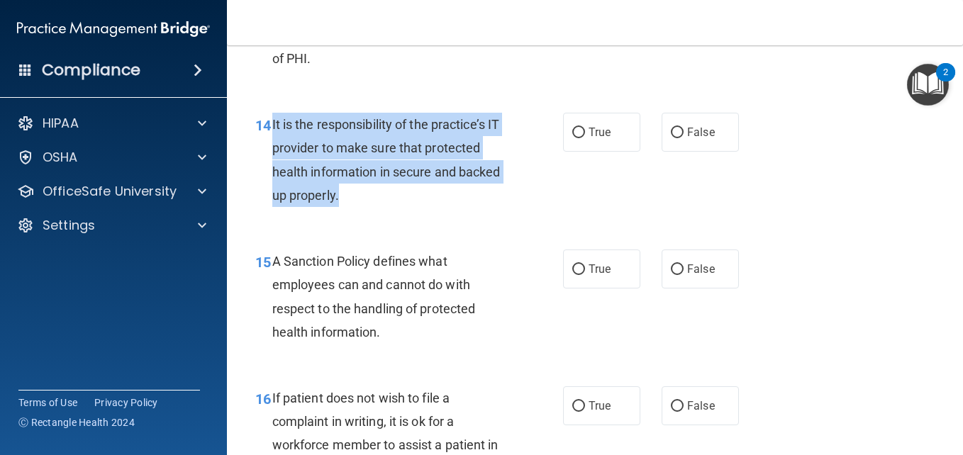
drag, startPoint x: 269, startPoint y: 217, endPoint x: 378, endPoint y: 302, distance: 137.9
click at [378, 214] on div "14 It is the responsibility of the practice’s IT provider to make sure that pro…" at bounding box center [409, 163] width 350 height 101
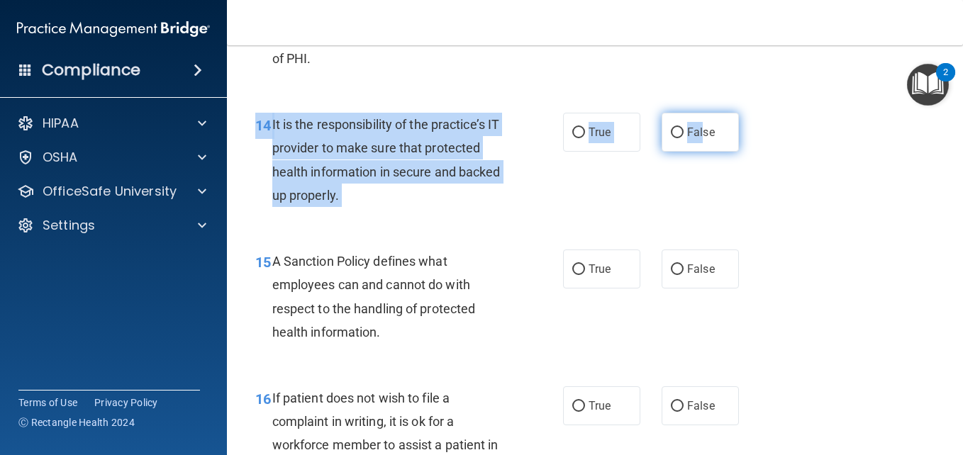
drag, startPoint x: 708, startPoint y: 325, endPoint x: 697, endPoint y: 229, distance: 97.1
click at [697, 229] on div "14 It is the responsibility of the practice’s IT provider to make sure that pro…" at bounding box center [595, 163] width 701 height 137
click at [697, 139] on span "False" at bounding box center [701, 132] width 28 height 13
click at [684, 138] on input "False" at bounding box center [677, 133] width 13 height 11
radio input "true"
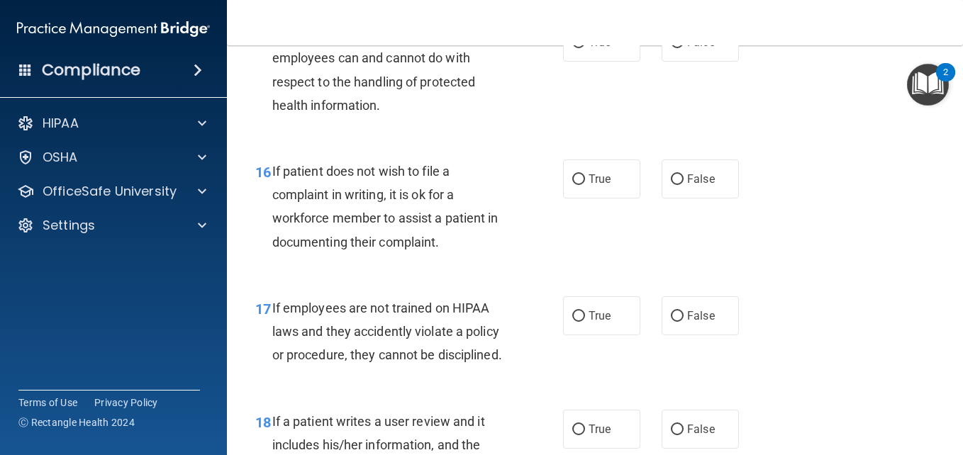
scroll to position [2409, 0]
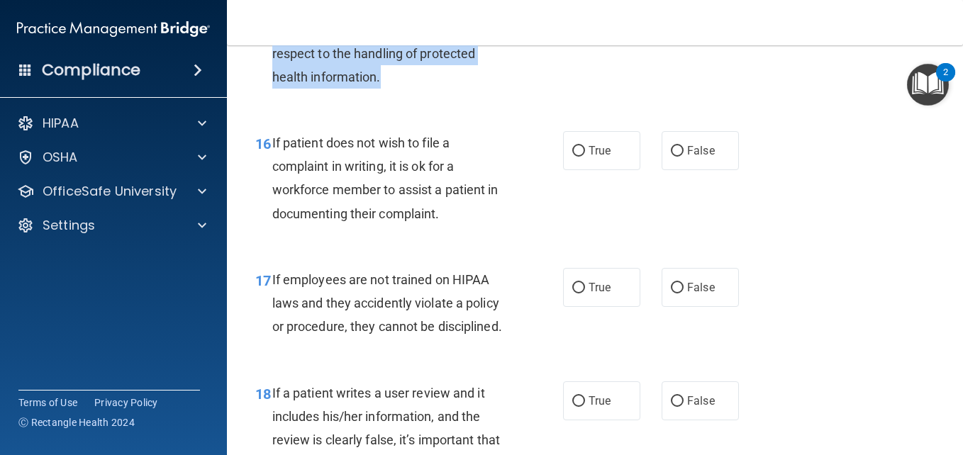
drag, startPoint x: 275, startPoint y: 101, endPoint x: 386, endPoint y: 179, distance: 135.4
click at [386, 89] on div "A Sanction Policy defines what employees can and cannot do with respect to the …" at bounding box center [395, 41] width 247 height 94
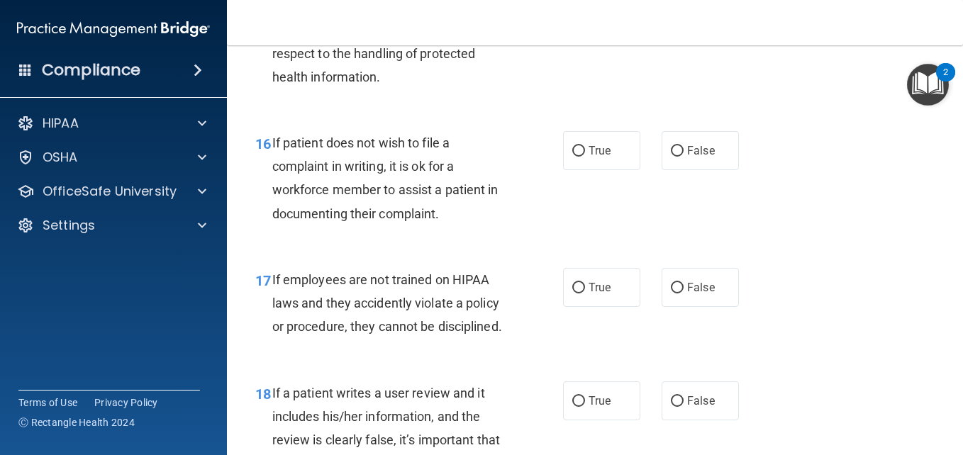
click at [595, 21] on span "True" at bounding box center [600, 13] width 22 height 13
click at [585, 20] on input "True" at bounding box center [578, 14] width 13 height 11
radio input "true"
click at [323, 221] on span "If patient does not wish to file a complaint in writing, it is ok for a workfor…" at bounding box center [385, 178] width 226 height 86
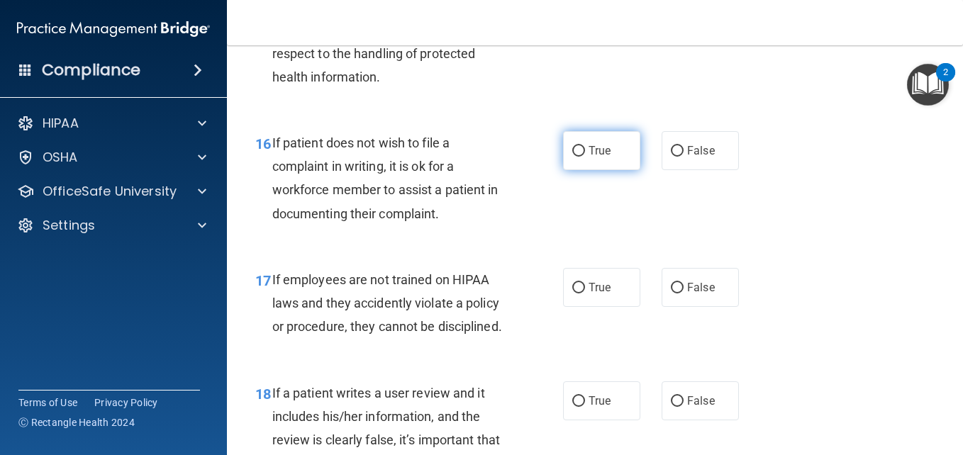
click at [618, 170] on label "True" at bounding box center [601, 150] width 77 height 39
click at [585, 157] on input "True" at bounding box center [578, 151] width 13 height 11
radio input "true"
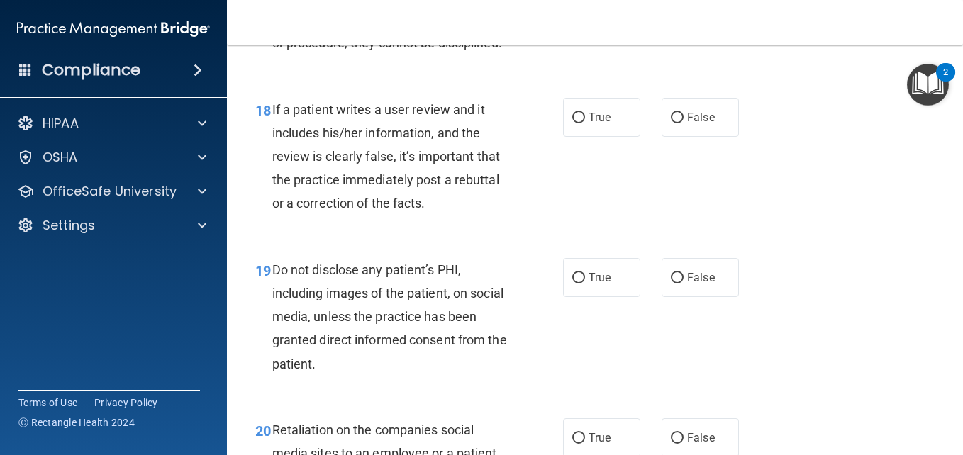
scroll to position [2721, 0]
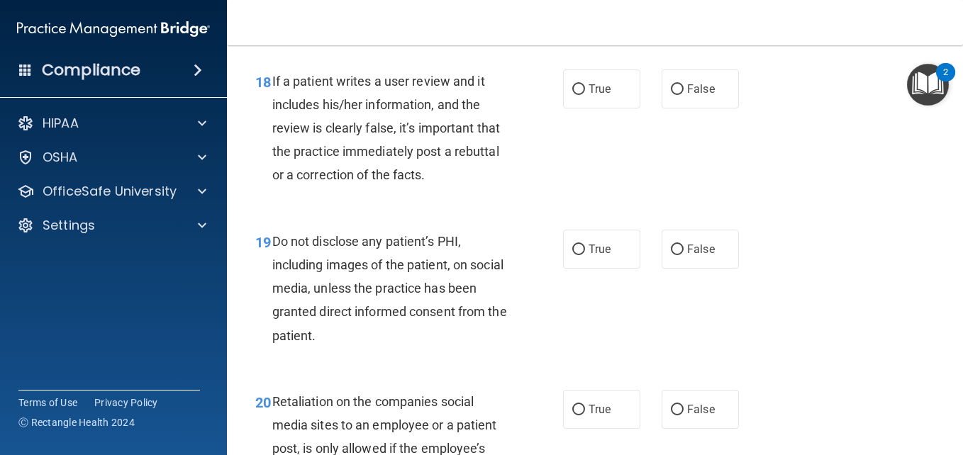
radio input "true"
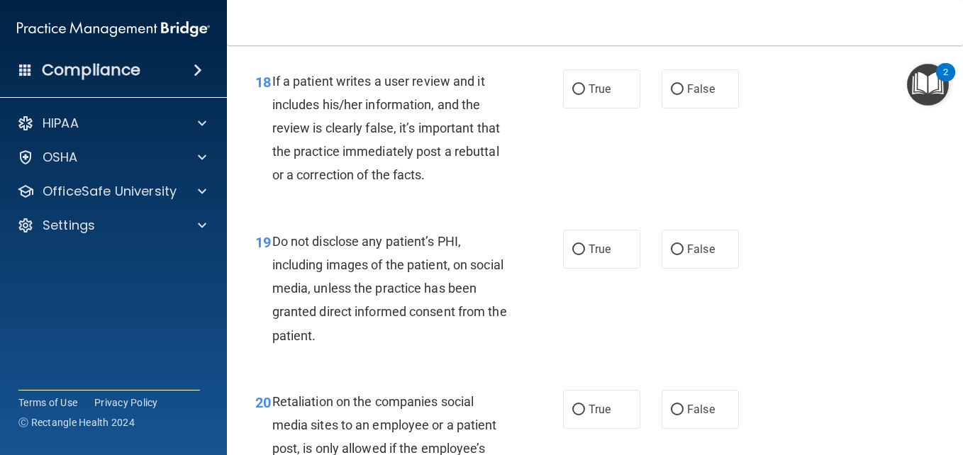
click at [375, 169] on span "If a patient writes a user review and it includes his/her information, and the …" at bounding box center [386, 128] width 228 height 109
click at [698, 108] on label "False" at bounding box center [700, 88] width 77 height 39
click at [684, 95] on input "False" at bounding box center [677, 89] width 13 height 11
radio input "true"
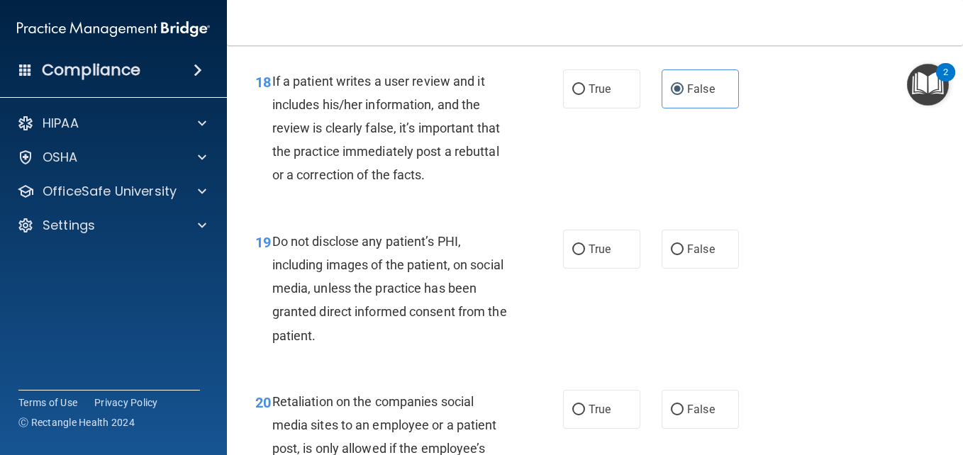
click at [393, 347] on div "Do not disclose any patient’s PHI, including images of the patient, on social m…" at bounding box center [395, 289] width 247 height 118
click at [593, 269] on label "True" at bounding box center [601, 249] width 77 height 39
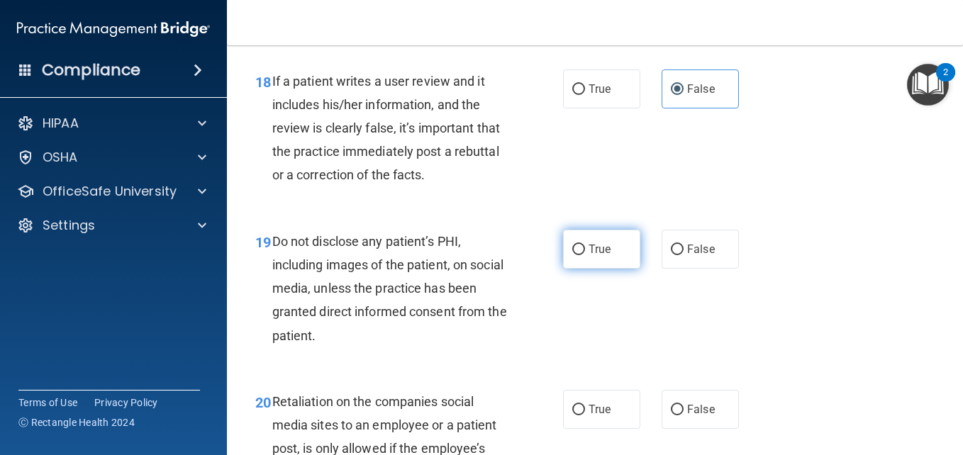
click at [585, 255] on input "True" at bounding box center [578, 250] width 13 height 11
radio input "true"
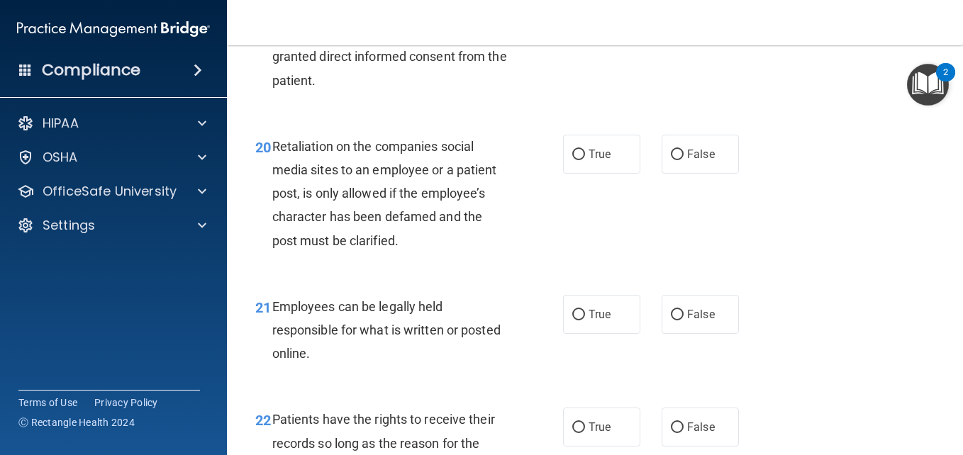
scroll to position [3005, 0]
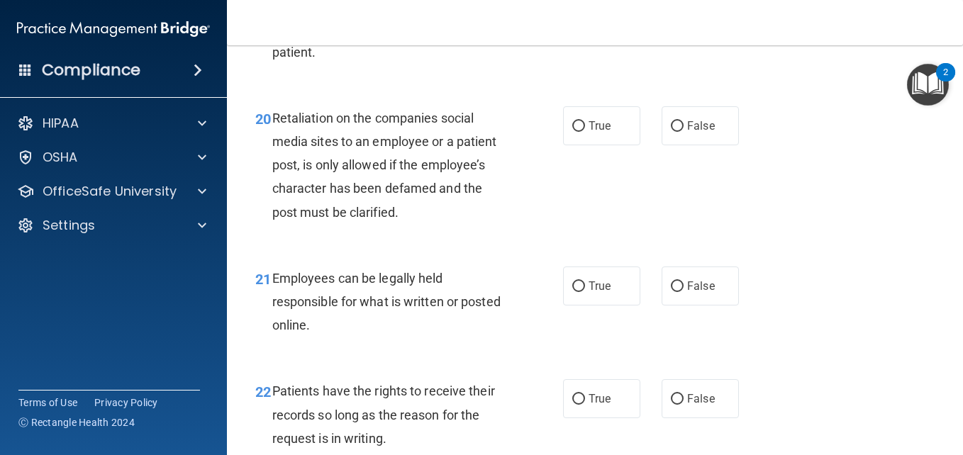
click at [414, 220] on span "Retaliation on the companies social media sites to an employee or a patient pos…" at bounding box center [384, 165] width 225 height 109
click at [695, 145] on label "False" at bounding box center [700, 125] width 77 height 39
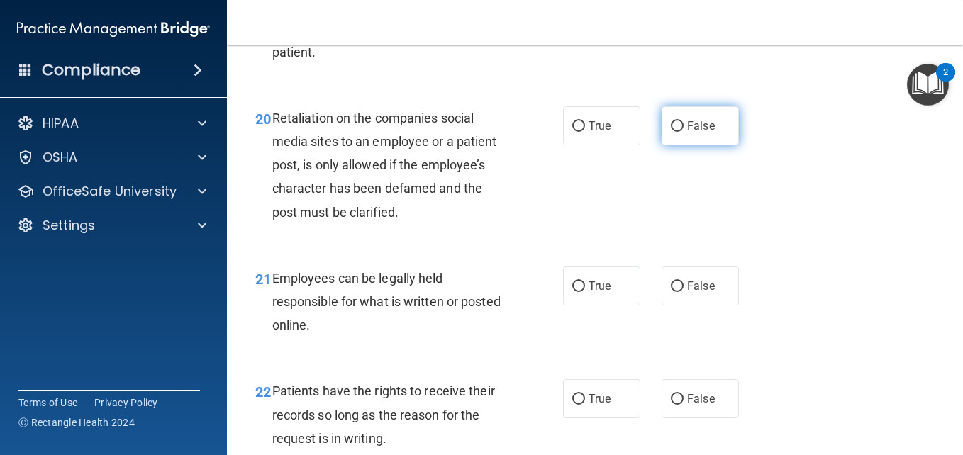
click at [684, 132] on input "False" at bounding box center [677, 126] width 13 height 11
radio input "true"
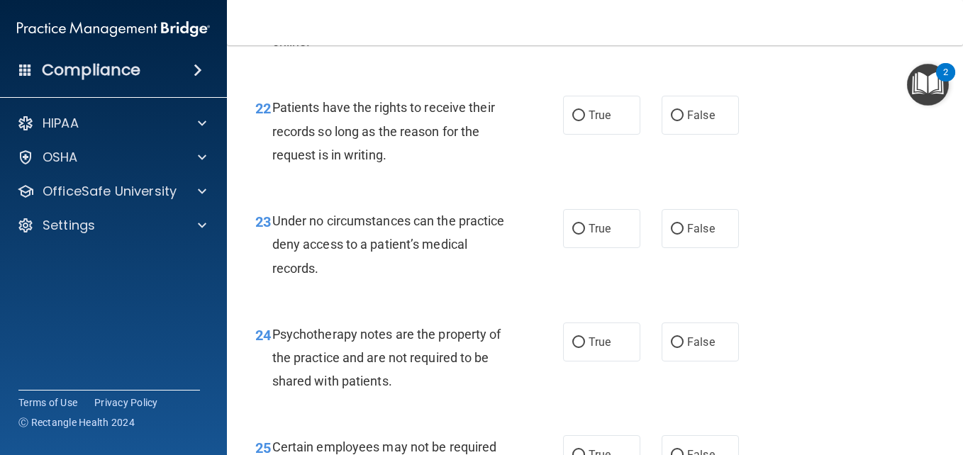
scroll to position [3317, 0]
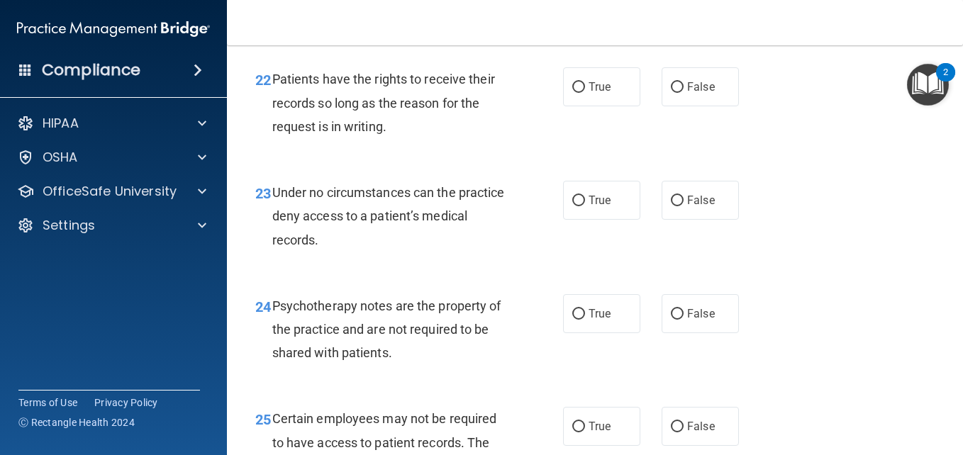
radio input "true"
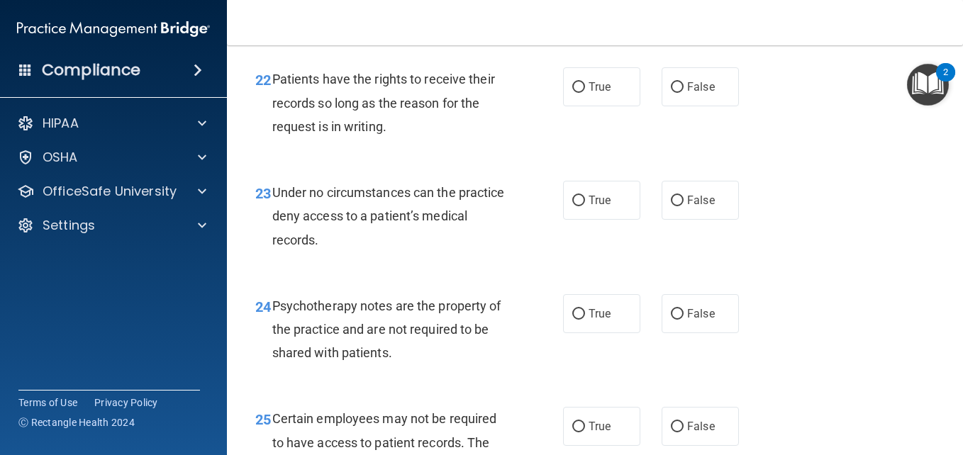
click at [373, 133] on span "Patients have the rights to receive their records so long as the reason for the…" at bounding box center [383, 103] width 223 height 62
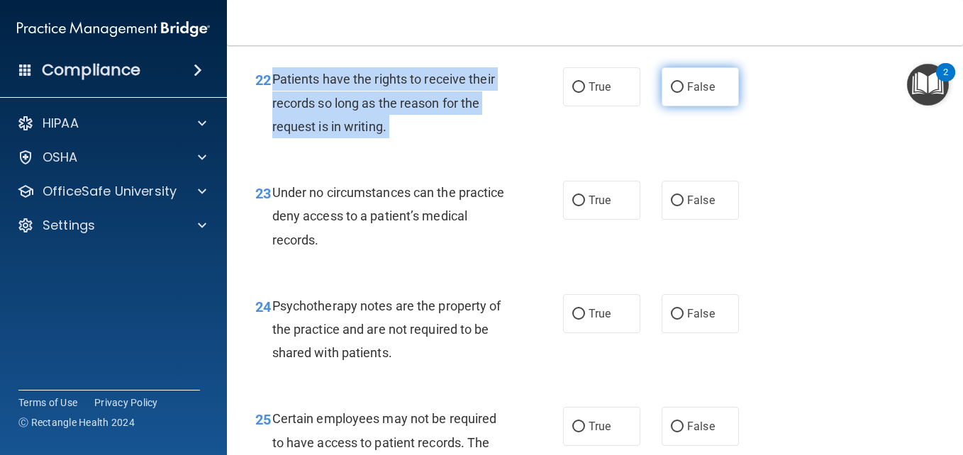
click at [676, 93] on input "False" at bounding box center [677, 87] width 13 height 11
radio input "true"
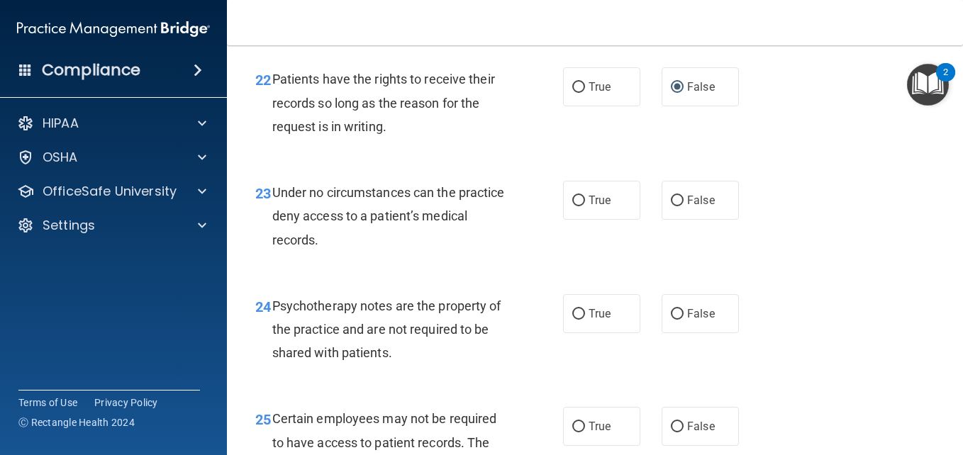
click at [896, 277] on div "23 Under no circumstances can the practice deny access to a patient’s medical r…" at bounding box center [595, 219] width 701 height 113
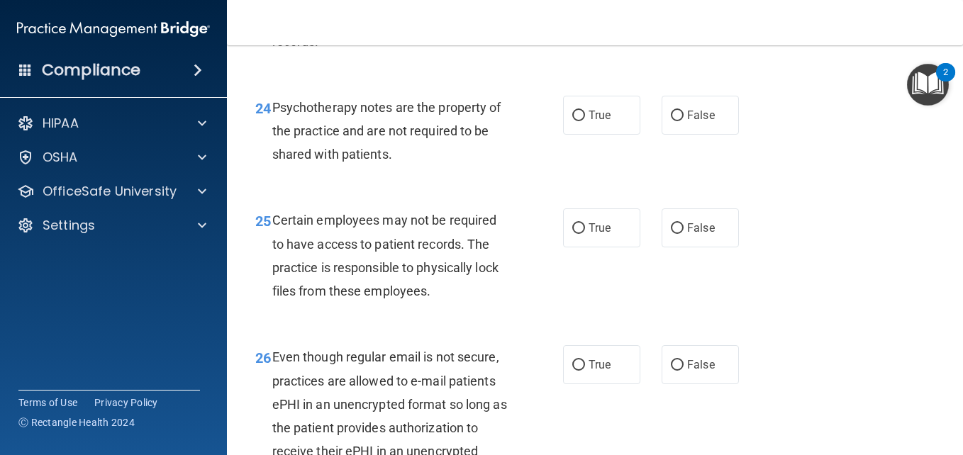
scroll to position [3544, 0]
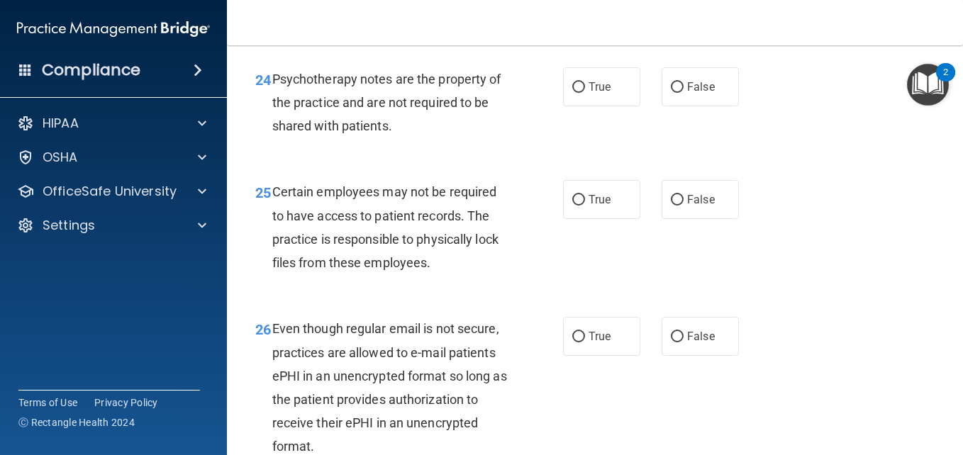
radio input "true"
click at [379, 138] on div "Psychotherapy notes are the property of the practice and are not required to be…" at bounding box center [395, 102] width 247 height 71
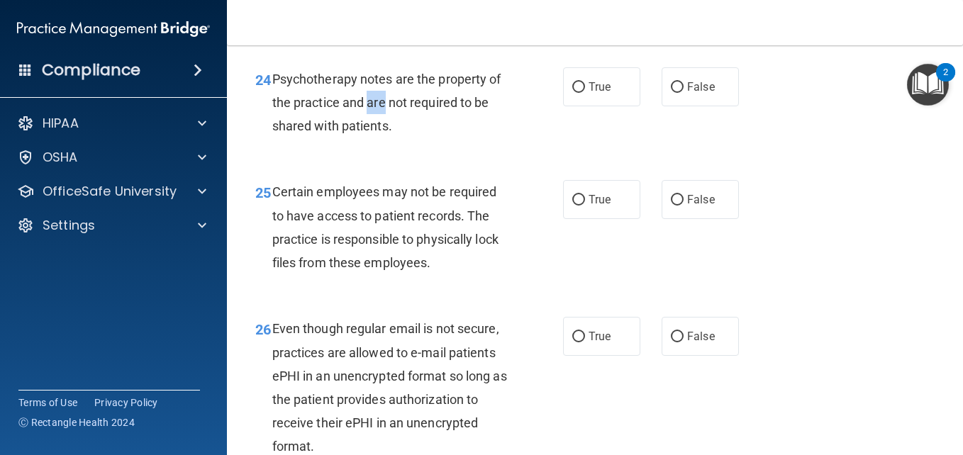
click at [379, 138] on div "Psychotherapy notes are the property of the practice and are not required to be…" at bounding box center [395, 102] width 247 height 71
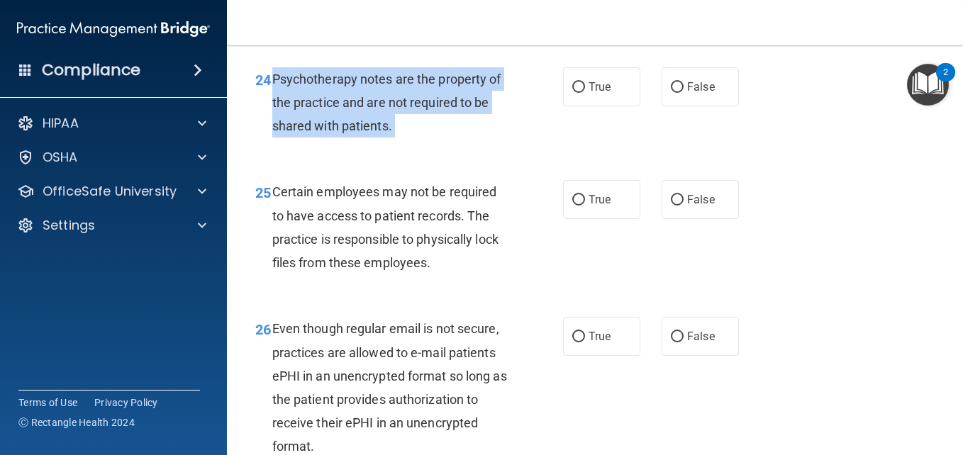
click at [576, 145] on div "24 Psychotherapy notes are the property of the practice and are not required to…" at bounding box center [409, 106] width 350 height 78
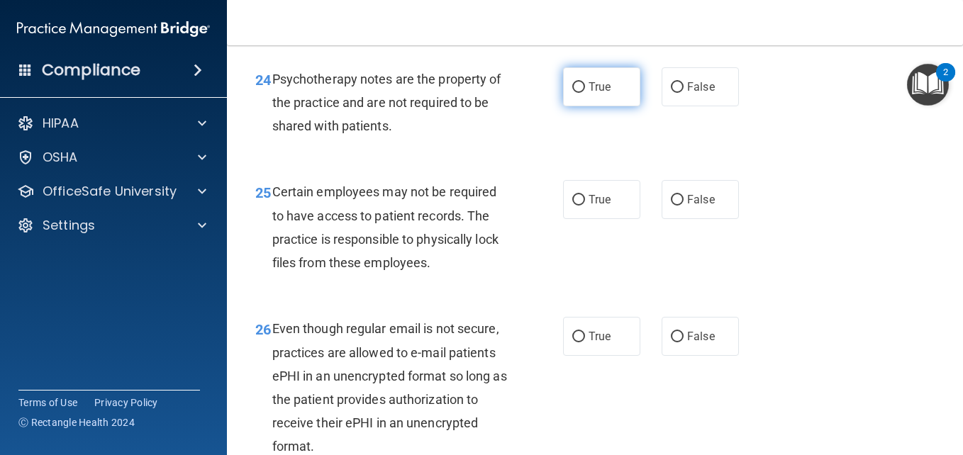
click at [591, 94] on span "True" at bounding box center [600, 86] width 22 height 13
click at [585, 93] on input "True" at bounding box center [578, 87] width 13 height 11
radio input "true"
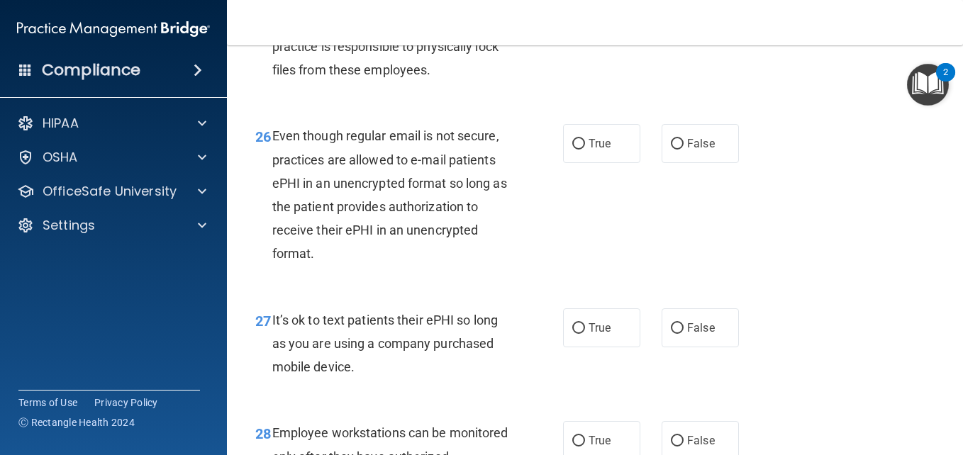
scroll to position [3743, 0]
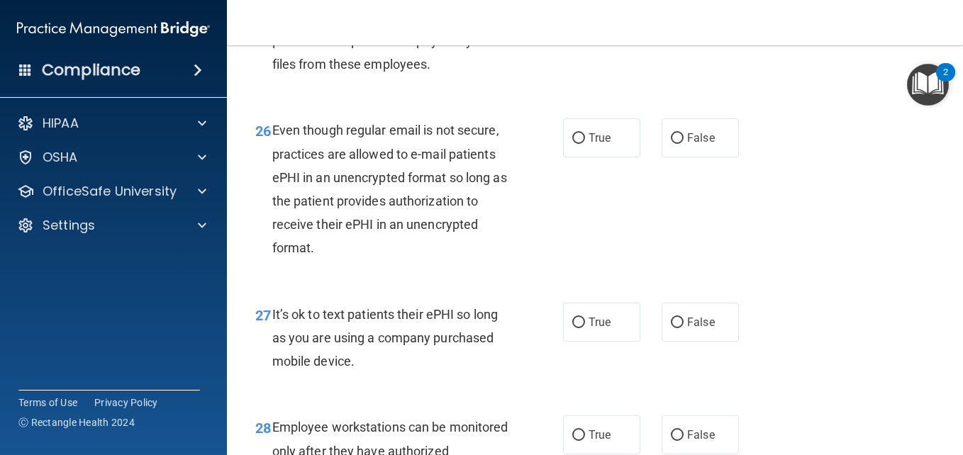
click at [379, 72] on span "Certain employees may not be required to have access to patient records. The pr…" at bounding box center [385, 29] width 226 height 86
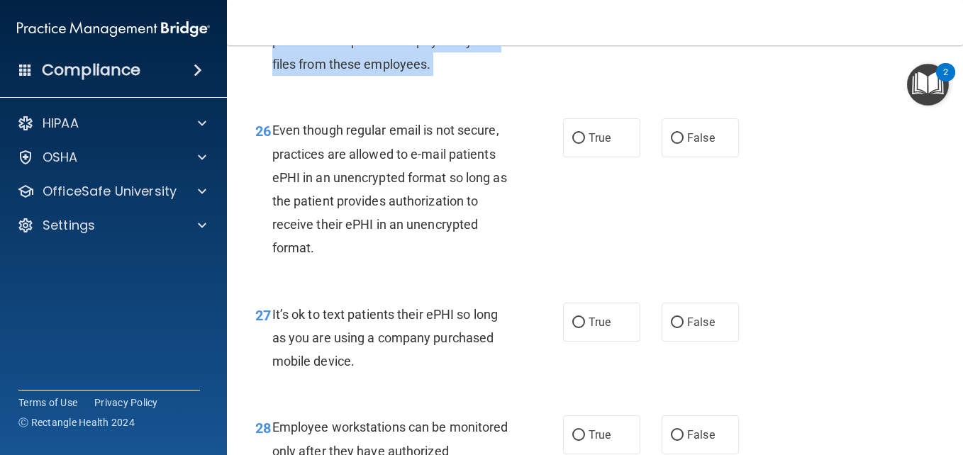
click at [379, 72] on span "Certain employees may not be required to have access to patient records. The pr…" at bounding box center [385, 29] width 226 height 86
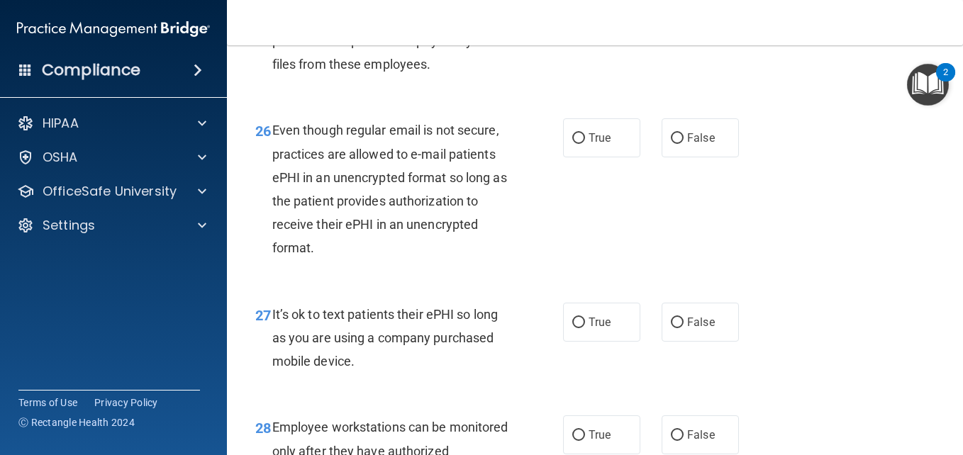
click at [611, 21] on label "True" at bounding box center [601, 1] width 77 height 39
click at [585, 7] on input "True" at bounding box center [578, 1] width 13 height 11
radio input "true"
click at [379, 244] on span "Even though regular email is not secure, practices are allowed to e-mail patien…" at bounding box center [389, 189] width 235 height 133
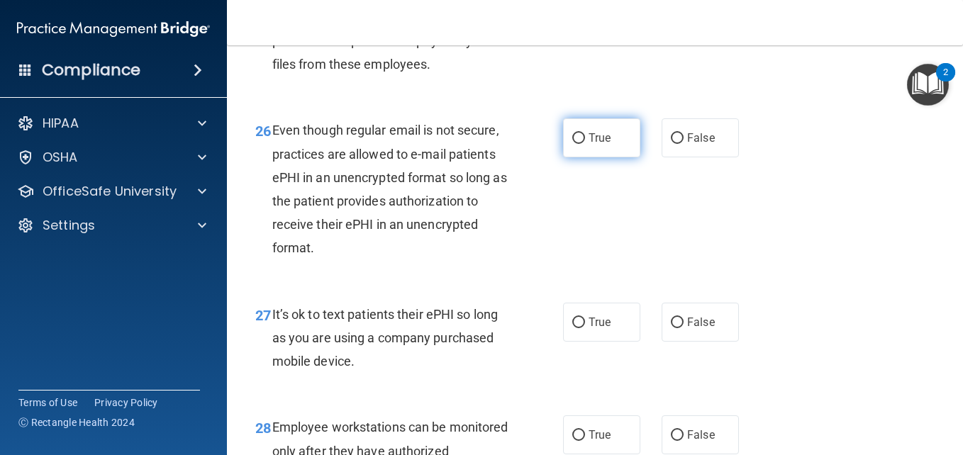
click at [596, 145] on span "True" at bounding box center [600, 137] width 22 height 13
click at [585, 144] on input "True" at bounding box center [578, 138] width 13 height 11
radio input "true"
click at [781, 284] on div "26 Even though regular email is not secure, practices are allowed to e-mail pat…" at bounding box center [595, 193] width 701 height 184
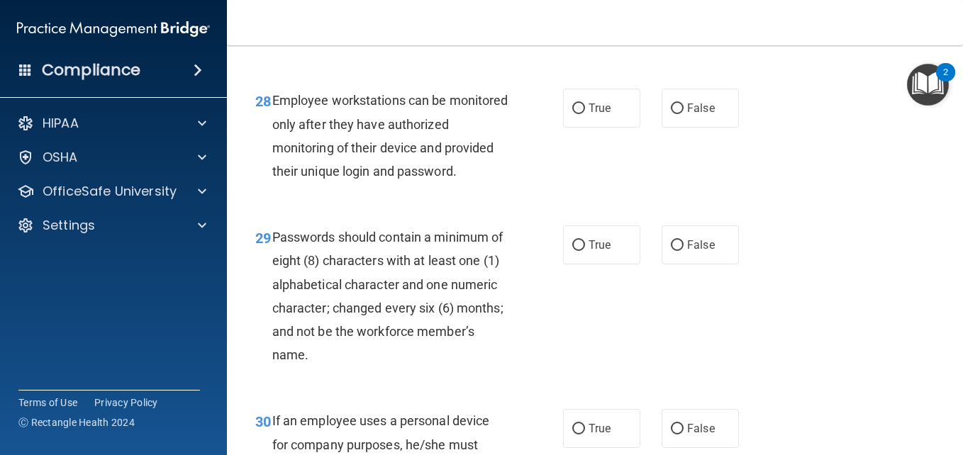
scroll to position [4083, 0]
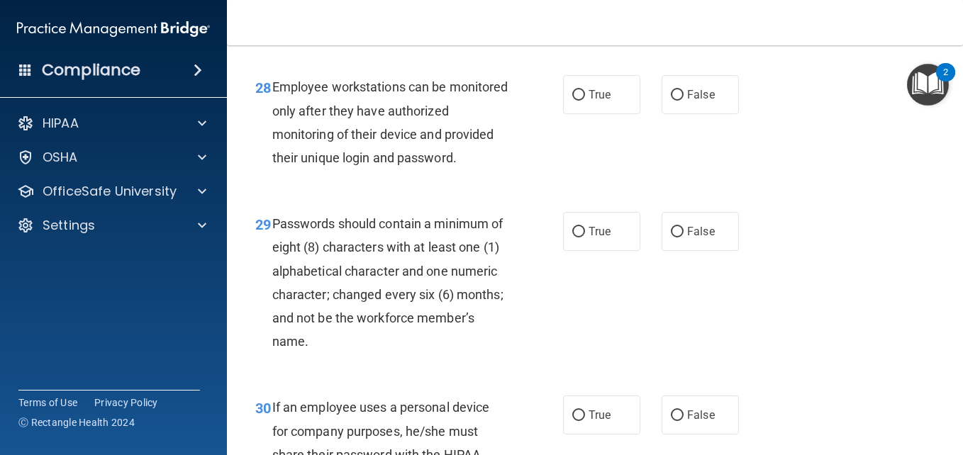
radio input "true"
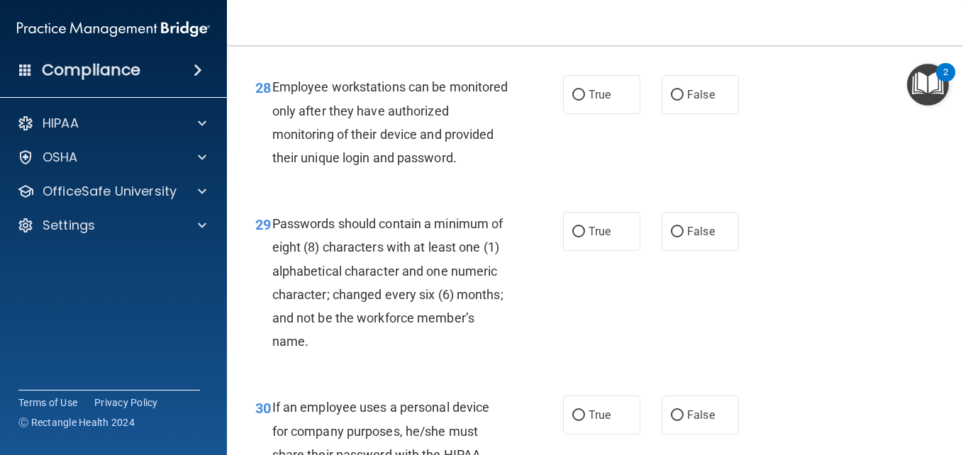
click at [434, 165] on span "Employee workstations can be monitored only after they have authorized monitori…" at bounding box center [390, 122] width 236 height 86
click at [668, 114] on label "False" at bounding box center [700, 94] width 77 height 39
click at [671, 101] on input "False" at bounding box center [677, 95] width 13 height 11
radio input "true"
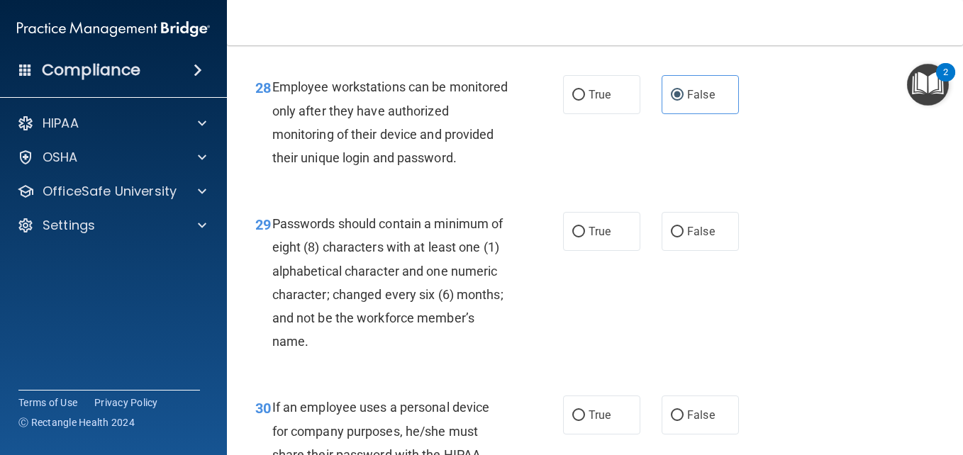
click at [807, 194] on div "28 Employee workstations can be monitored only after they have authorized monit…" at bounding box center [595, 125] width 701 height 137
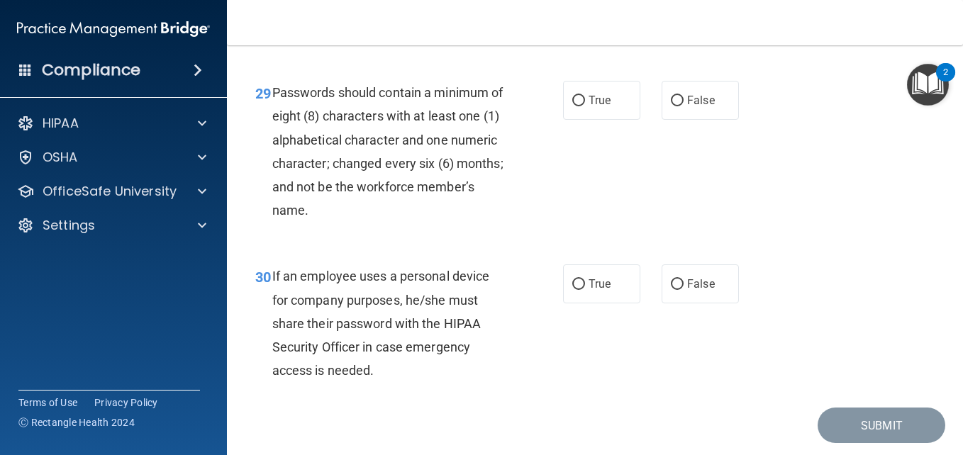
scroll to position [4206, 0]
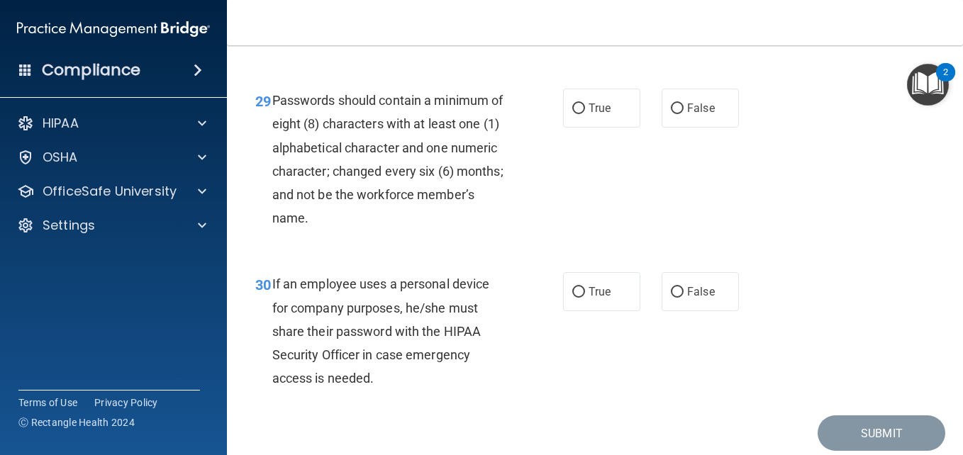
click at [384, 230] on div "Passwords should contain a minimum of eight (8) characters with at least one (1…" at bounding box center [395, 159] width 247 height 141
click at [592, 115] on span "True" at bounding box center [600, 107] width 22 height 13
click at [585, 114] on input "True" at bounding box center [578, 109] width 13 height 11
radio input "true"
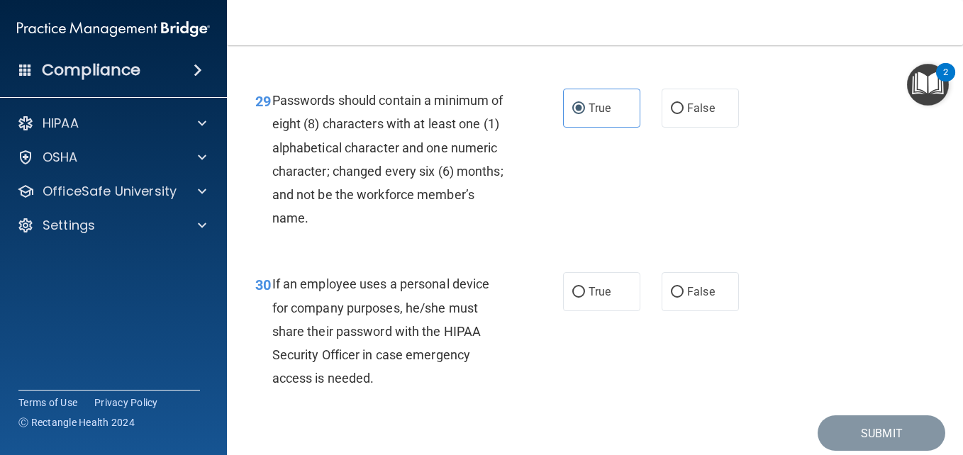
click at [389, 390] on div "If an employee uses a personal device for company purposes, he/she must share t…" at bounding box center [395, 331] width 247 height 118
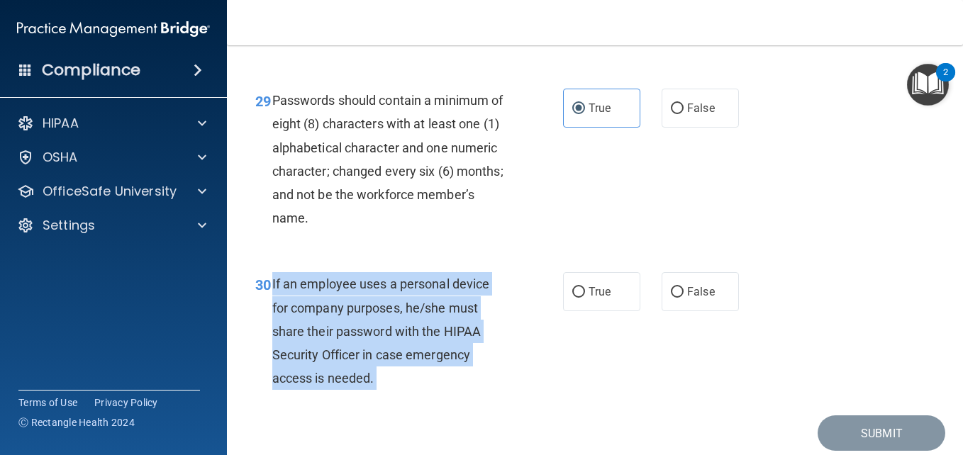
click at [389, 390] on div "If an employee uses a personal device for company purposes, he/she must share t…" at bounding box center [395, 331] width 247 height 118
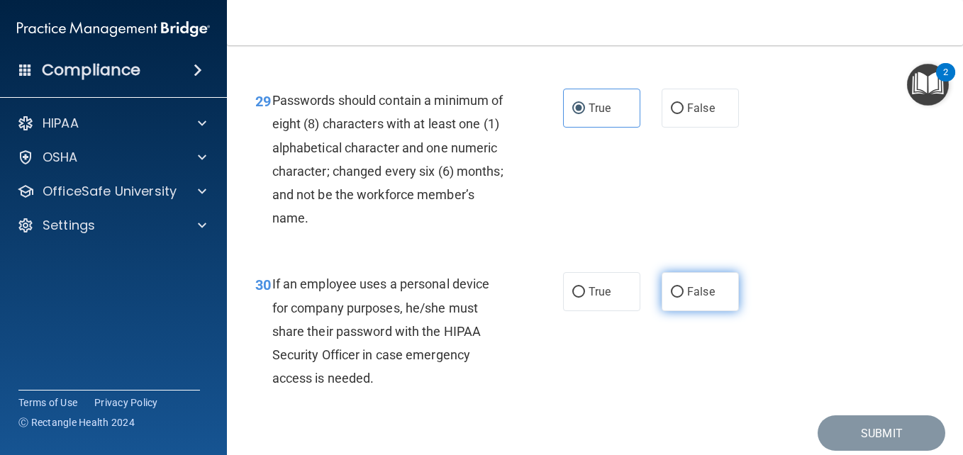
click at [710, 311] on label "False" at bounding box center [700, 291] width 77 height 39
click at [684, 298] on input "False" at bounding box center [677, 292] width 13 height 11
radio input "true"
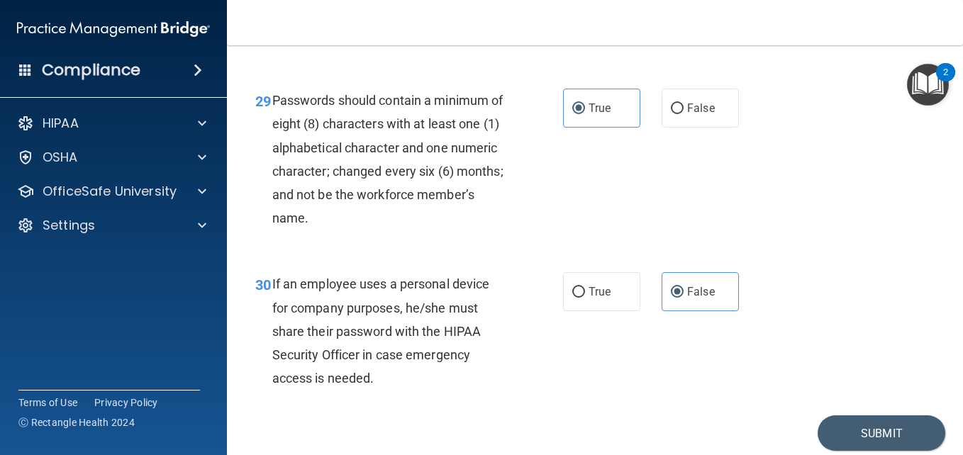
drag, startPoint x: 849, startPoint y: 379, endPoint x: 959, endPoint y: 436, distance: 124.0
click at [959, 436] on main "- HIPAA Policies and Procedures Quiz This quiz doesn’t expire until . Are you s…" at bounding box center [595, 250] width 736 height 410
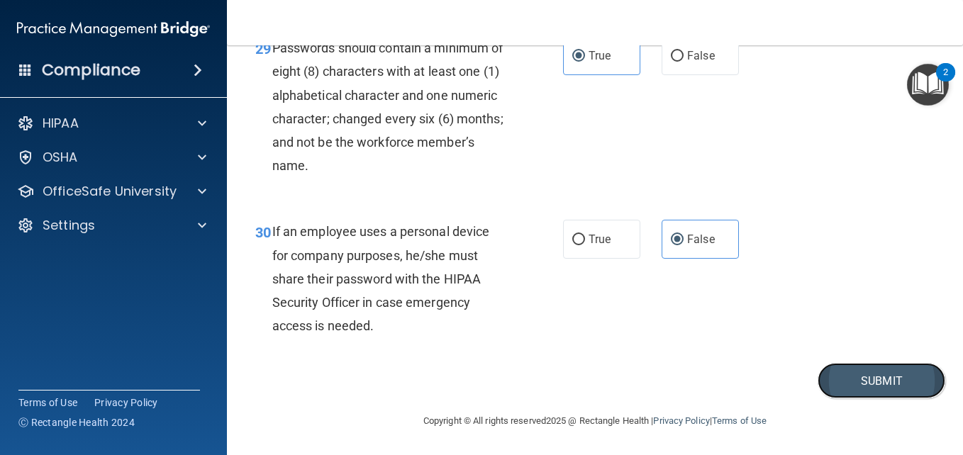
click at [866, 378] on button "Submit" at bounding box center [882, 381] width 128 height 36
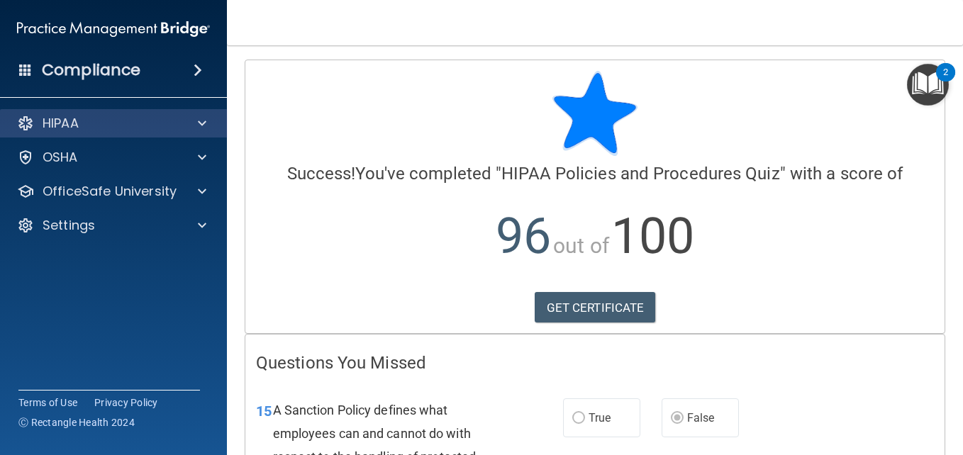
click at [174, 112] on div "HIPAA" at bounding box center [114, 123] width 228 height 28
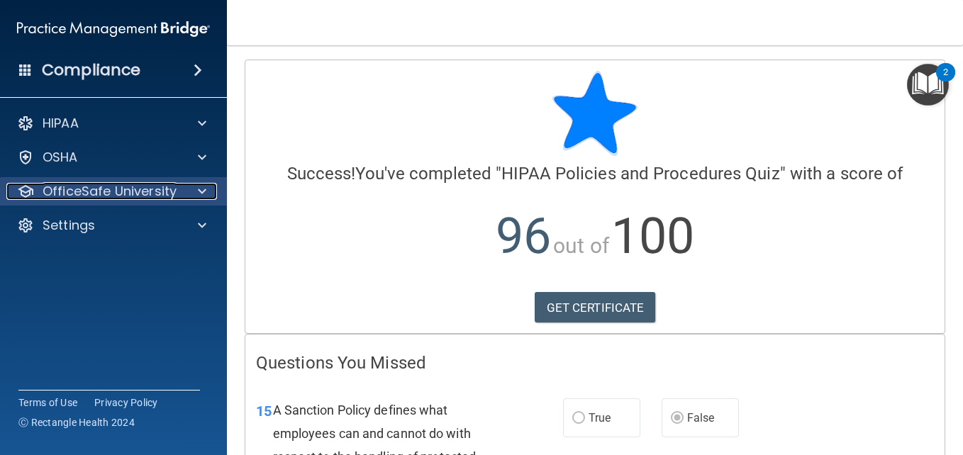
click at [202, 183] on span at bounding box center [202, 191] width 9 height 17
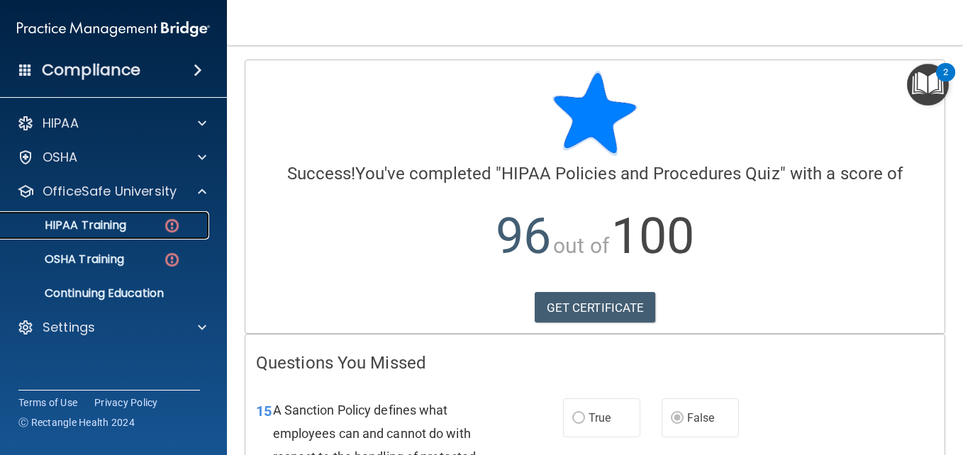
click at [136, 227] on div "HIPAA Training" at bounding box center [106, 225] width 194 height 14
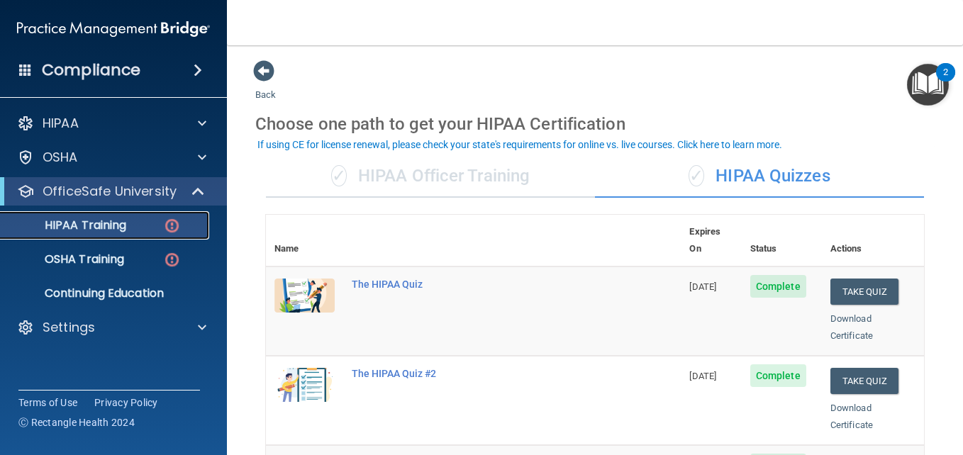
scroll to position [358, 0]
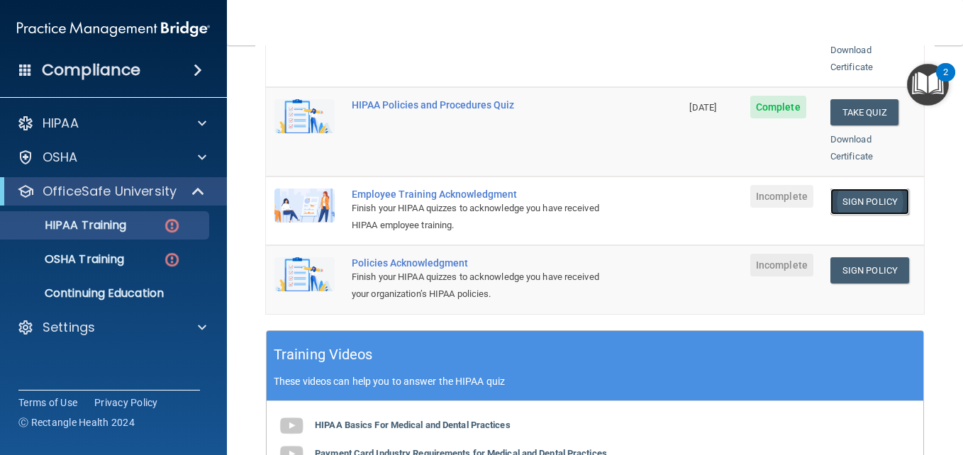
click at [856, 189] on link "Sign Policy" at bounding box center [869, 202] width 79 height 26
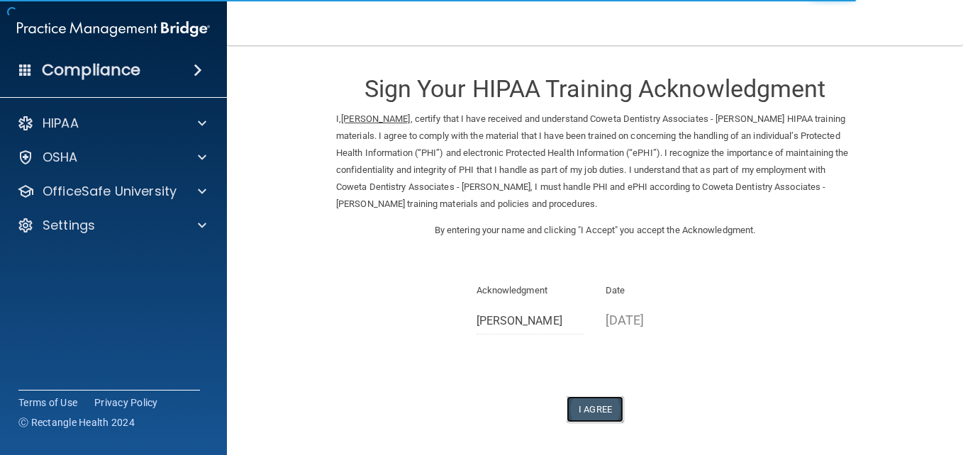
click at [589, 406] on button "I Agree" at bounding box center [595, 409] width 57 height 26
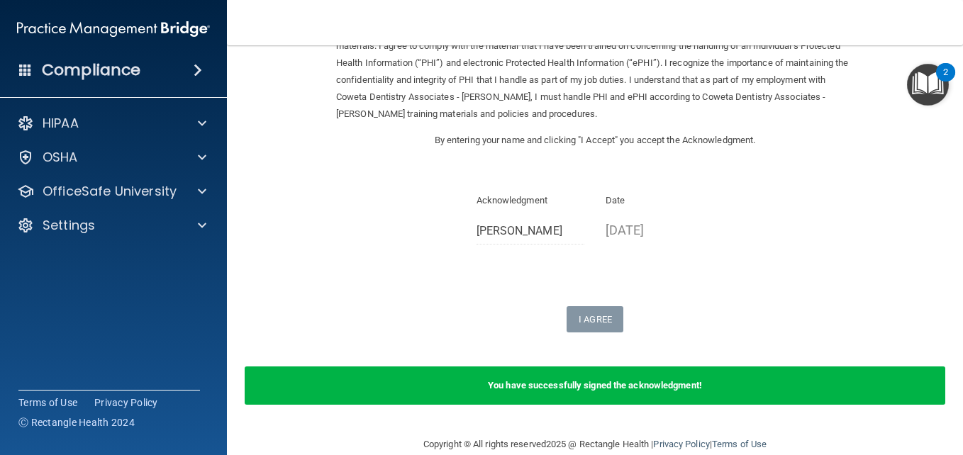
scroll to position [113, 0]
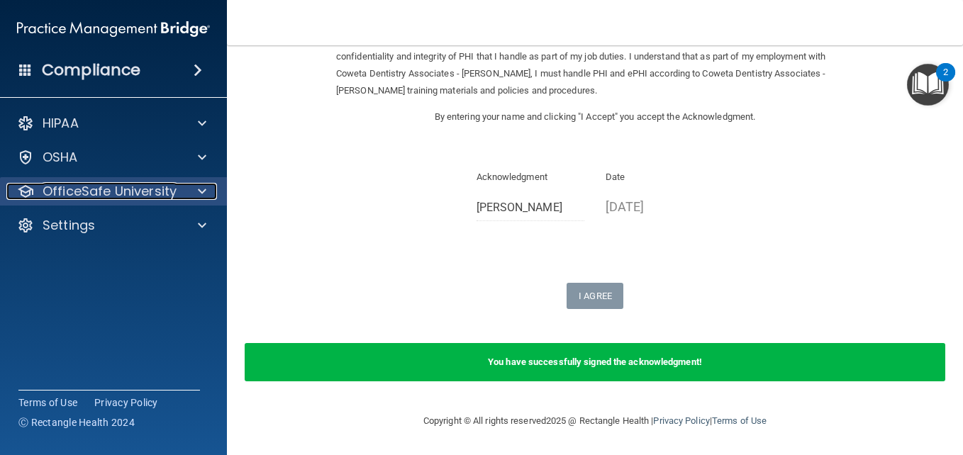
click at [111, 188] on p "OfficeSafe University" at bounding box center [110, 191] width 134 height 17
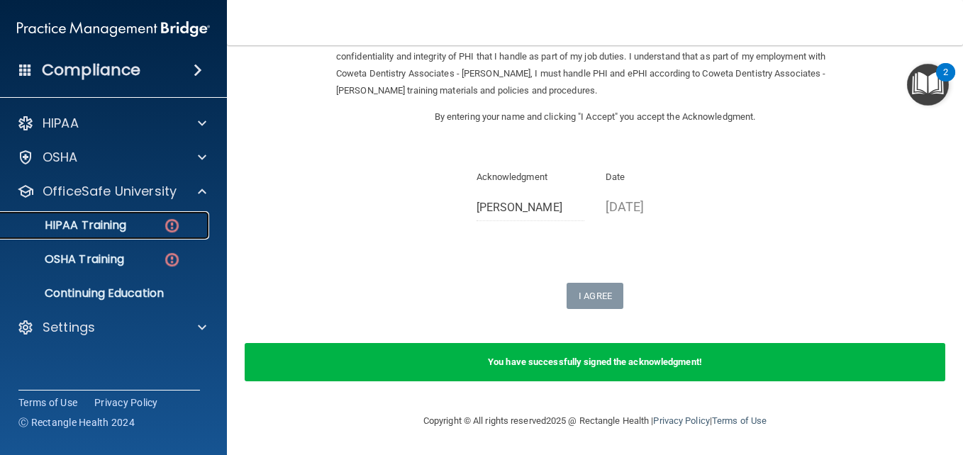
click at [163, 223] on img at bounding box center [172, 226] width 18 height 18
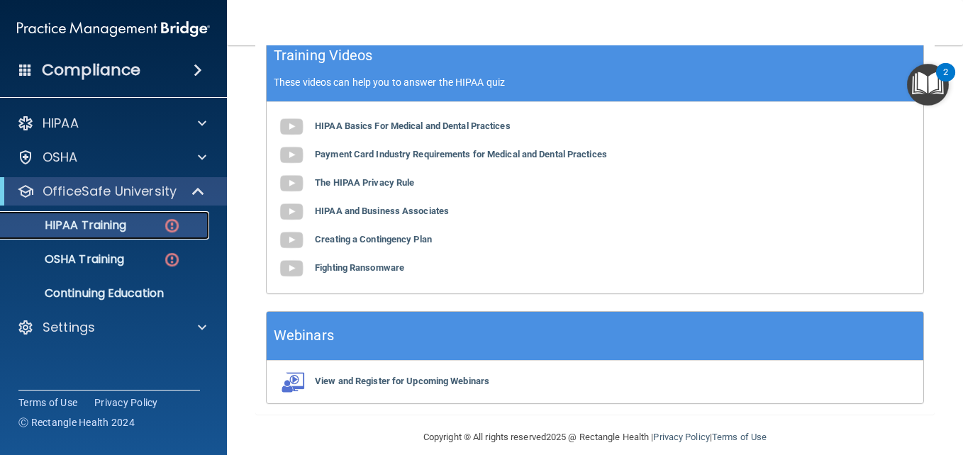
scroll to position [303, 0]
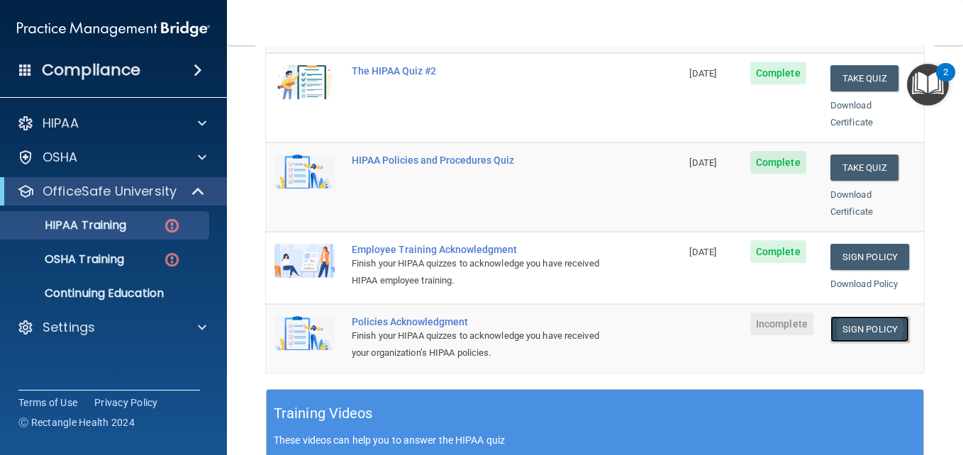
click at [830, 321] on link "Sign Policy" at bounding box center [869, 329] width 79 height 26
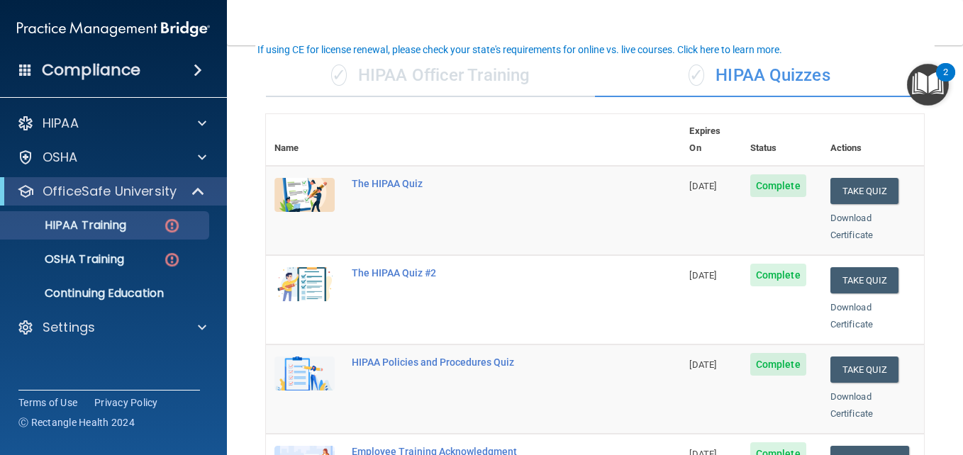
scroll to position [95, 0]
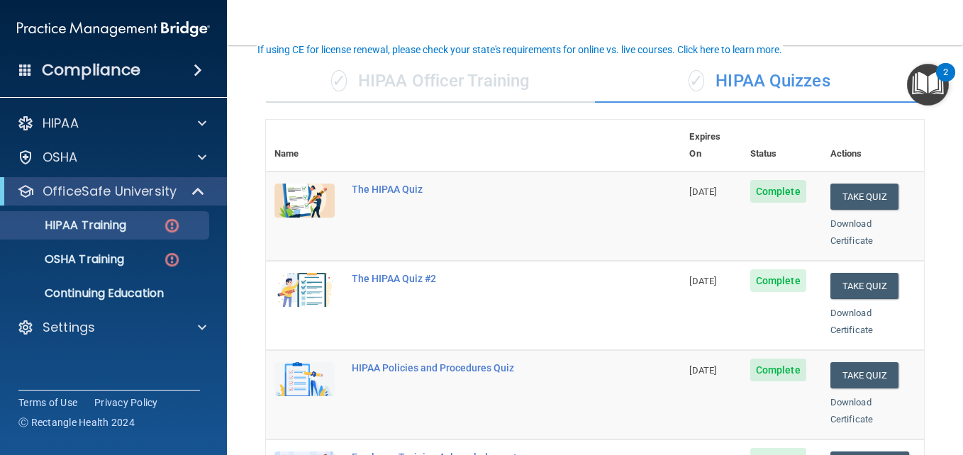
click at [952, 420] on main "Back Choose one path to get your HIPAA Certification ✓ HIPAA Officer Training ✓…" at bounding box center [595, 250] width 736 height 410
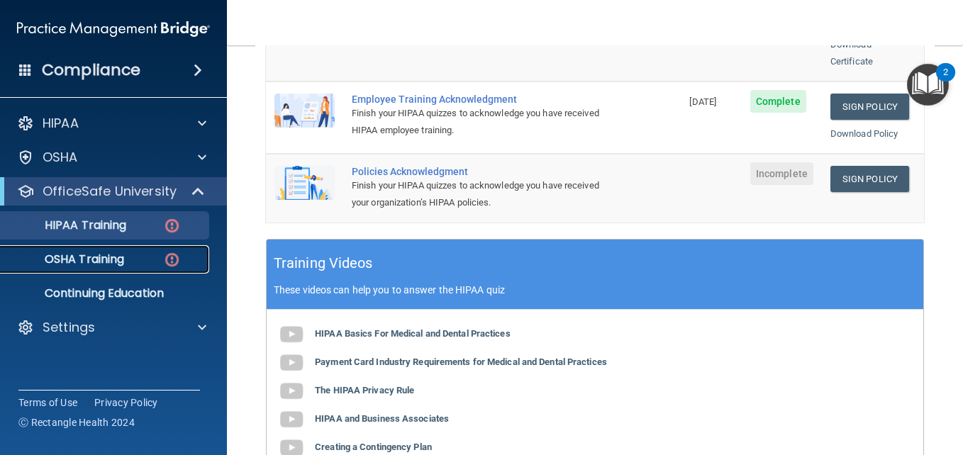
click at [116, 259] on p "OSHA Training" at bounding box center [66, 259] width 115 height 14
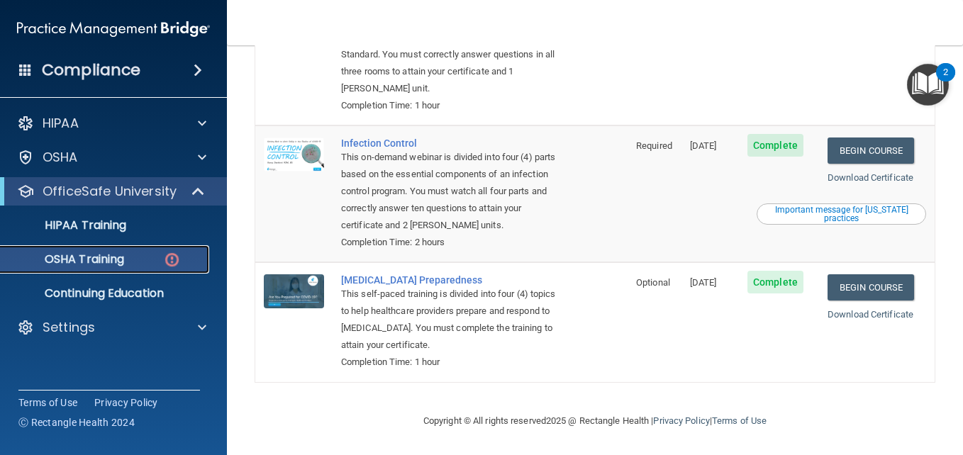
scroll to position [9, 0]
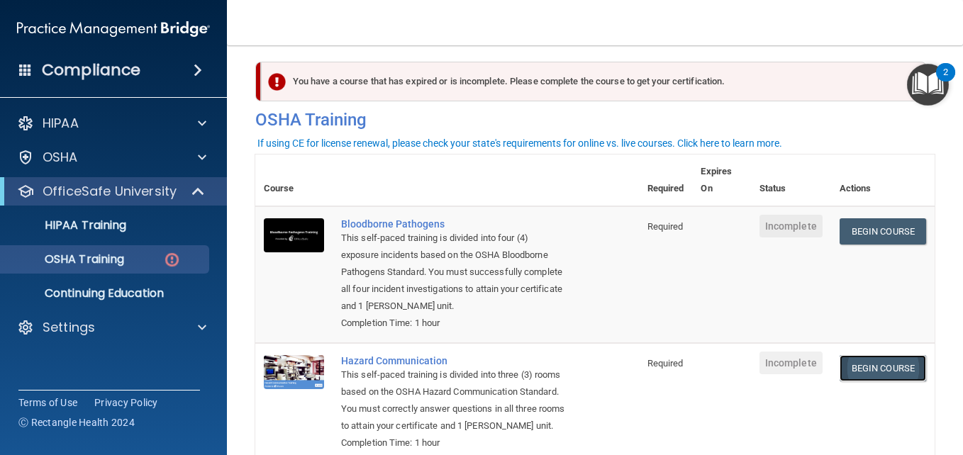
click at [893, 367] on link "Begin Course" at bounding box center [883, 368] width 87 height 26
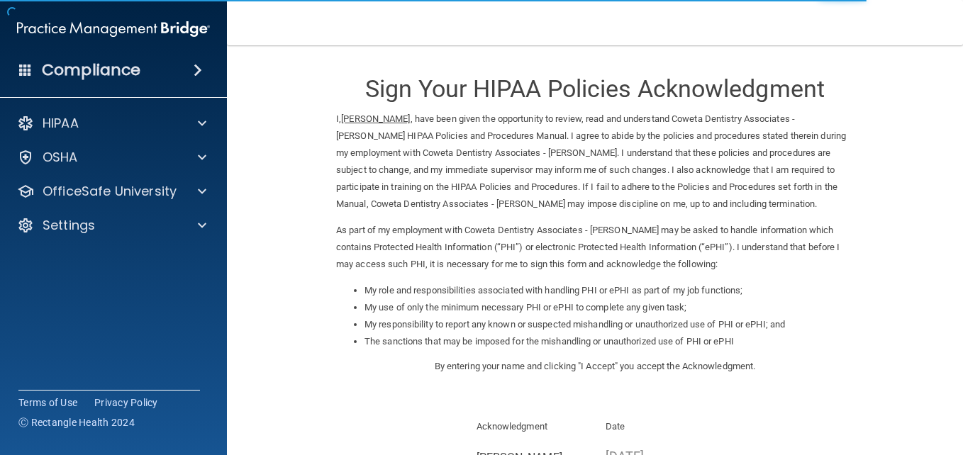
scroll to position [194, 0]
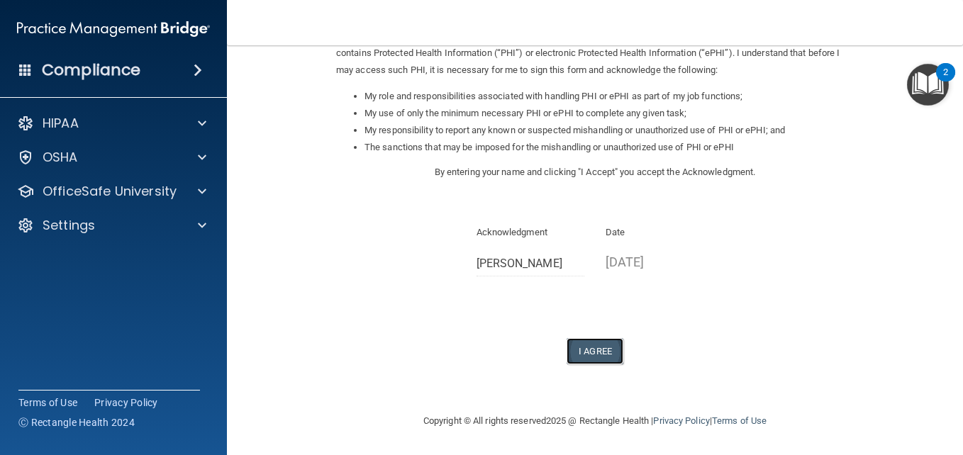
click at [589, 354] on button "I Agree" at bounding box center [595, 351] width 57 height 26
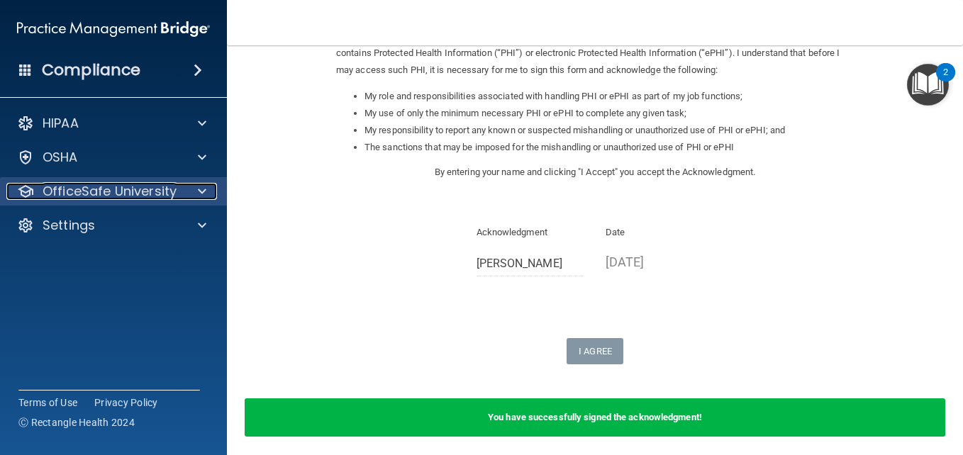
click at [136, 199] on p "OfficeSafe University" at bounding box center [110, 191] width 134 height 17
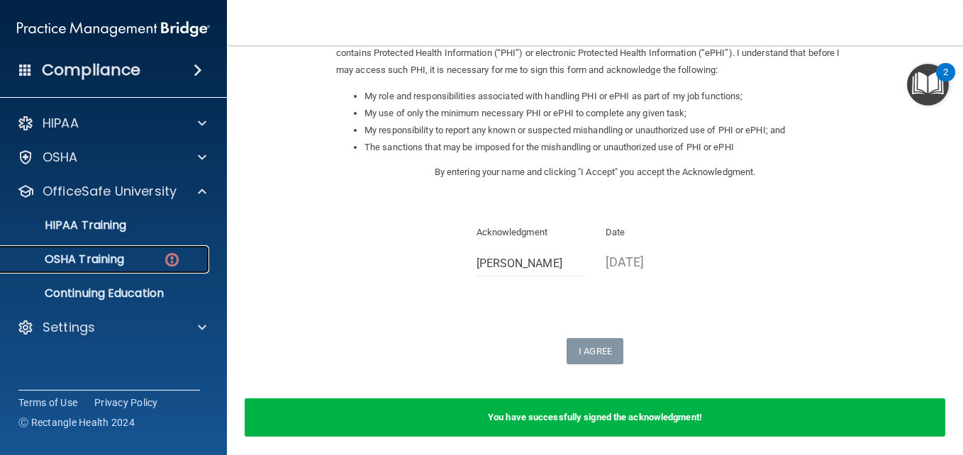
click at [137, 267] on link "OSHA Training" at bounding box center [97, 259] width 223 height 28
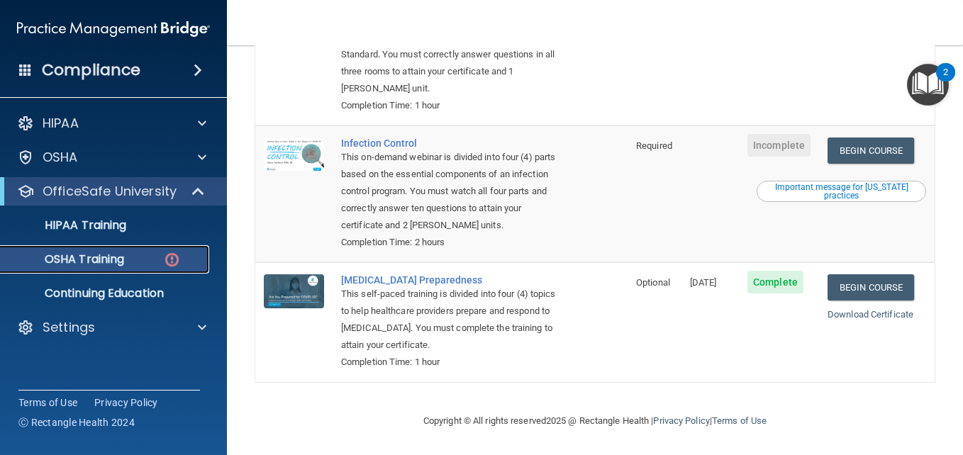
scroll to position [367, 0]
click at [869, 146] on link "Begin Course" at bounding box center [870, 151] width 87 height 26
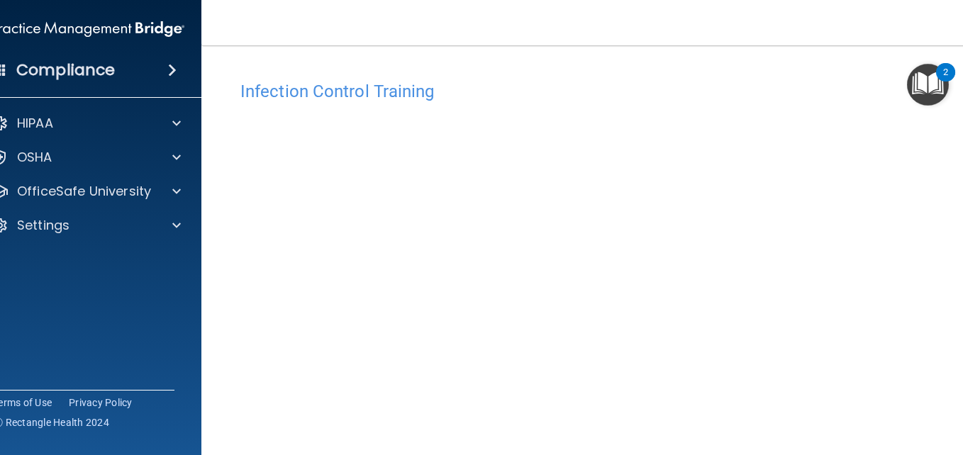
click at [962, 423] on html "Compliance HIPAA Documents and Policies Report an Incident Business Associates …" at bounding box center [481, 227] width 963 height 455
click at [962, 417] on html "Compliance HIPAA Documents and Policies Report an Incident Business Associates …" at bounding box center [481, 227] width 963 height 455
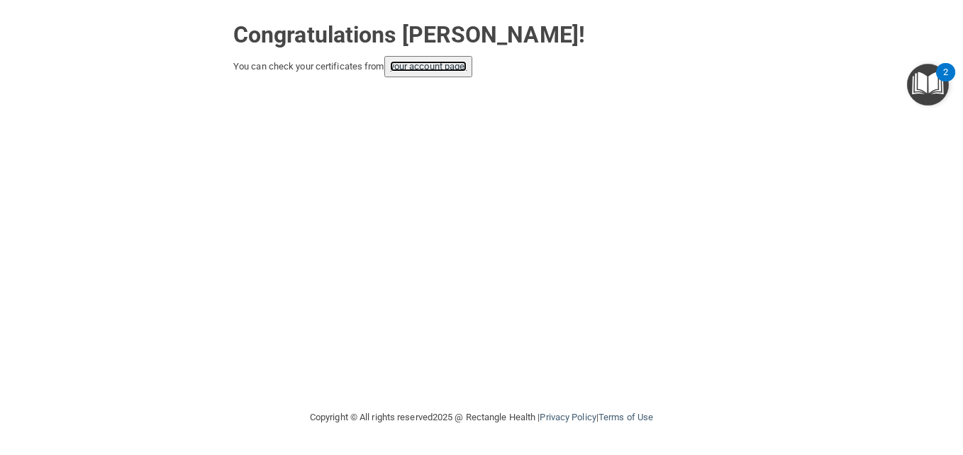
click at [440, 67] on link "your account page!" at bounding box center [428, 66] width 77 height 11
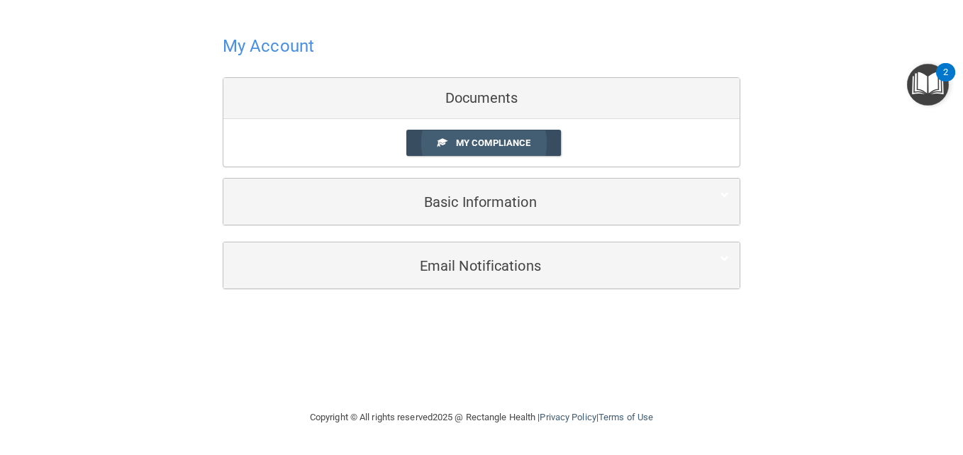
click at [484, 150] on link "My Compliance" at bounding box center [483, 143] width 155 height 26
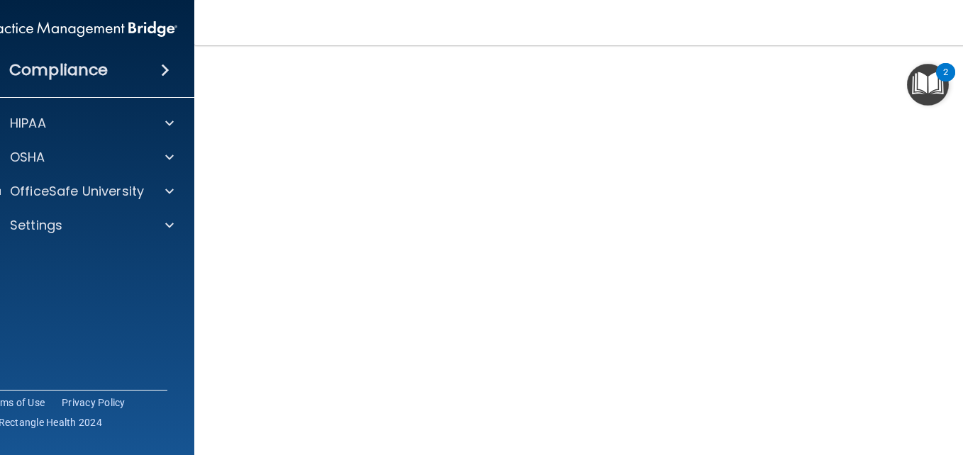
scroll to position [89, 0]
click at [925, 87] on img "Open Resource Center, 2 new notifications" at bounding box center [928, 85] width 42 height 42
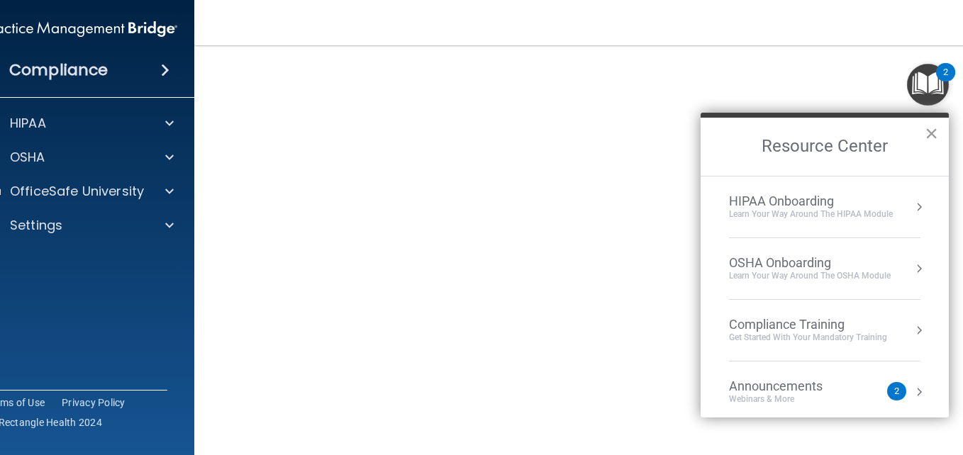
click at [926, 127] on button "×" at bounding box center [931, 133] width 13 height 23
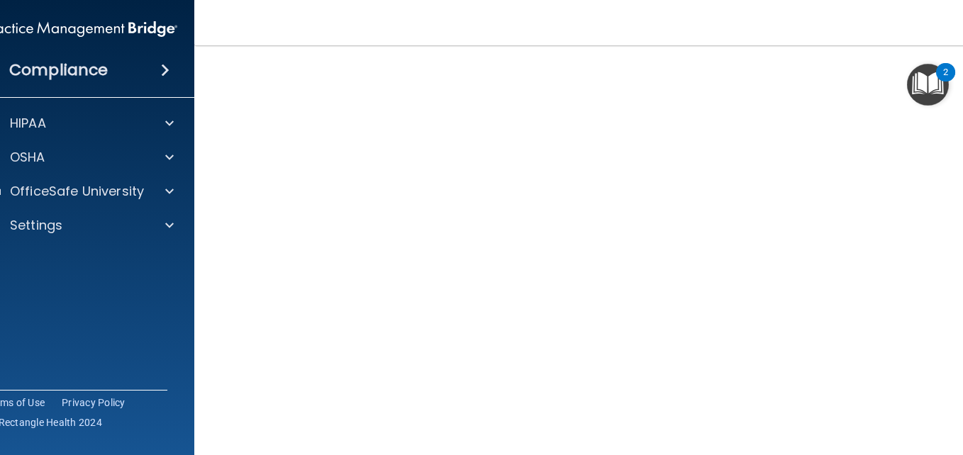
scroll to position [78, 0]
click at [141, 163] on div "OSHA" at bounding box center [62, 157] width 176 height 17
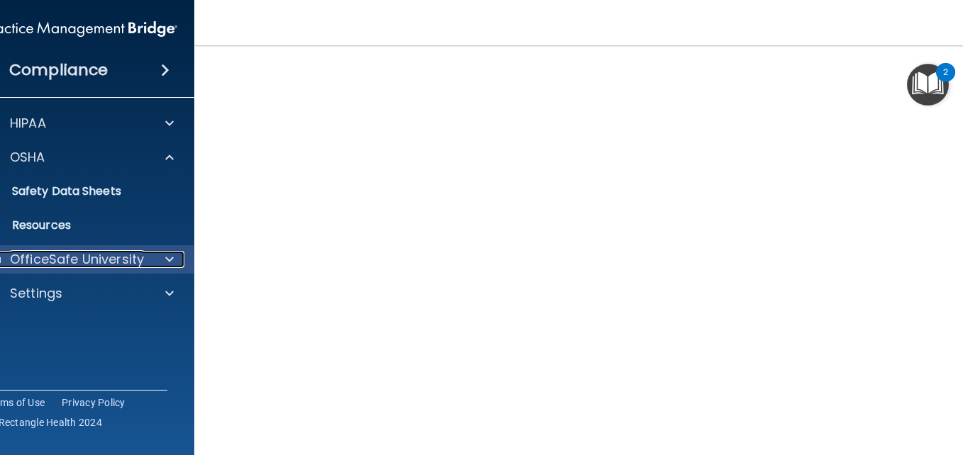
click at [137, 260] on p "OfficeSafe University" at bounding box center [77, 259] width 134 height 17
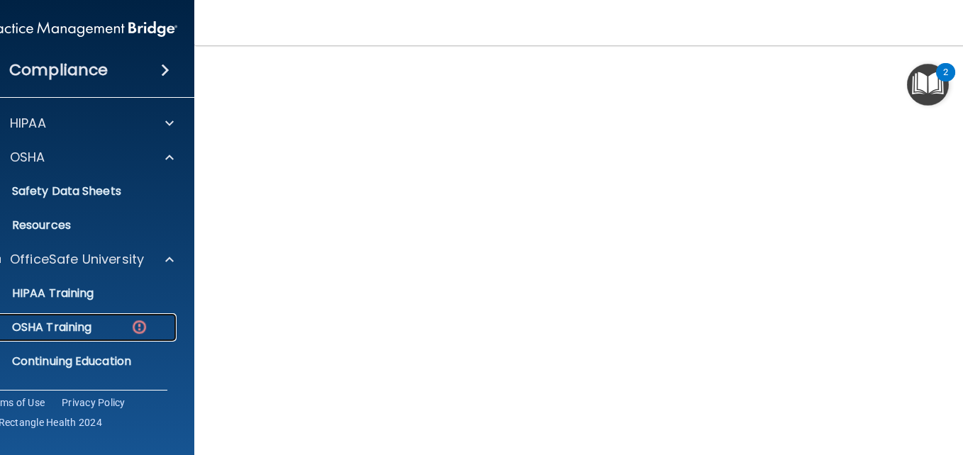
click at [123, 324] on div "OSHA Training" at bounding box center [74, 328] width 194 height 14
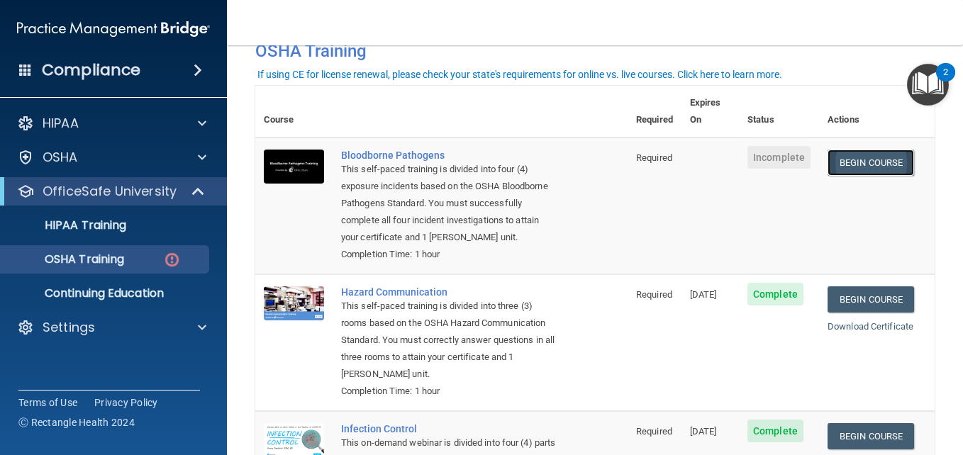
click at [863, 155] on link "Begin Course" at bounding box center [870, 163] width 87 height 26
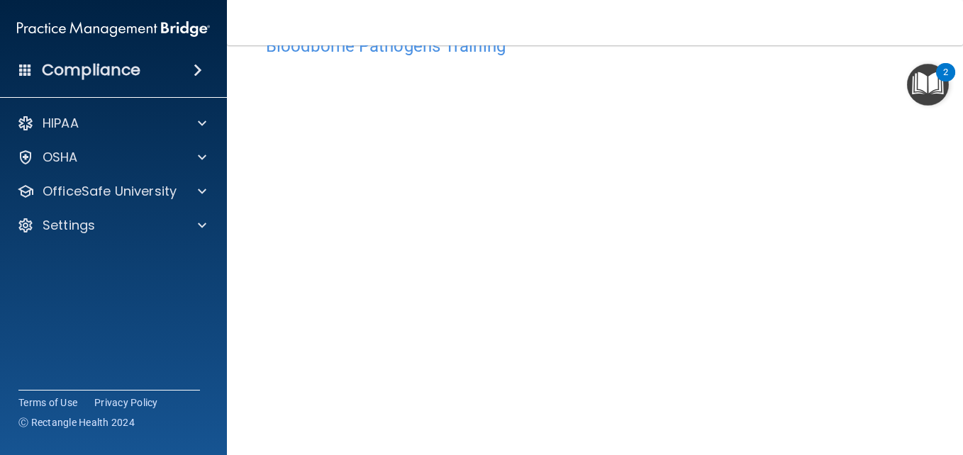
scroll to position [152, 0]
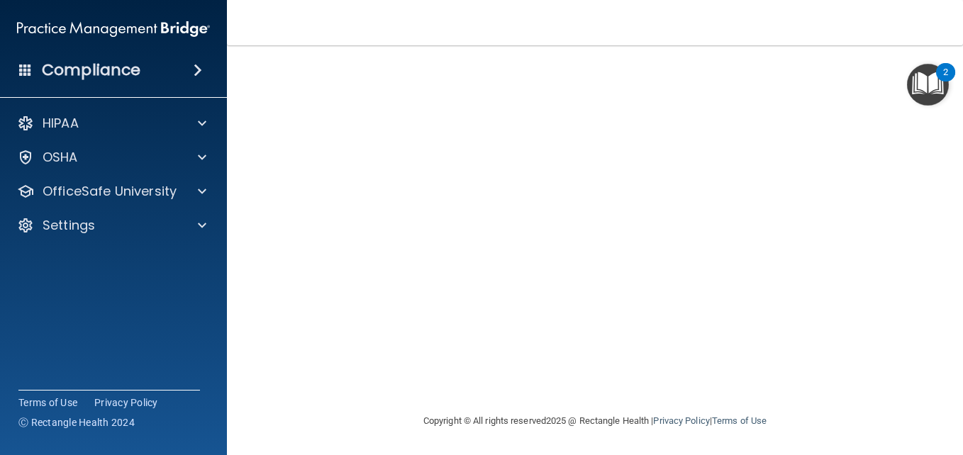
click at [951, 157] on main "Bloodborne Pathogens Training This course doesn’t expire until . Are you sure y…" at bounding box center [595, 250] width 736 height 410
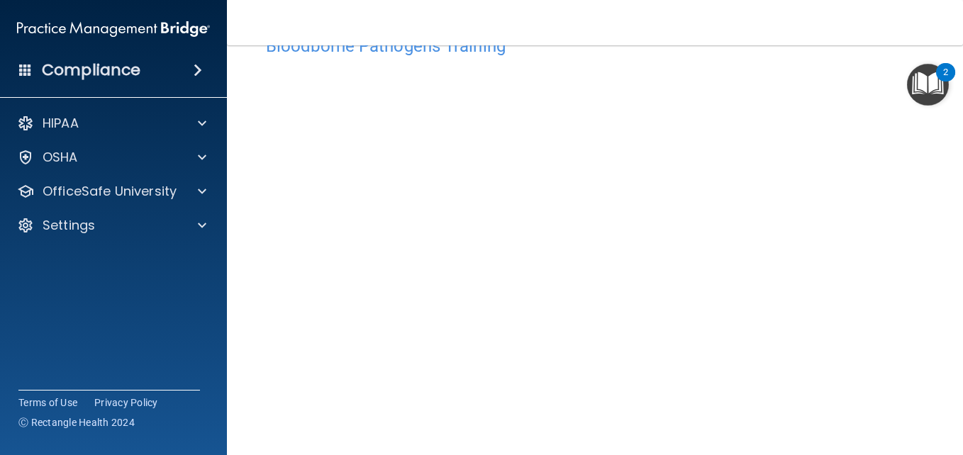
scroll to position [0, 0]
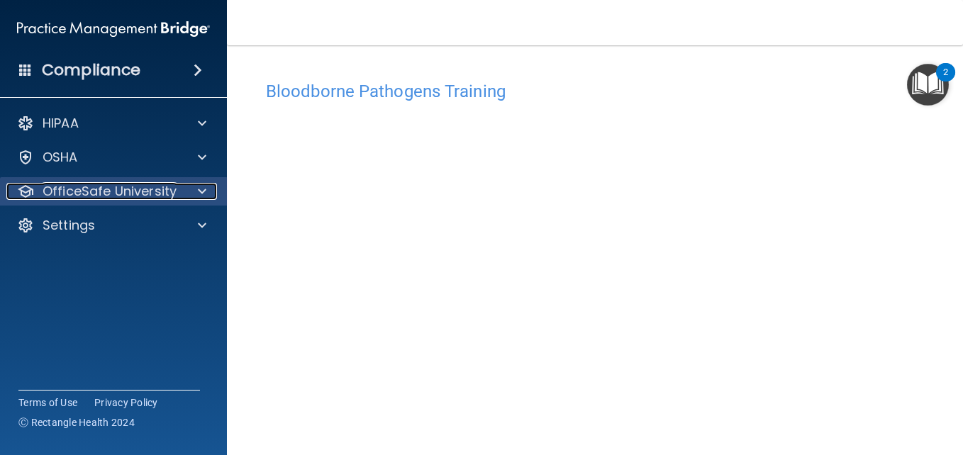
click at [122, 199] on p "OfficeSafe University" at bounding box center [110, 191] width 134 height 17
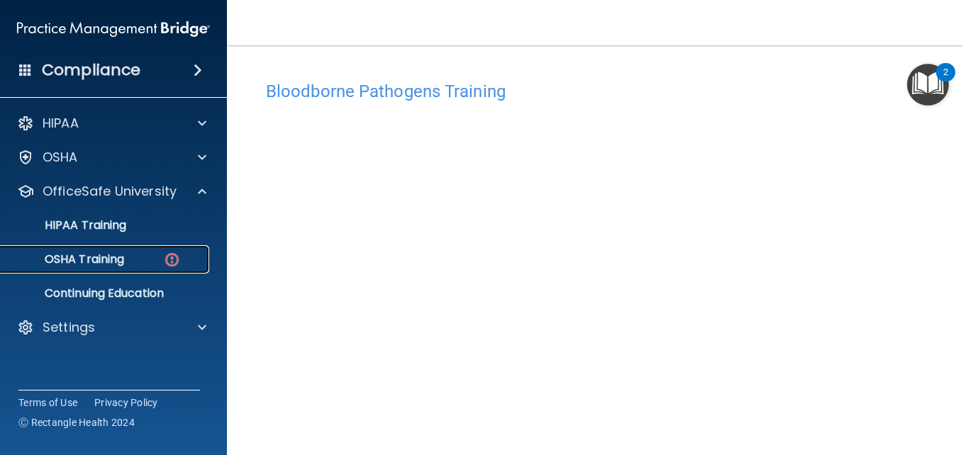
click at [152, 253] on div "OSHA Training" at bounding box center [106, 259] width 194 height 14
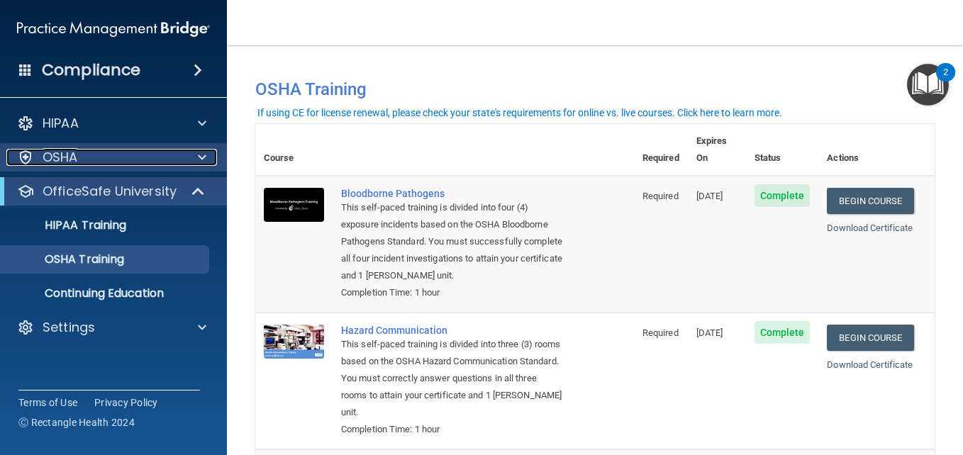
click at [60, 160] on p "OSHA" at bounding box center [60, 157] width 35 height 17
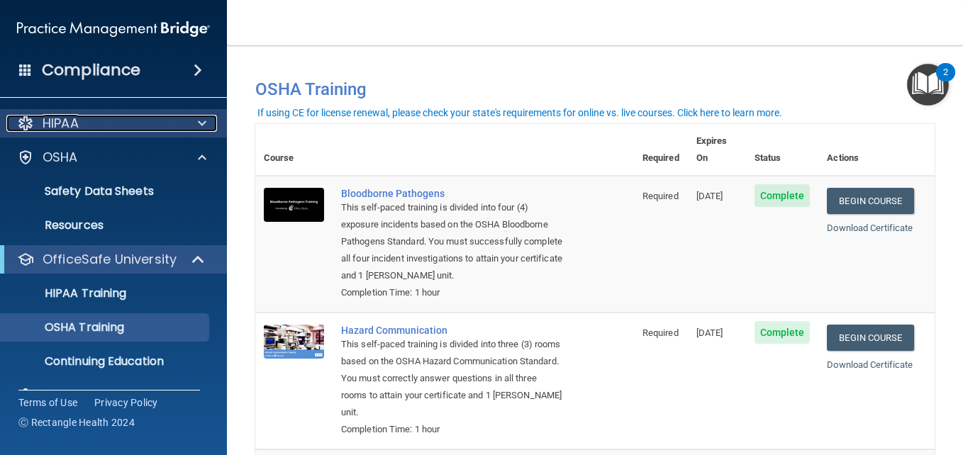
click at [132, 126] on div "HIPAA" at bounding box center [94, 123] width 176 height 17
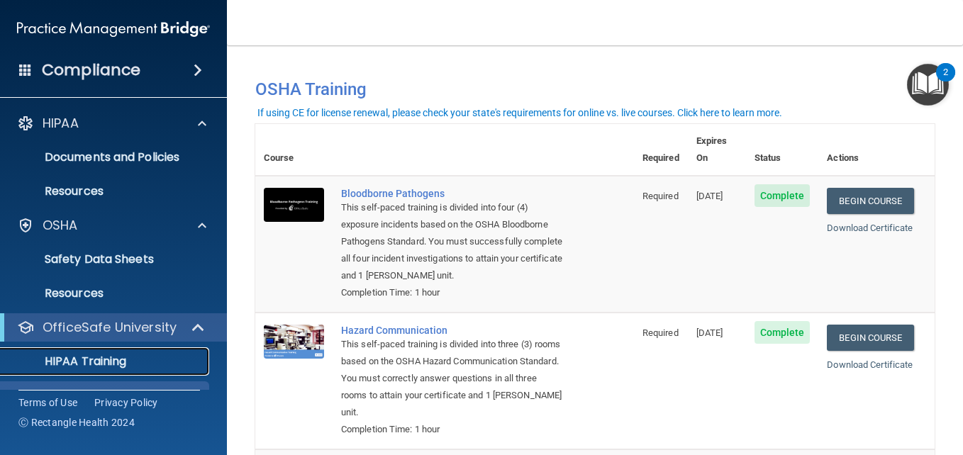
click at [183, 372] on link "HIPAA Training" at bounding box center [97, 361] width 223 height 28
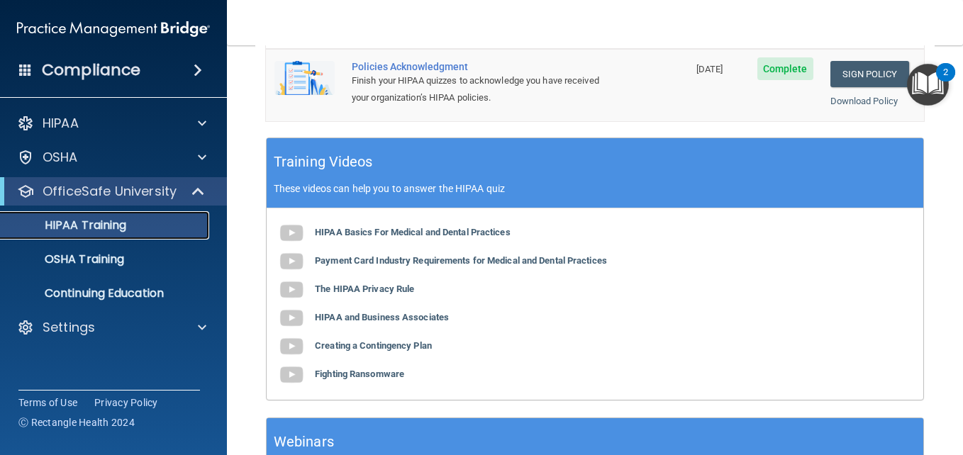
scroll to position [567, 0]
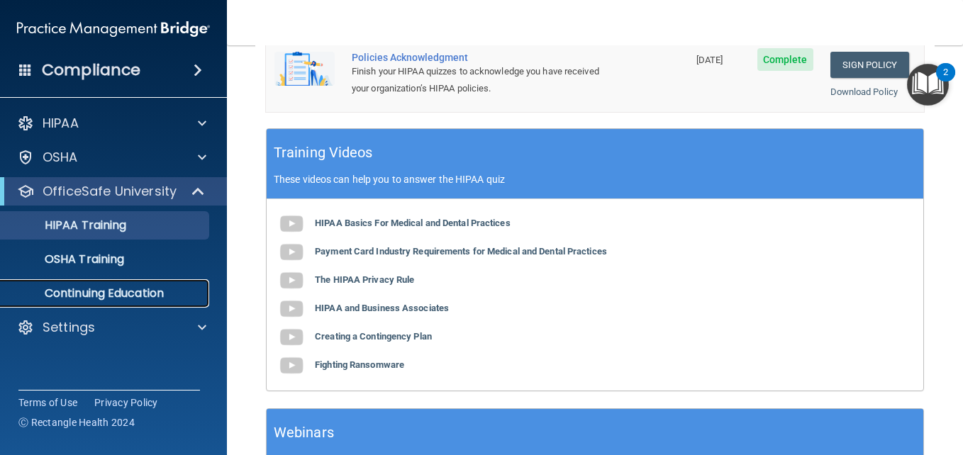
click at [119, 299] on p "Continuing Education" at bounding box center [106, 293] width 194 height 14
